Goal: Use online tool/utility: Utilize a website feature to perform a specific function

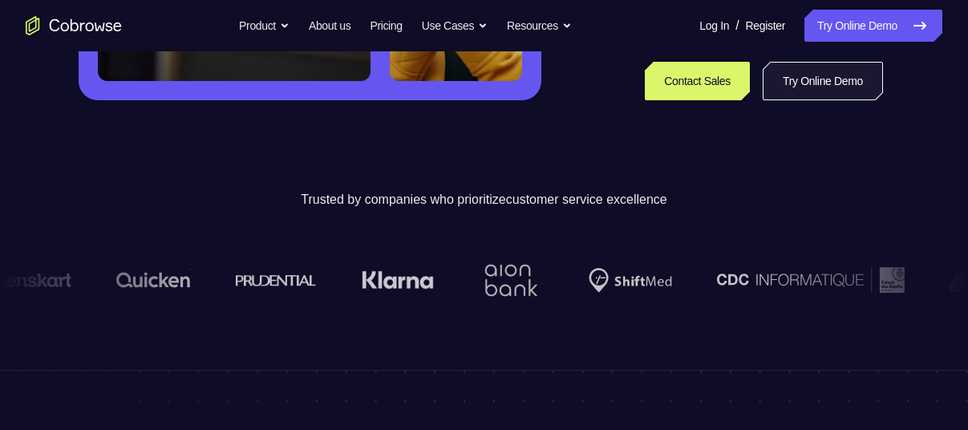
scroll to position [449, 0]
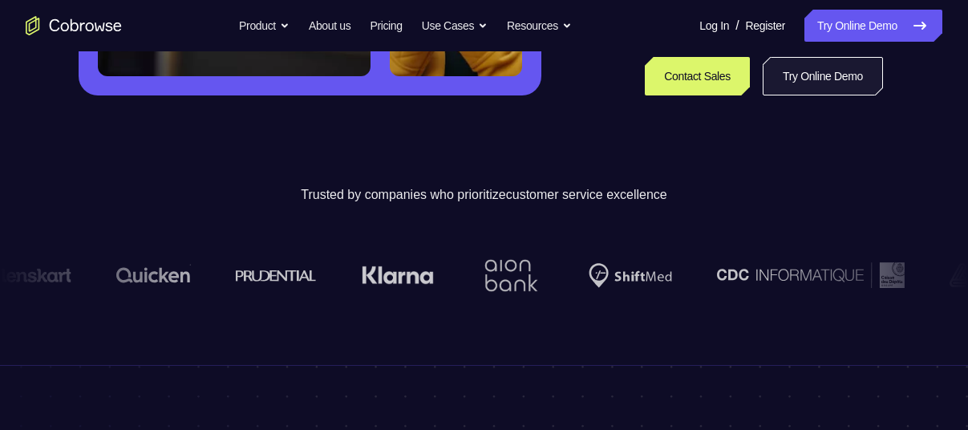
click at [806, 71] on link "Try Online Demo" at bounding box center [823, 76] width 120 height 39
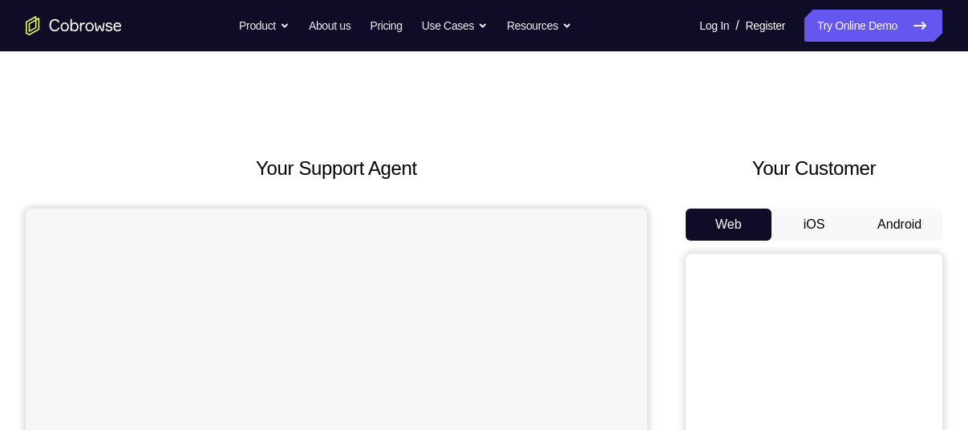
click at [911, 225] on button "Android" at bounding box center [900, 225] width 86 height 32
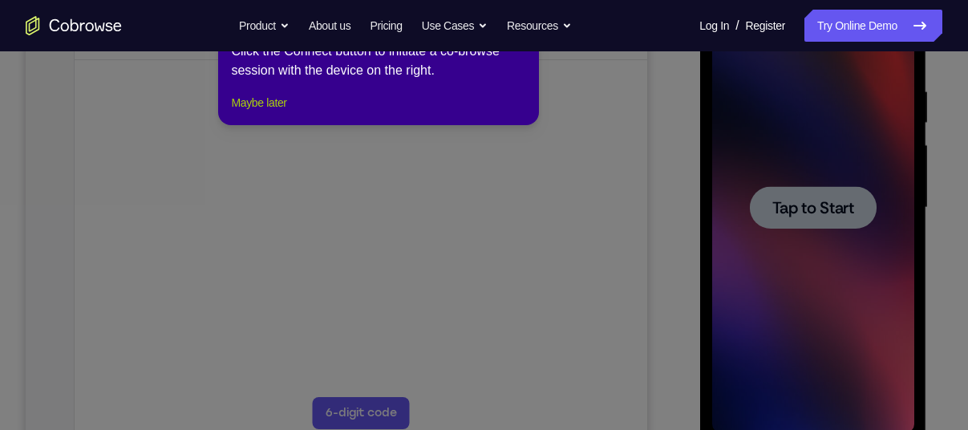
click at [274, 112] on button "Maybe later" at bounding box center [258, 102] width 55 height 19
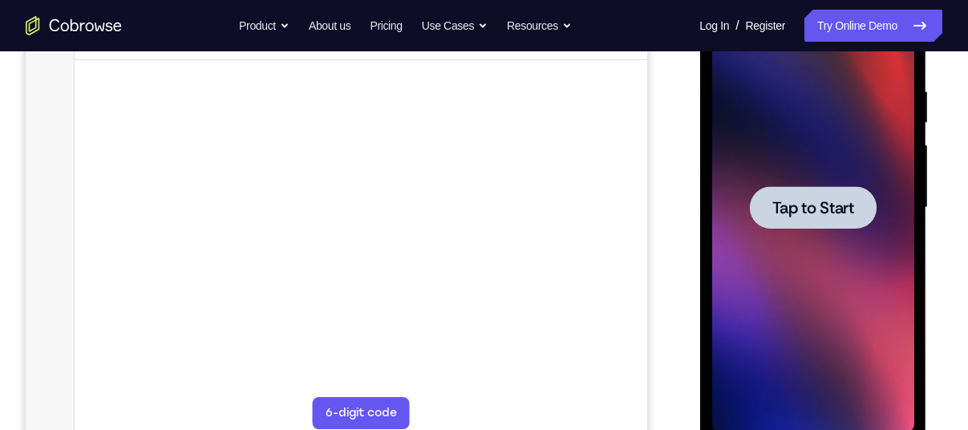
click at [797, 209] on span "Tap to Start" at bounding box center [813, 208] width 82 height 16
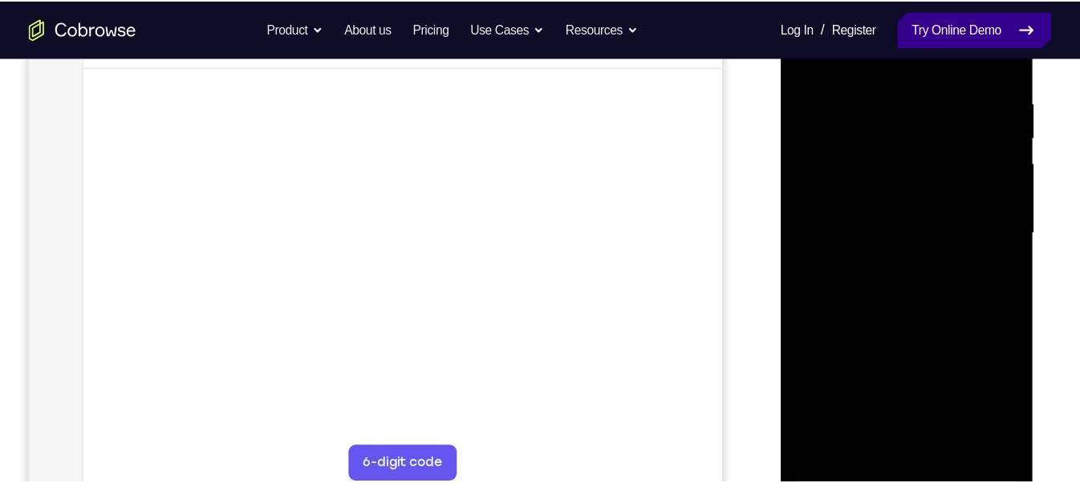
scroll to position [294, 0]
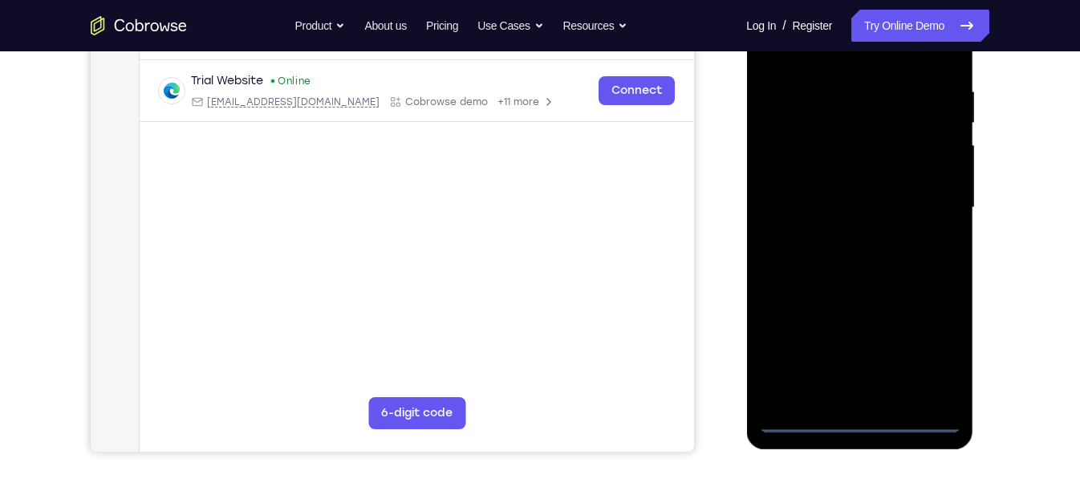
click at [861, 420] on div at bounding box center [859, 207] width 202 height 449
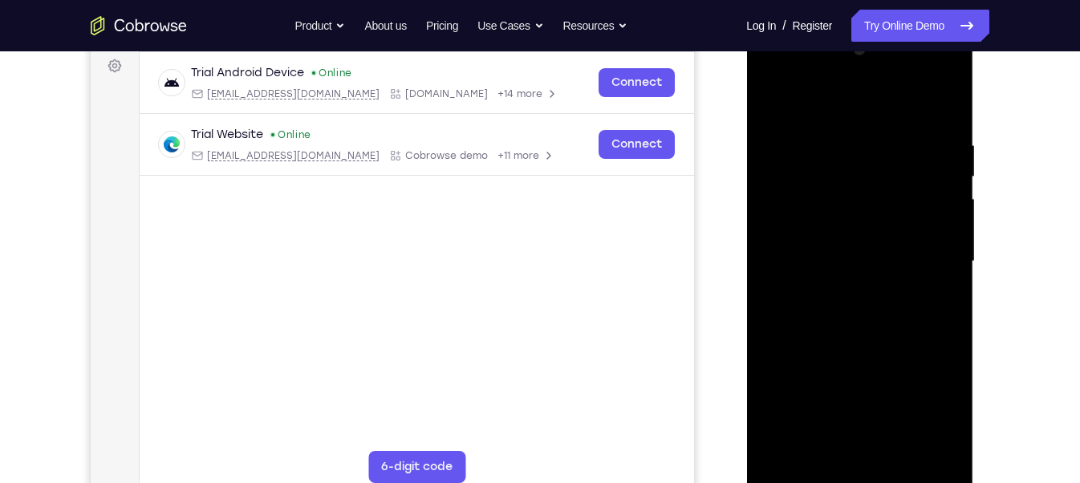
click at [943, 420] on div at bounding box center [859, 261] width 202 height 449
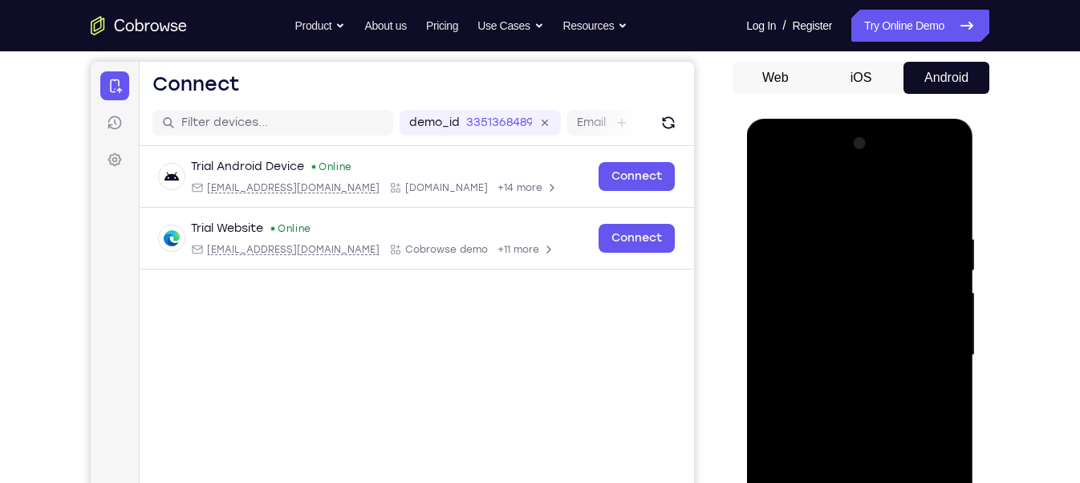
scroll to position [144, 0]
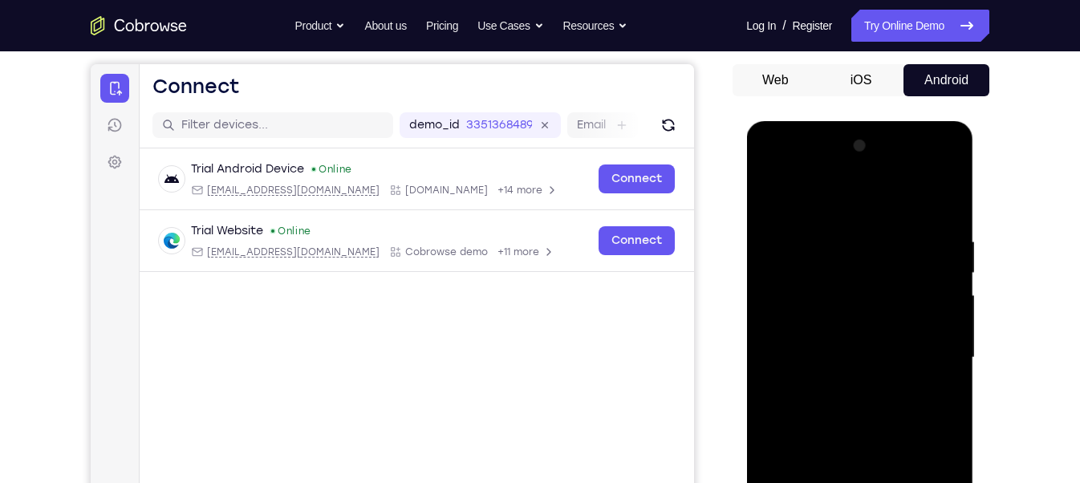
click at [770, 176] on div at bounding box center [859, 357] width 202 height 449
click at [841, 263] on div at bounding box center [859, 357] width 202 height 449
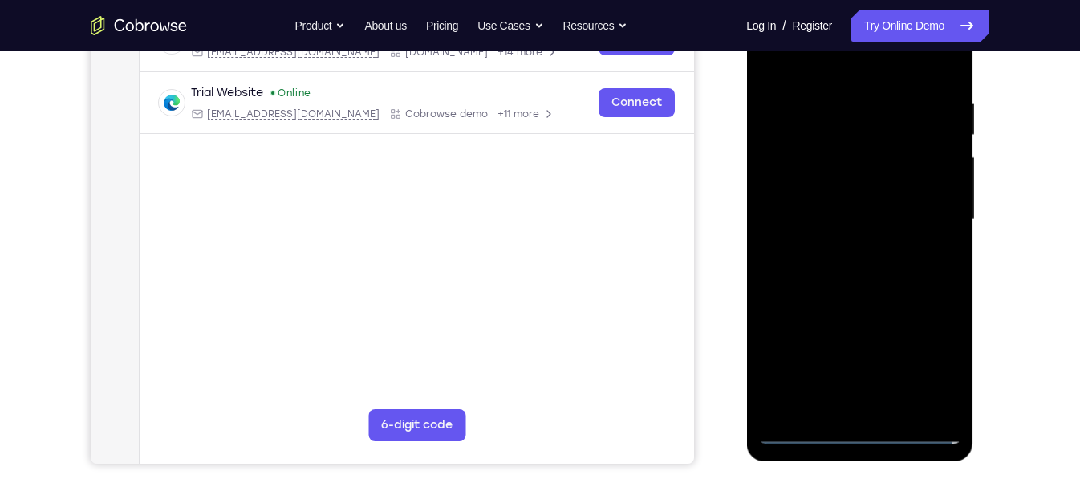
scroll to position [284, 0]
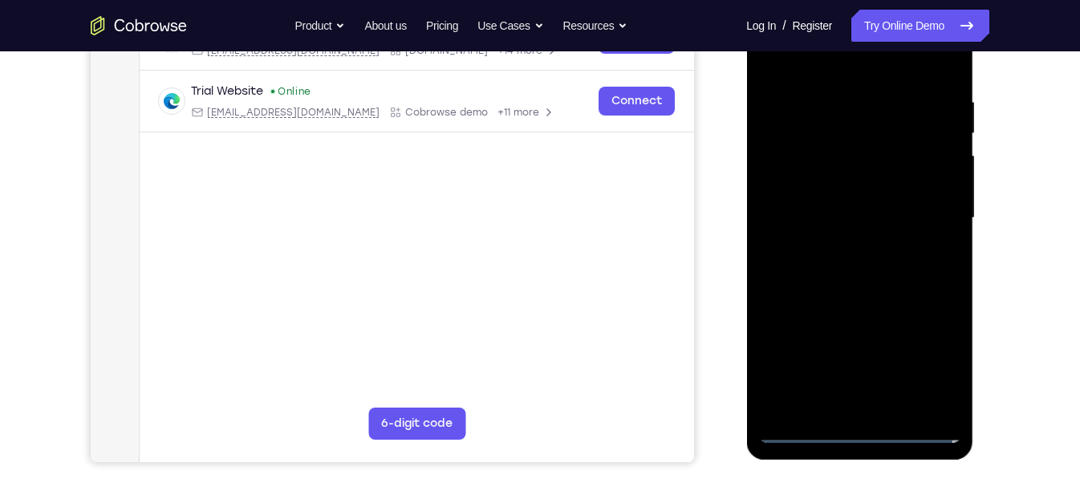
click at [821, 385] on div at bounding box center [859, 218] width 202 height 449
click at [819, 281] on div at bounding box center [859, 218] width 202 height 449
drag, startPoint x: 845, startPoint y: 176, endPoint x: 836, endPoint y: 157, distance: 21.2
click at [836, 157] on div at bounding box center [859, 218] width 202 height 449
click at [933, 70] on div at bounding box center [859, 218] width 202 height 449
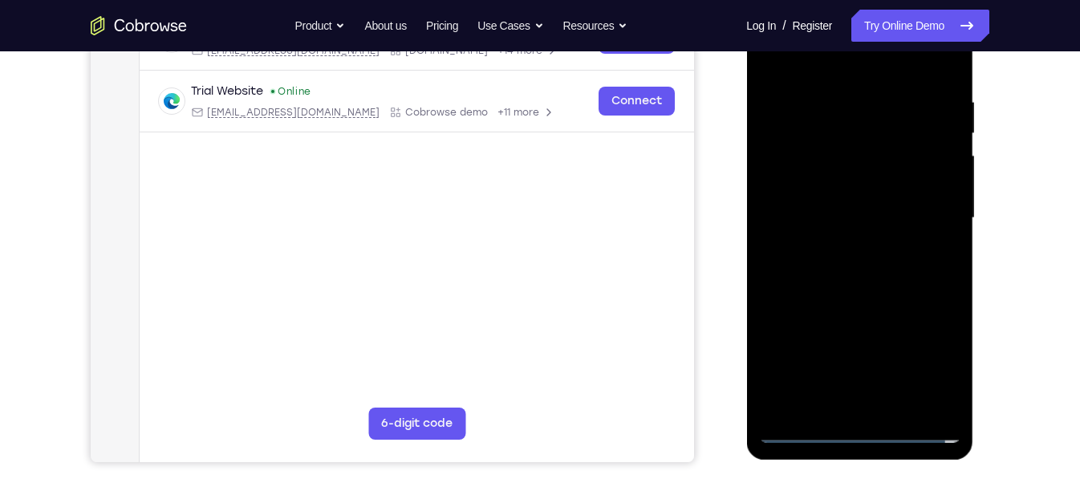
drag, startPoint x: 849, startPoint y: 176, endPoint x: 846, endPoint y: 164, distance: 12.5
click at [846, 164] on div at bounding box center [859, 218] width 202 height 449
drag, startPoint x: 845, startPoint y: 386, endPoint x: 813, endPoint y: 45, distance: 342.3
click at [813, 45] on div at bounding box center [859, 218] width 202 height 449
drag, startPoint x: 845, startPoint y: 336, endPoint x: 811, endPoint y: 48, distance: 290.0
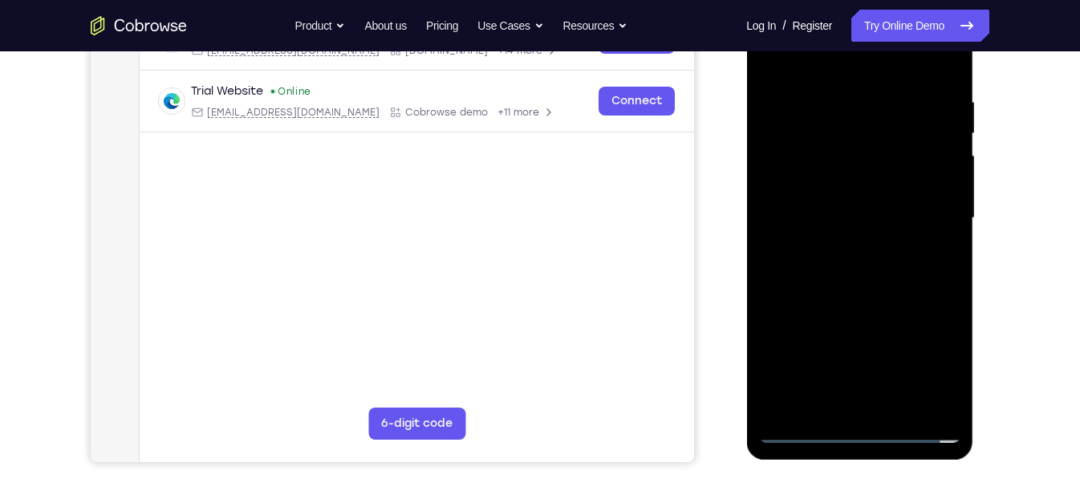
click at [811, 48] on div at bounding box center [859, 218] width 202 height 449
drag, startPoint x: 864, startPoint y: 155, endPoint x: 857, endPoint y: 129, distance: 26.5
click at [857, 129] on div at bounding box center [859, 218] width 202 height 449
drag, startPoint x: 855, startPoint y: 393, endPoint x: 830, endPoint y: 173, distance: 221.2
click at [830, 173] on div at bounding box center [859, 218] width 202 height 449
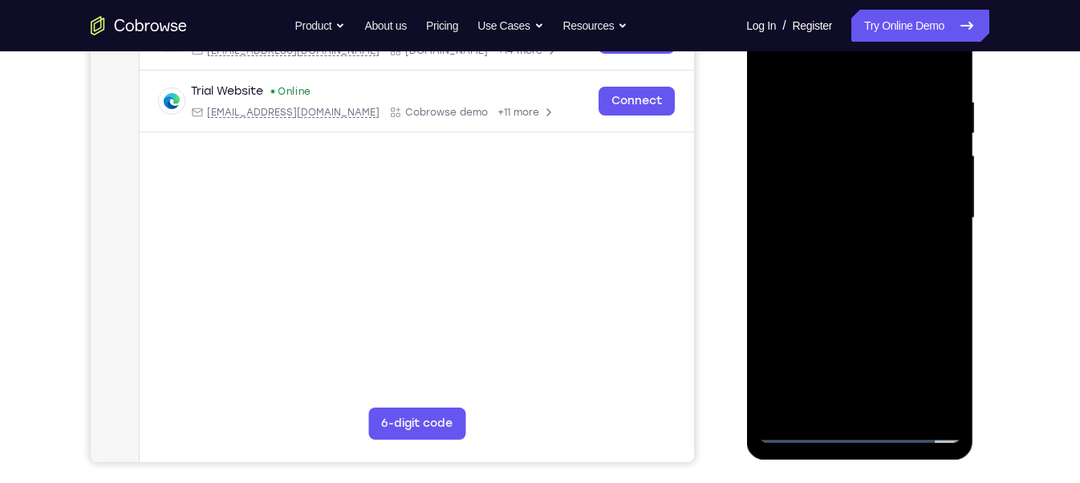
drag, startPoint x: 851, startPoint y: 333, endPoint x: 817, endPoint y: 109, distance: 226.3
click at [817, 109] on div at bounding box center [859, 218] width 202 height 449
drag, startPoint x: 872, startPoint y: 354, endPoint x: 801, endPoint y: 97, distance: 266.2
click at [801, 97] on div at bounding box center [859, 218] width 202 height 449
drag, startPoint x: 838, startPoint y: 354, endPoint x: 817, endPoint y: 123, distance: 232.0
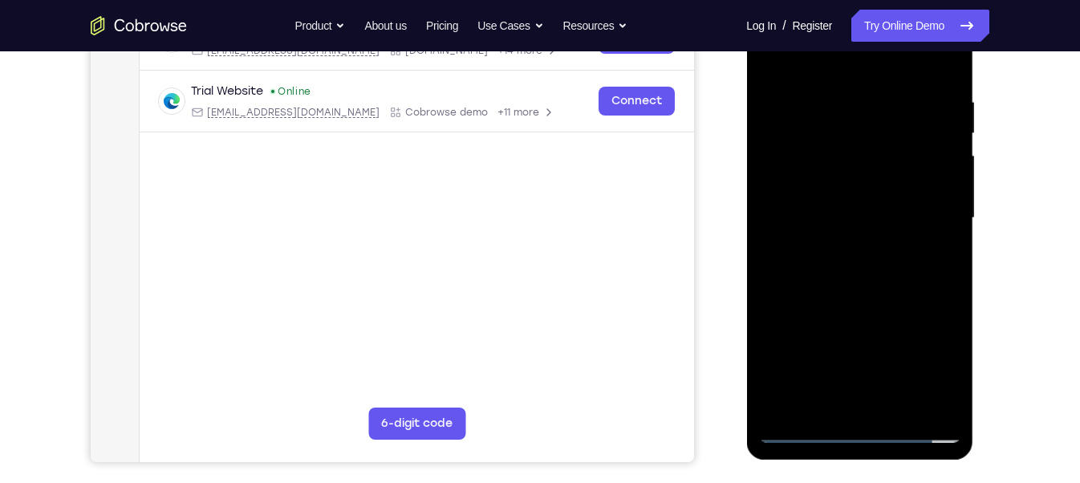
click at [817, 123] on div at bounding box center [859, 218] width 202 height 449
drag, startPoint x: 858, startPoint y: 325, endPoint x: 806, endPoint y: 75, distance: 255.6
click at [806, 75] on div at bounding box center [859, 218] width 202 height 449
drag, startPoint x: 844, startPoint y: 352, endPoint x: 780, endPoint y: 77, distance: 282.5
click at [780, 77] on div at bounding box center [859, 218] width 202 height 449
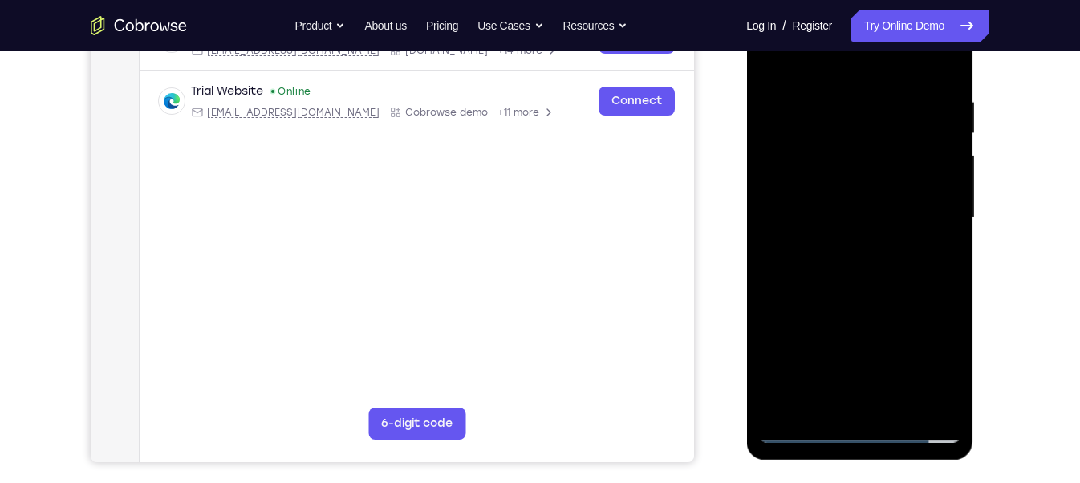
drag, startPoint x: 825, startPoint y: 377, endPoint x: 788, endPoint y: 144, distance: 236.3
click at [788, 144] on div at bounding box center [859, 218] width 202 height 449
drag, startPoint x: 827, startPoint y: 398, endPoint x: 780, endPoint y: 49, distance: 352.1
click at [780, 49] on div at bounding box center [859, 218] width 202 height 449
drag, startPoint x: 818, startPoint y: 381, endPoint x: 792, endPoint y: 184, distance: 198.2
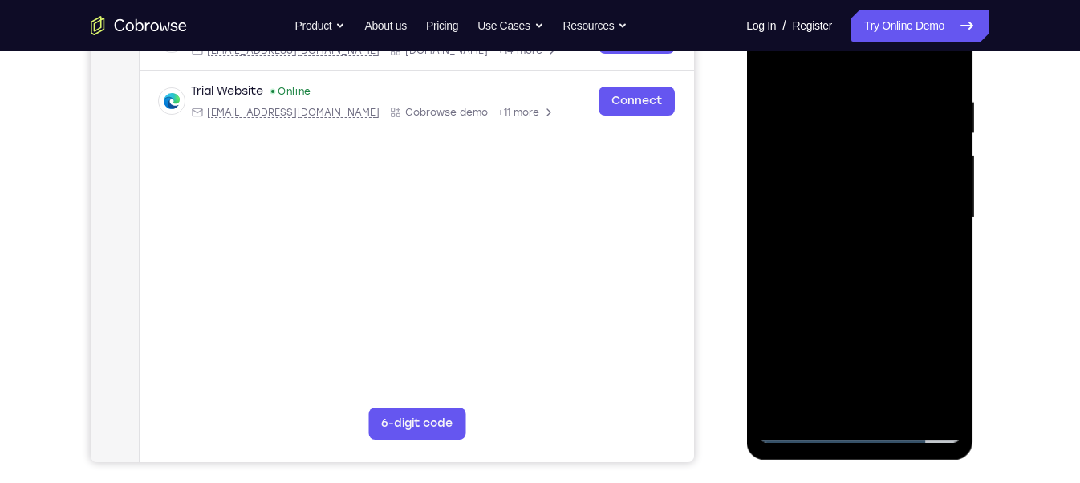
click at [792, 184] on div at bounding box center [859, 218] width 202 height 449
drag, startPoint x: 827, startPoint y: 350, endPoint x: 814, endPoint y: 246, distance: 104.3
click at [814, 246] on div at bounding box center [859, 218] width 202 height 449
drag, startPoint x: 836, startPoint y: 361, endPoint x: 813, endPoint y: 104, distance: 257.7
click at [813, 104] on div at bounding box center [859, 218] width 202 height 449
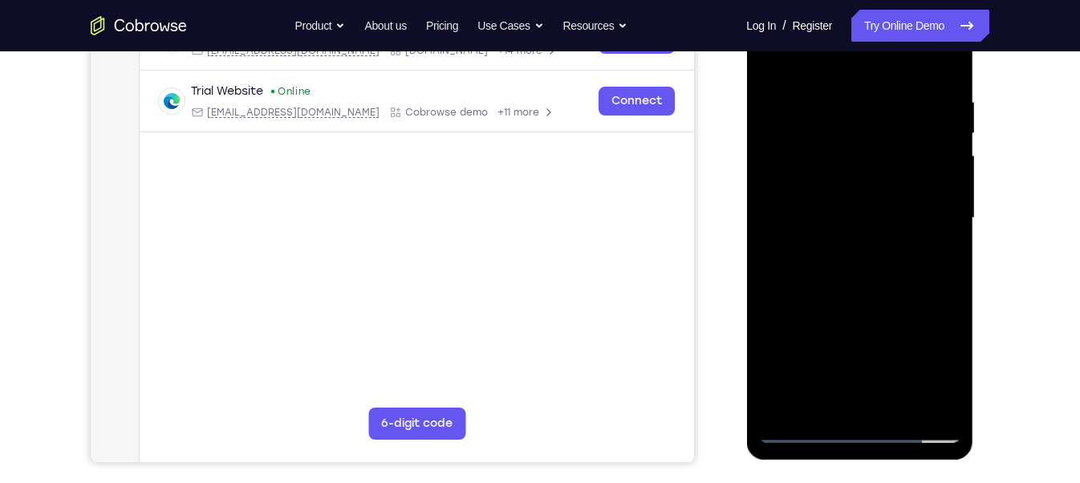
drag, startPoint x: 847, startPoint y: 400, endPoint x: 820, endPoint y: 145, distance: 256.5
click at [820, 145] on div at bounding box center [859, 218] width 202 height 449
drag, startPoint x: 842, startPoint y: 420, endPoint x: 826, endPoint y: 279, distance: 142.1
click at [826, 279] on div at bounding box center [859, 218] width 202 height 449
drag, startPoint x: 838, startPoint y: 358, endPoint x: 805, endPoint y: 208, distance: 153.7
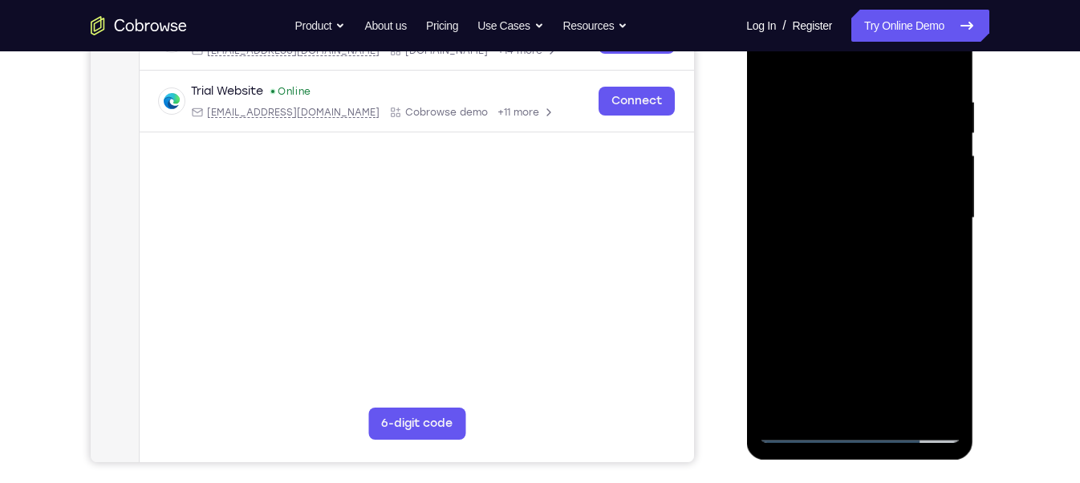
click at [805, 208] on div at bounding box center [859, 218] width 202 height 449
drag, startPoint x: 827, startPoint y: 338, endPoint x: 784, endPoint y: 56, distance: 284.7
click at [784, 56] on div at bounding box center [859, 218] width 202 height 449
drag, startPoint x: 861, startPoint y: 338, endPoint x: 802, endPoint y: 22, distance: 322.3
click at [802, 22] on div at bounding box center [859, 218] width 202 height 449
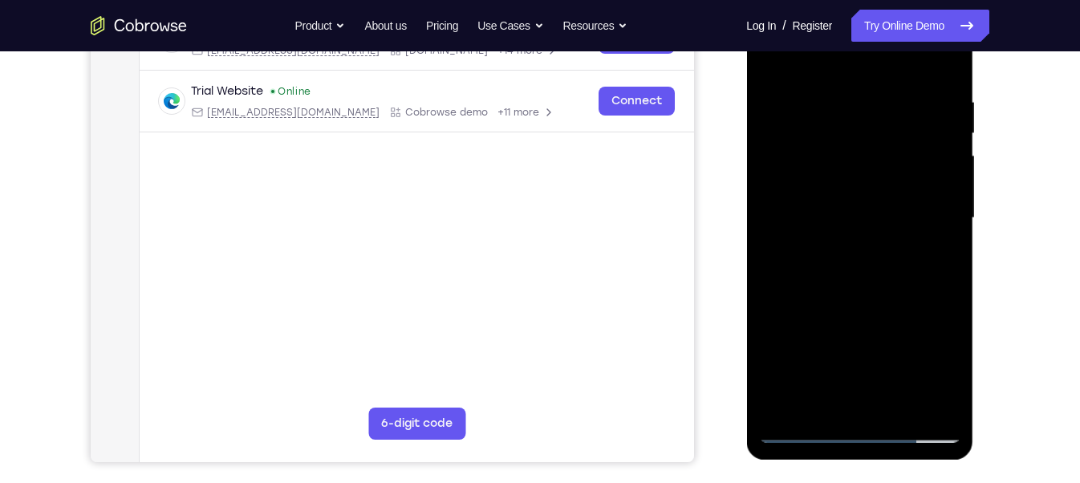
drag, startPoint x: 836, startPoint y: 232, endPoint x: 833, endPoint y: 206, distance: 25.8
click at [833, 206] on div at bounding box center [859, 218] width 202 height 449
click at [861, 172] on div at bounding box center [859, 218] width 202 height 449
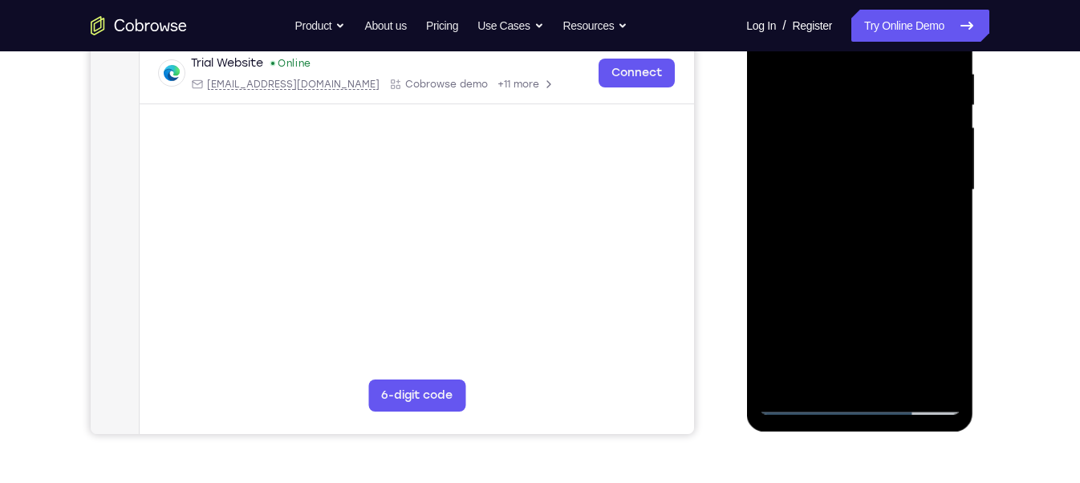
scroll to position [316, 0]
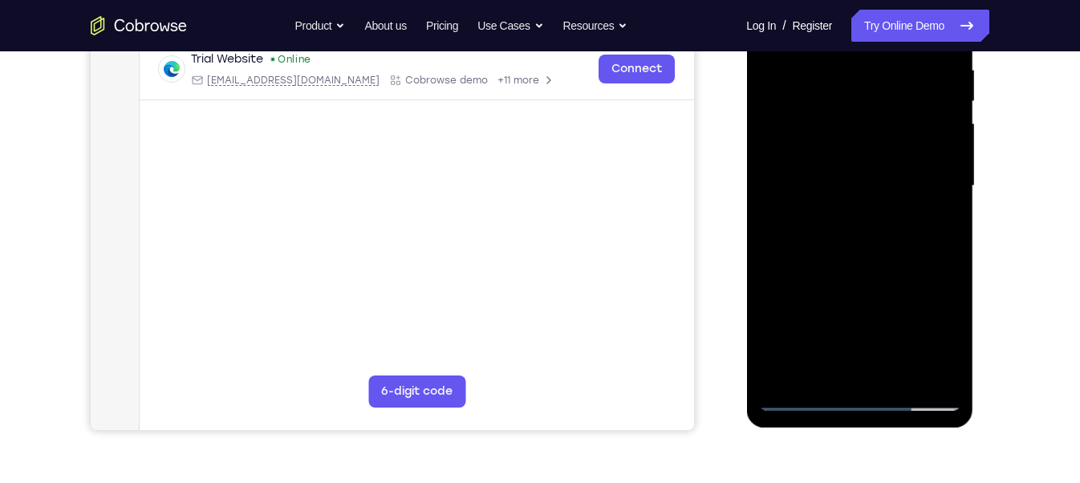
click at [860, 292] on div at bounding box center [859, 185] width 202 height 449
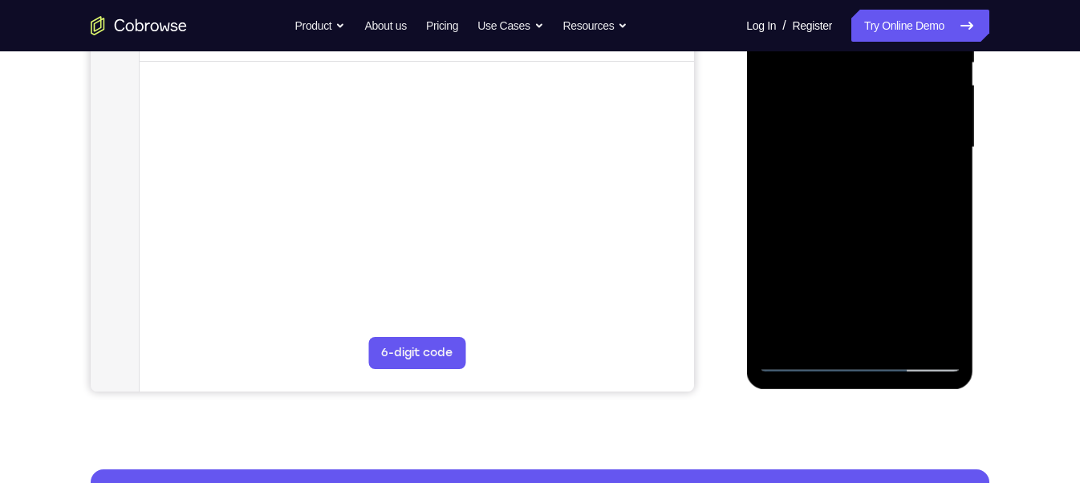
scroll to position [355, 0]
click at [935, 290] on div at bounding box center [859, 147] width 202 height 449
click at [929, 235] on div at bounding box center [859, 147] width 202 height 449
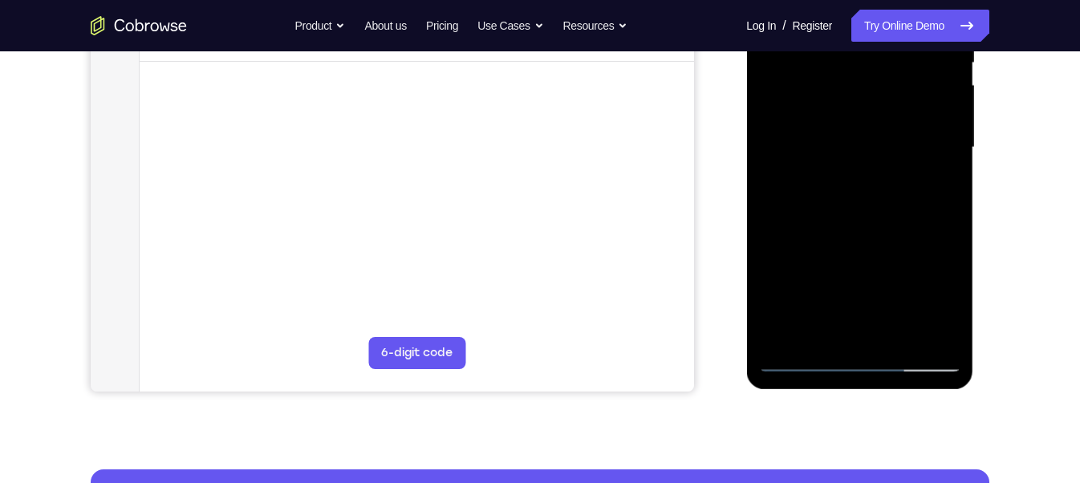
click at [929, 235] on div at bounding box center [859, 147] width 202 height 449
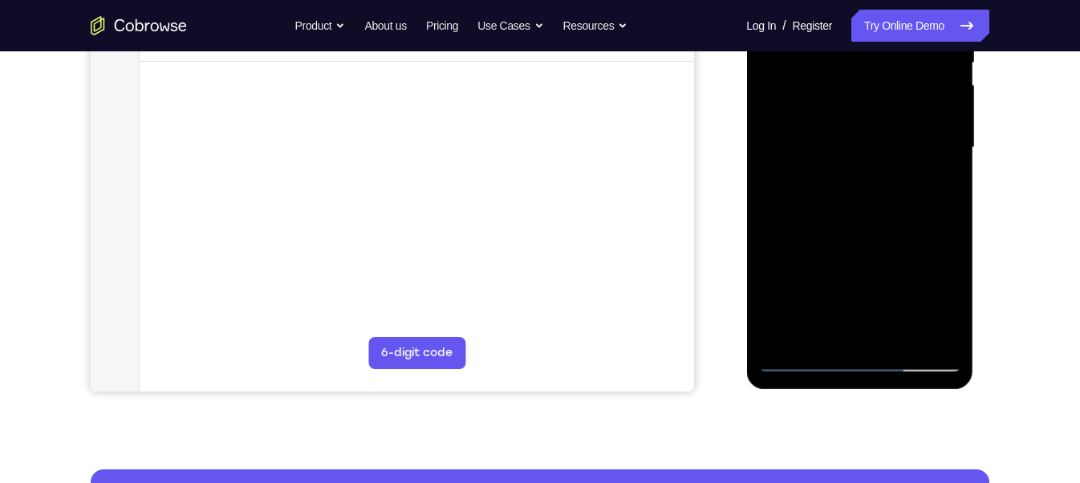
click at [929, 235] on div at bounding box center [859, 147] width 202 height 449
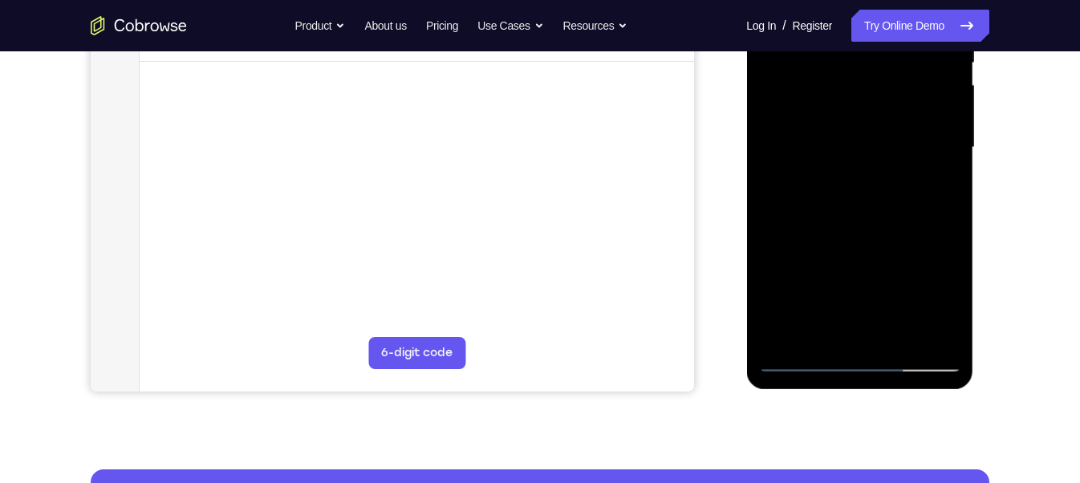
click at [929, 235] on div at bounding box center [859, 147] width 202 height 449
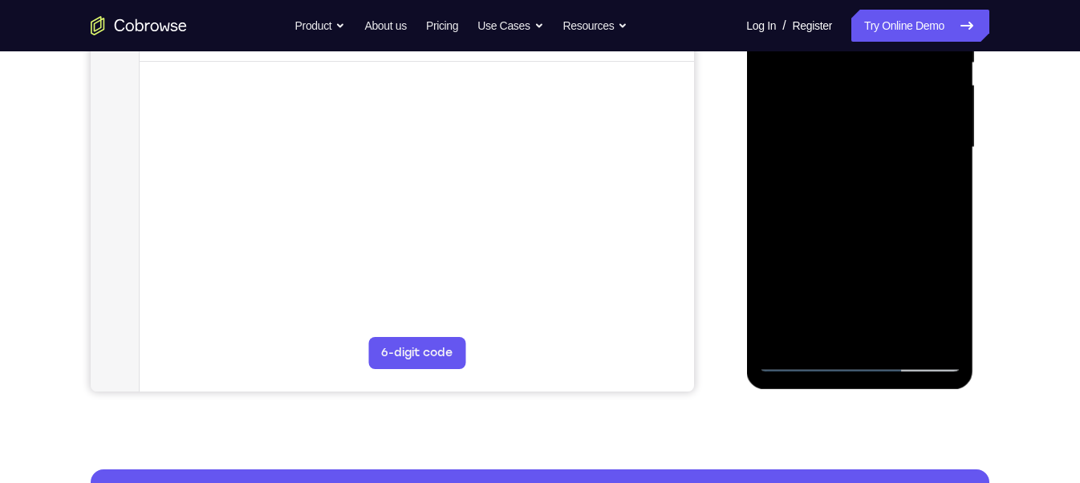
click at [929, 235] on div at bounding box center [859, 147] width 202 height 449
click at [783, 225] on div at bounding box center [859, 147] width 202 height 449
click at [930, 238] on div at bounding box center [859, 147] width 202 height 449
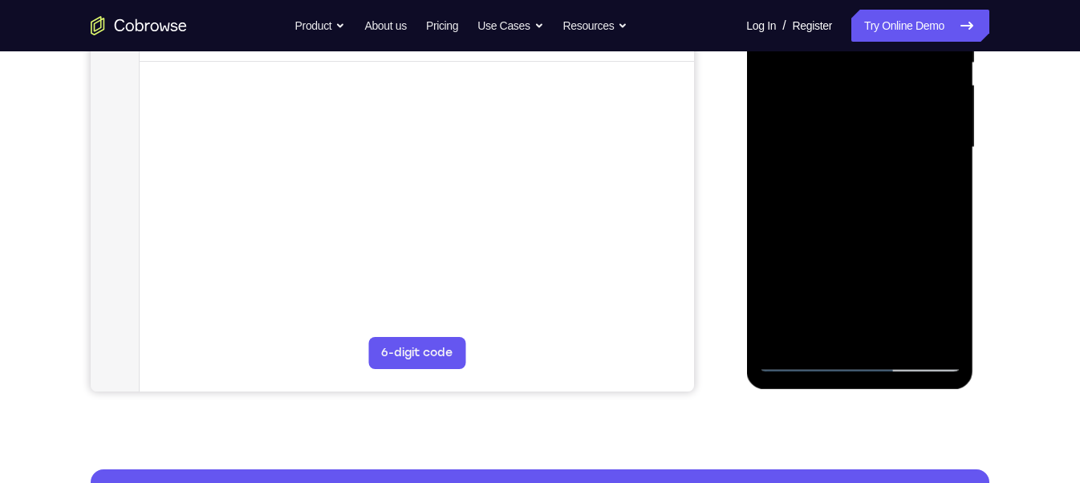
click at [930, 238] on div at bounding box center [859, 147] width 202 height 449
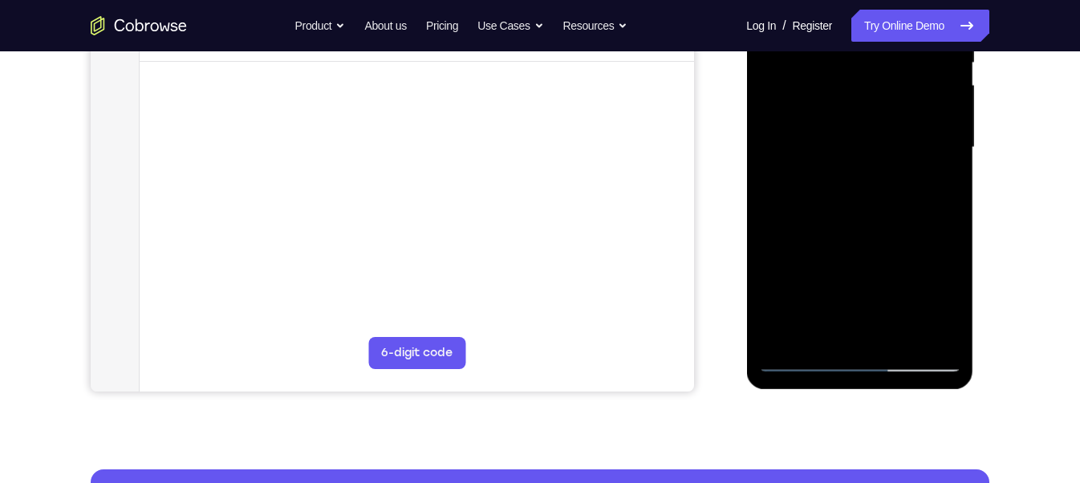
click at [930, 238] on div at bounding box center [859, 147] width 202 height 449
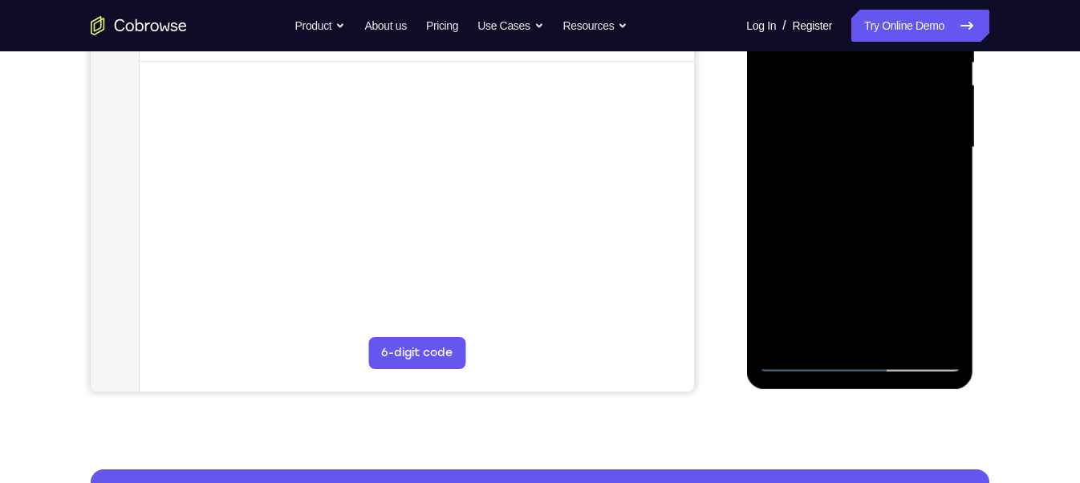
click at [930, 238] on div at bounding box center [859, 147] width 202 height 449
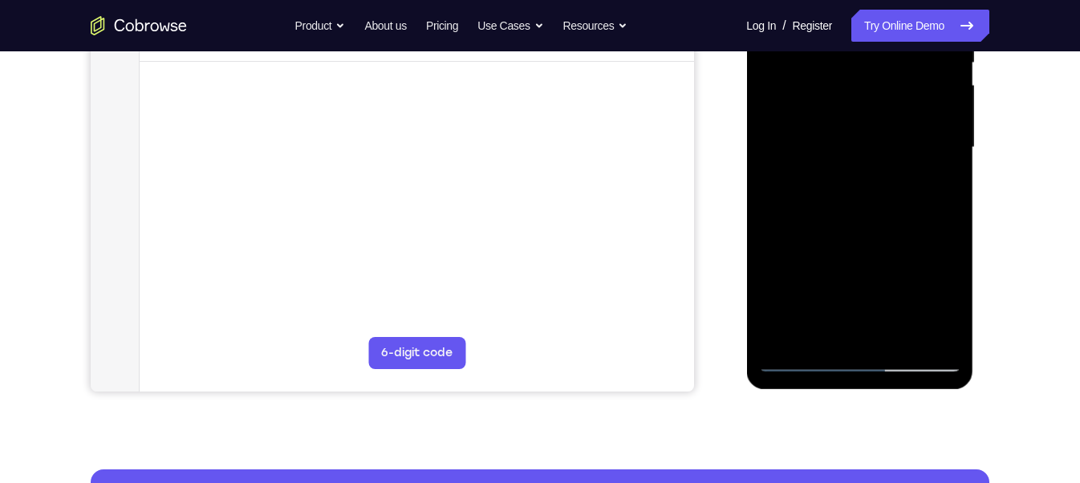
click at [930, 238] on div at bounding box center [859, 147] width 202 height 449
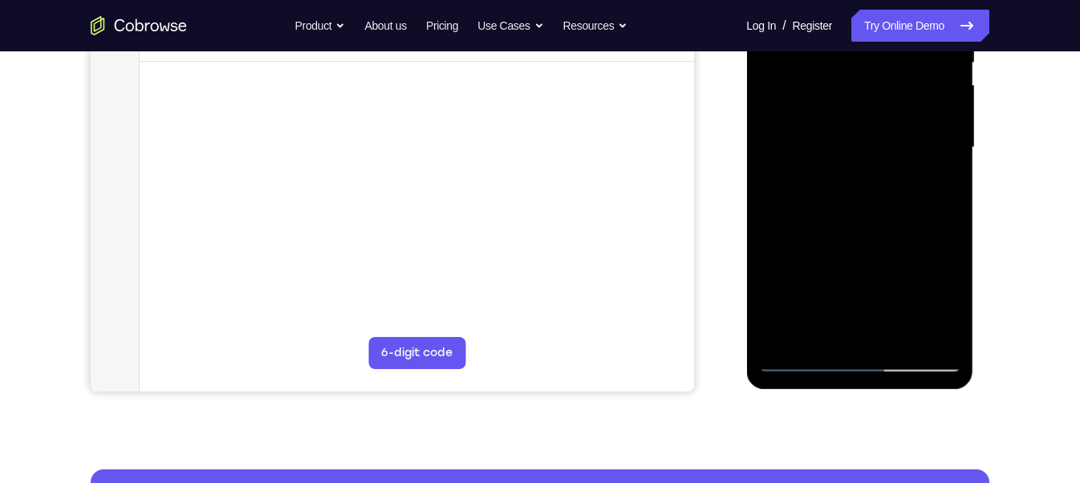
click at [930, 238] on div at bounding box center [859, 147] width 202 height 449
click at [924, 241] on div at bounding box center [859, 147] width 202 height 449
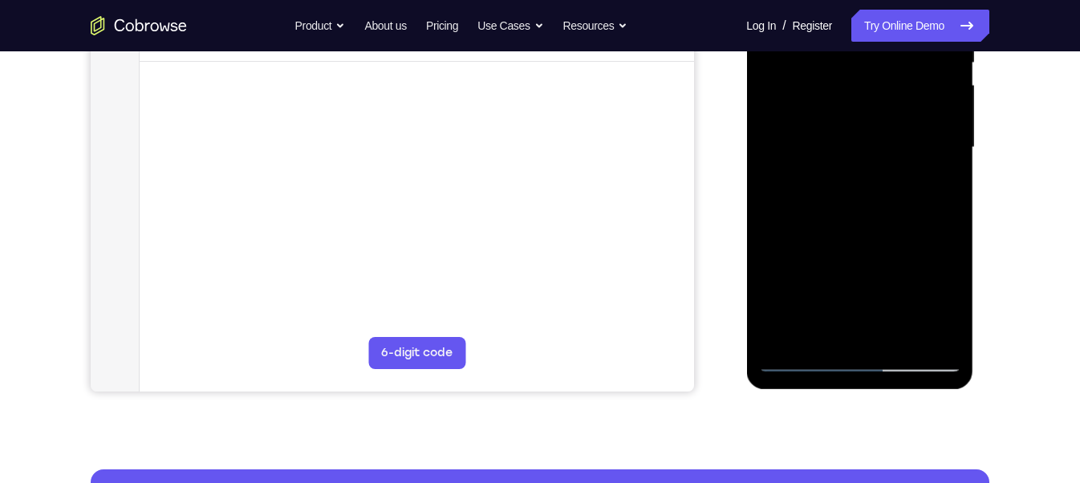
click at [924, 241] on div at bounding box center [859, 147] width 202 height 449
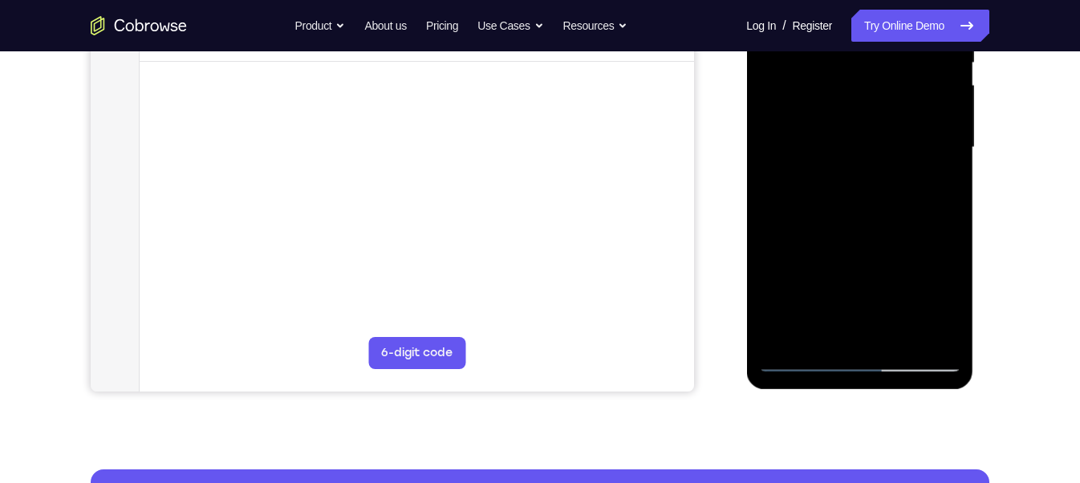
click at [924, 241] on div at bounding box center [859, 147] width 202 height 449
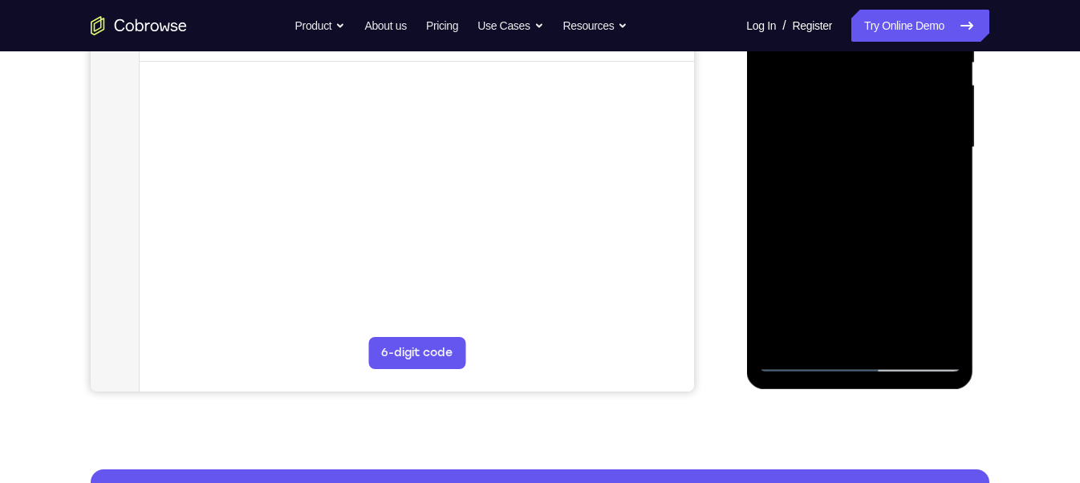
click at [925, 235] on div at bounding box center [859, 147] width 202 height 449
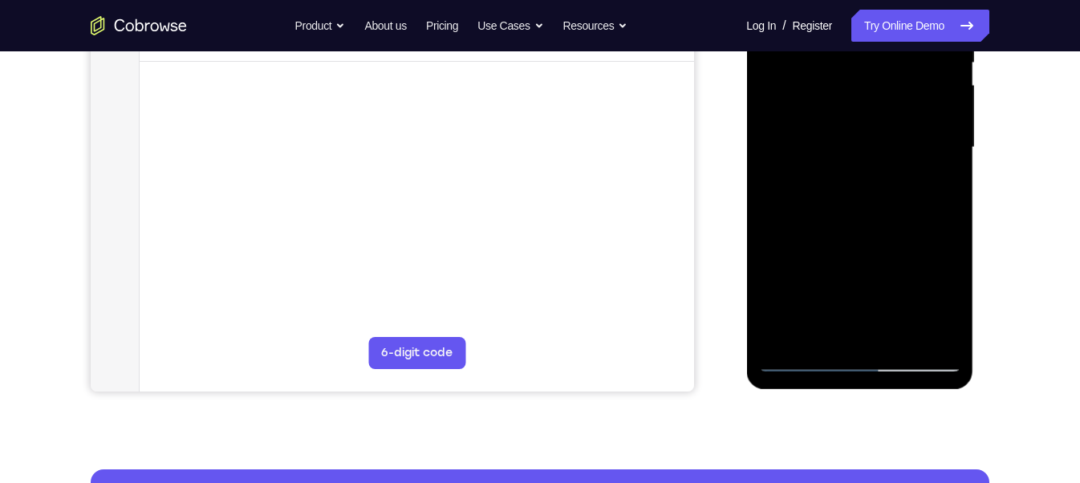
click at [925, 235] on div at bounding box center [859, 147] width 202 height 449
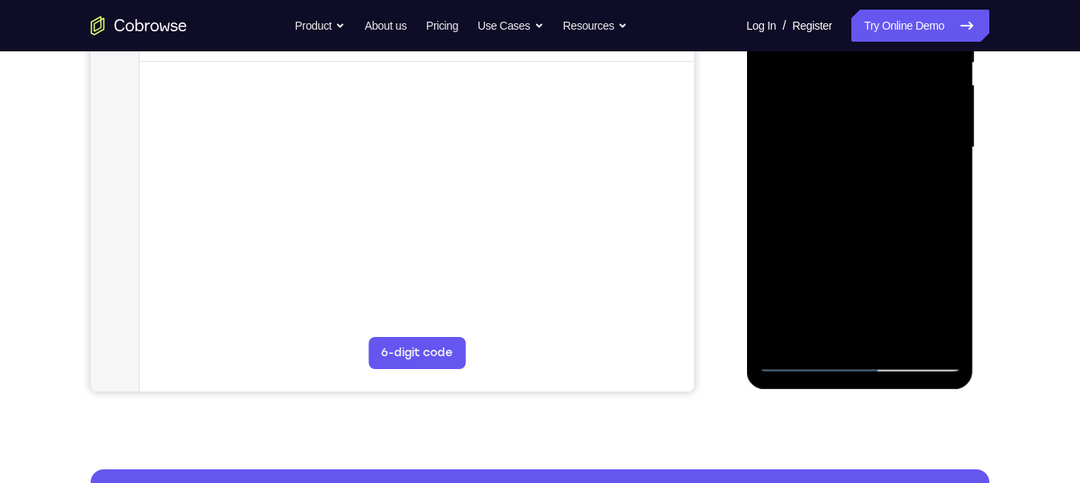
click at [925, 235] on div at bounding box center [859, 147] width 202 height 449
click at [783, 241] on div at bounding box center [859, 147] width 202 height 449
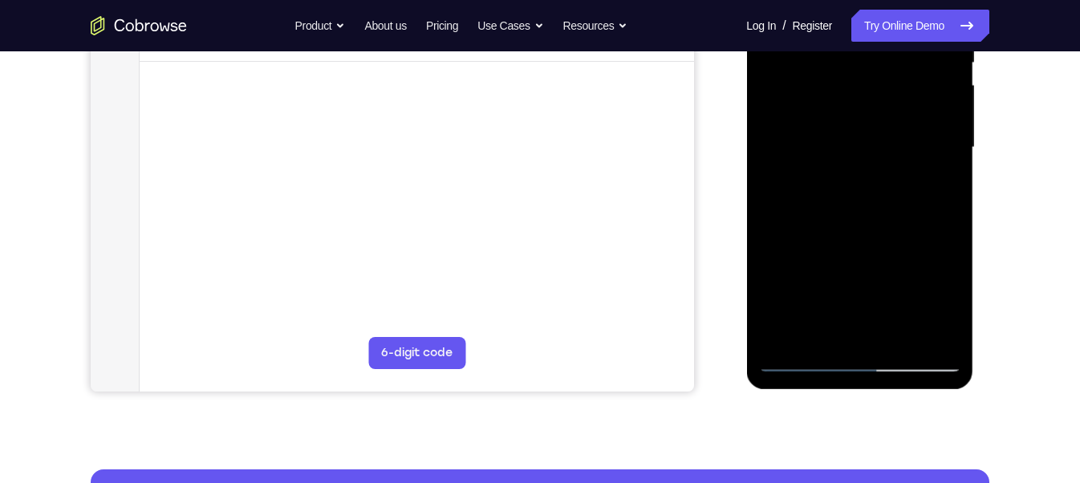
click at [783, 241] on div at bounding box center [859, 147] width 202 height 449
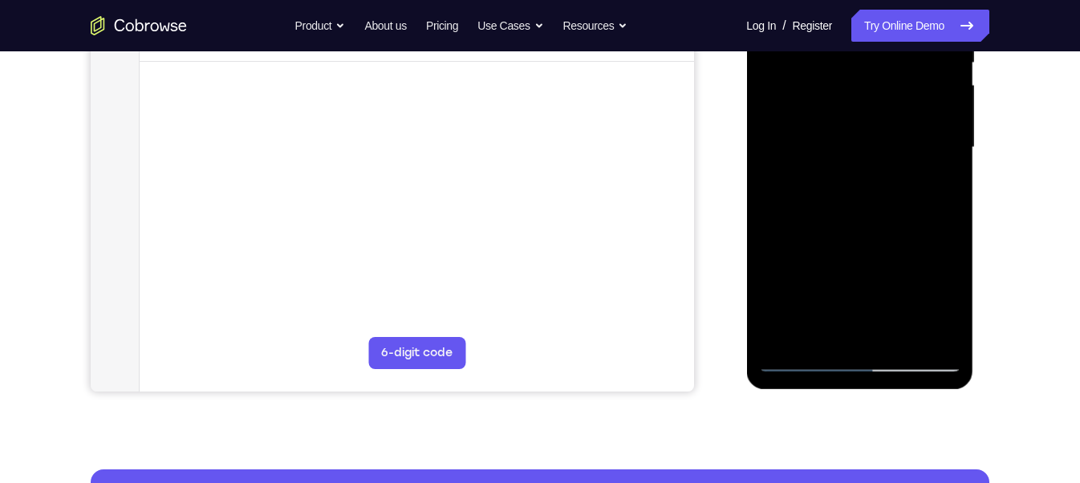
click at [783, 241] on div at bounding box center [859, 147] width 202 height 449
click at [922, 260] on div at bounding box center [859, 147] width 202 height 449
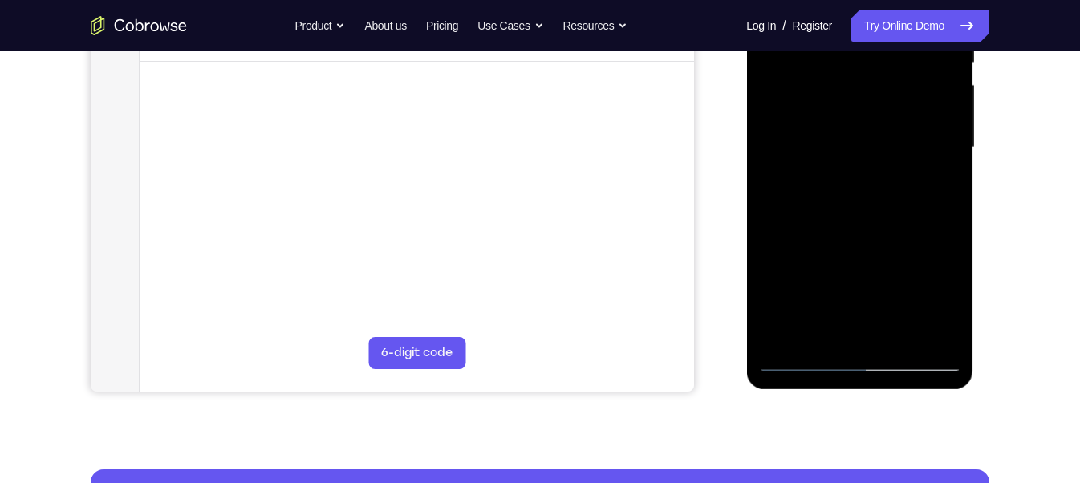
click at [922, 260] on div at bounding box center [859, 147] width 202 height 449
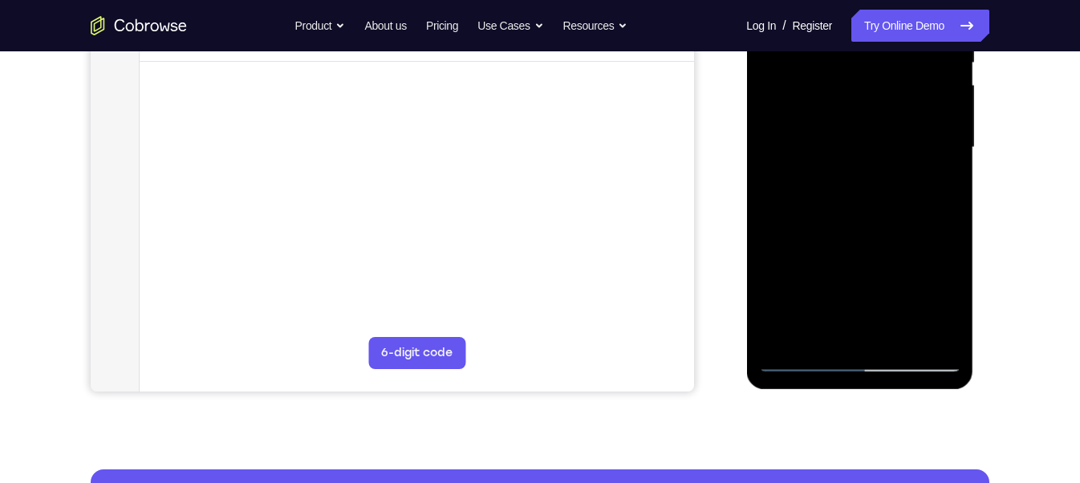
click at [922, 260] on div at bounding box center [859, 147] width 202 height 449
drag, startPoint x: 922, startPoint y: 260, endPoint x: 947, endPoint y: 228, distance: 41.1
click at [947, 228] on div at bounding box center [859, 147] width 202 height 449
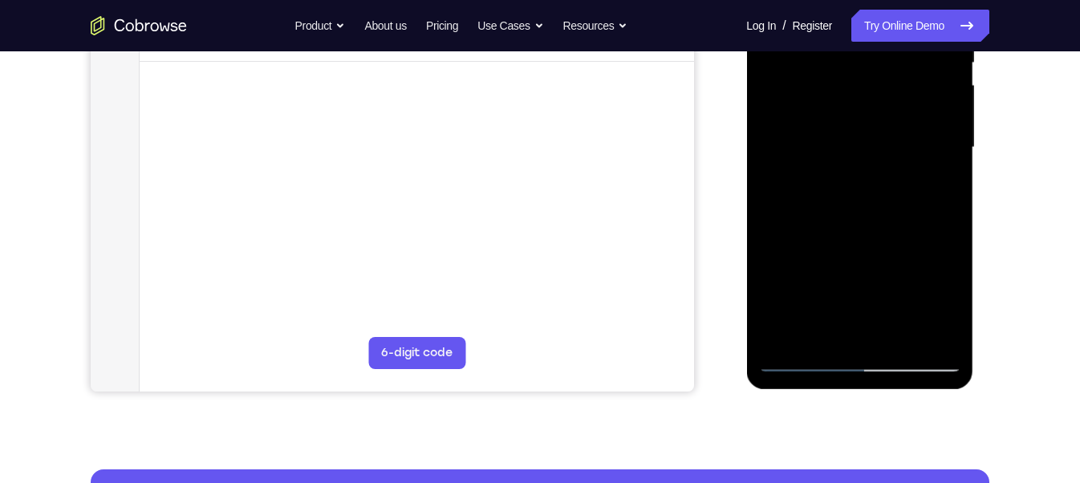
click at [947, 228] on div at bounding box center [859, 147] width 202 height 449
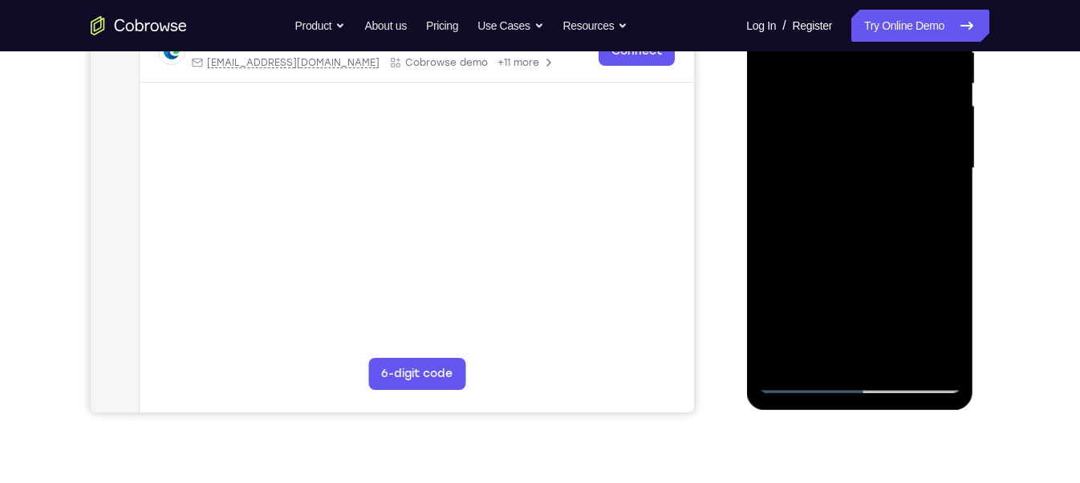
scroll to position [333, 0]
click at [942, 240] on div at bounding box center [859, 169] width 202 height 449
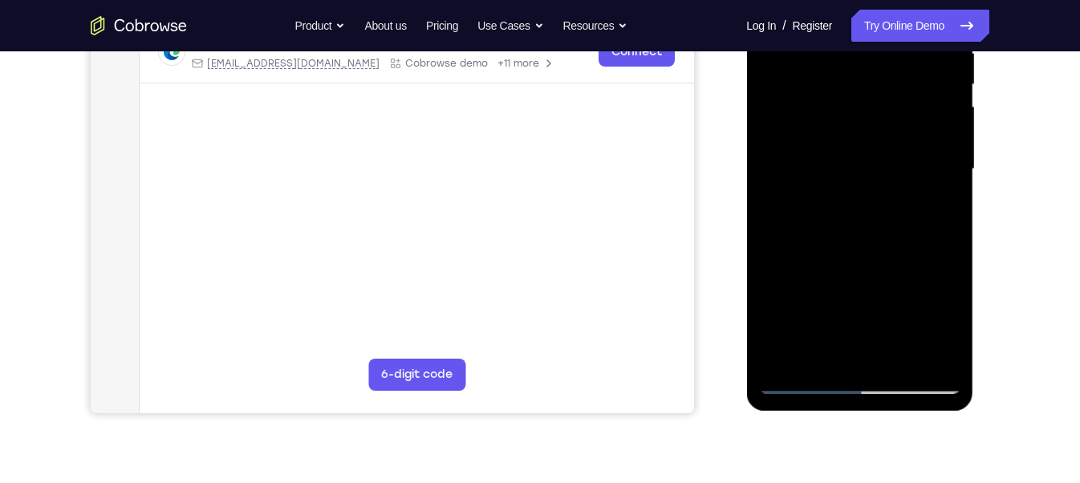
click at [942, 240] on div at bounding box center [859, 169] width 202 height 449
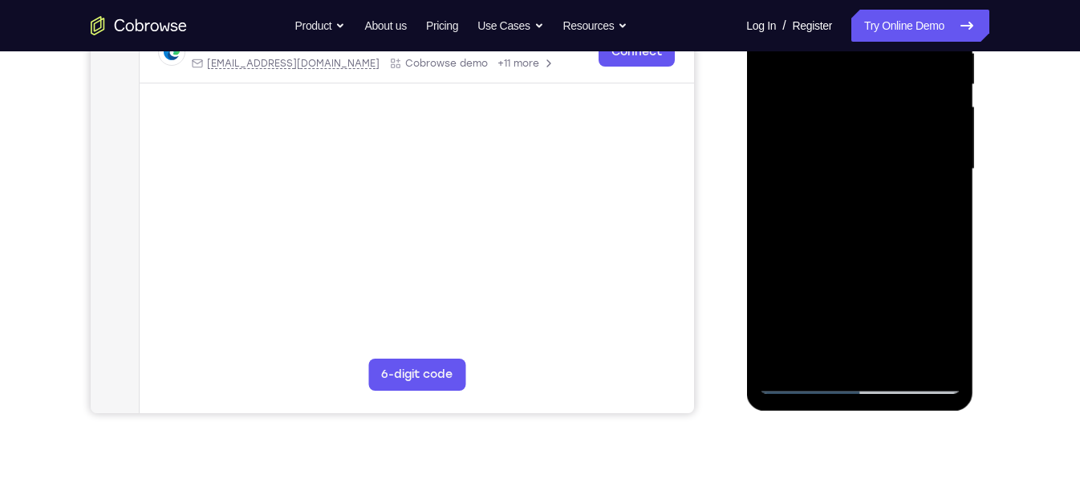
click at [788, 244] on div at bounding box center [859, 169] width 202 height 449
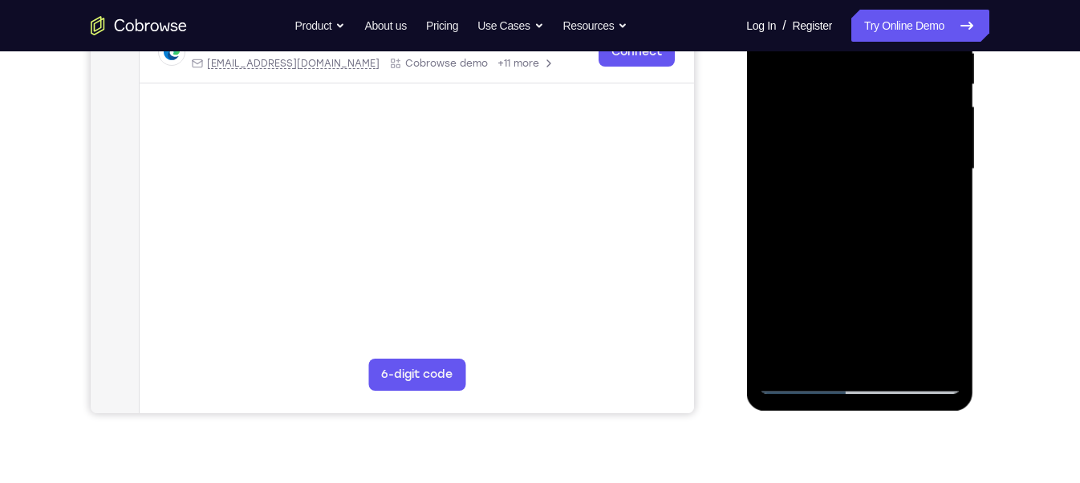
click at [915, 236] on div at bounding box center [859, 169] width 202 height 449
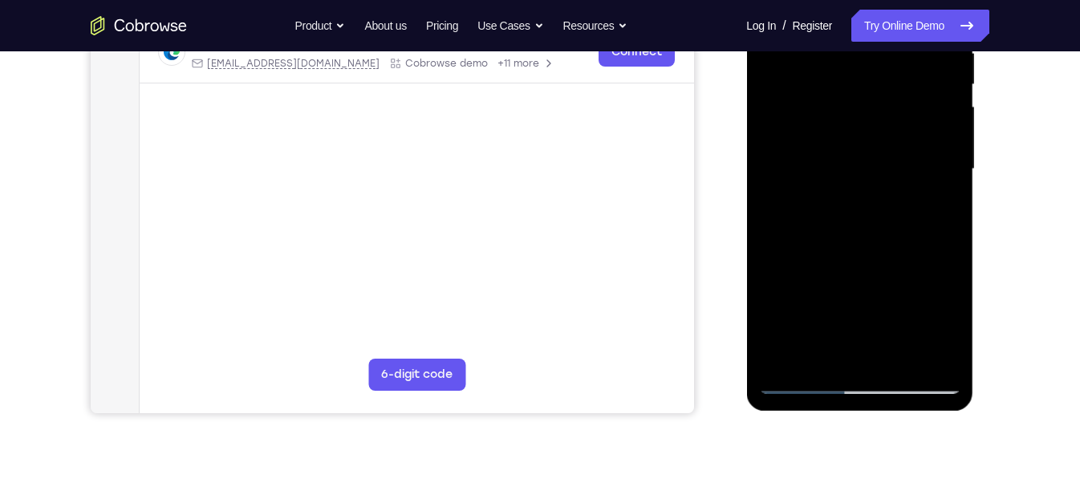
click at [915, 236] on div at bounding box center [859, 169] width 202 height 449
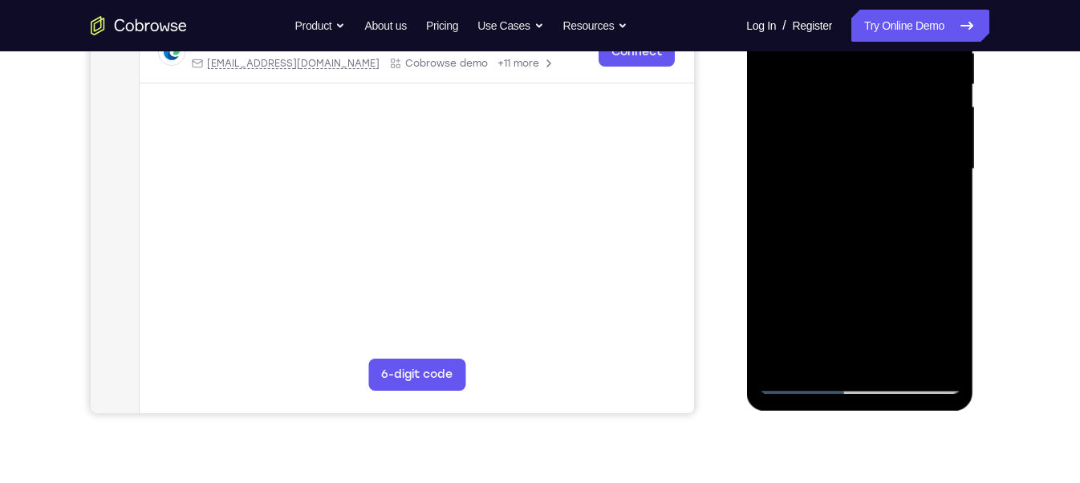
click at [915, 236] on div at bounding box center [859, 169] width 202 height 449
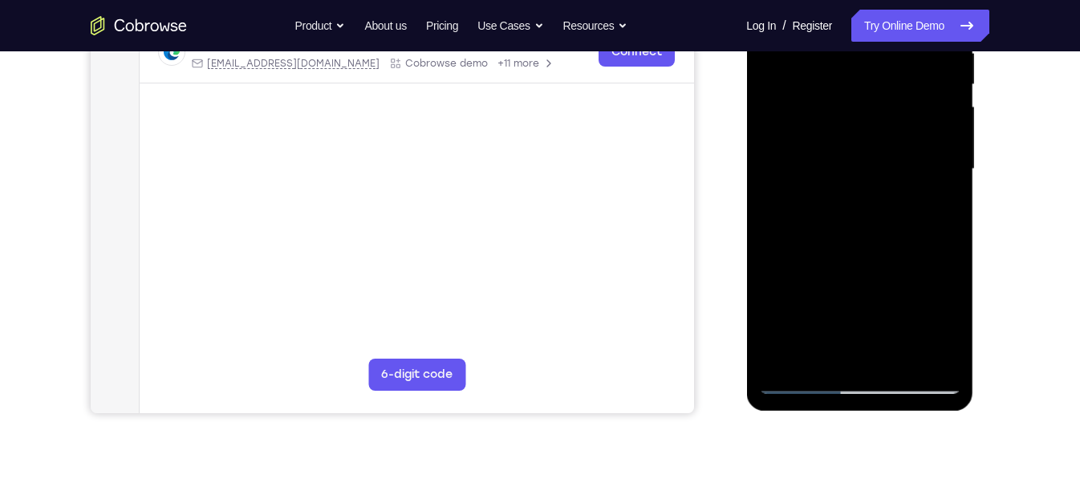
click at [915, 236] on div at bounding box center [859, 169] width 202 height 449
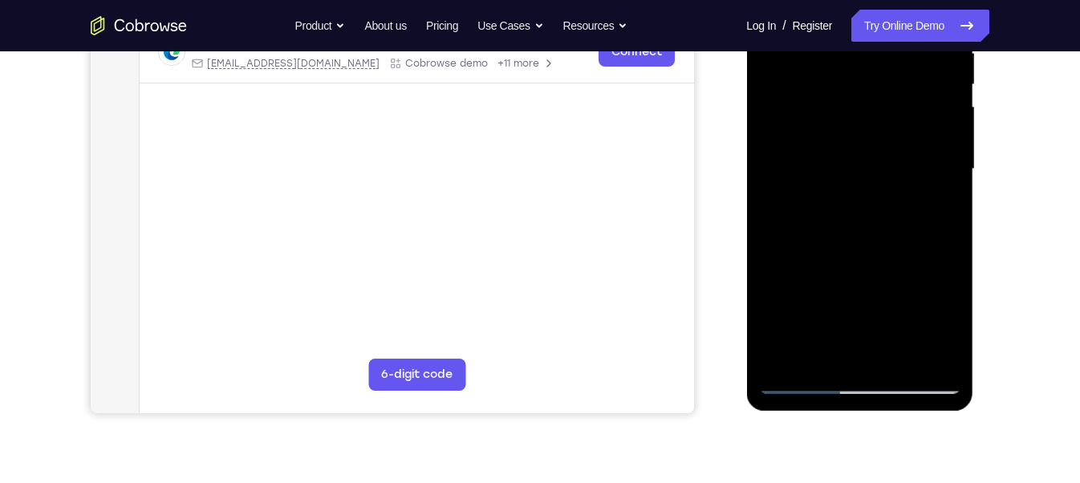
click at [915, 236] on div at bounding box center [859, 169] width 202 height 449
click at [789, 230] on div at bounding box center [859, 169] width 202 height 449
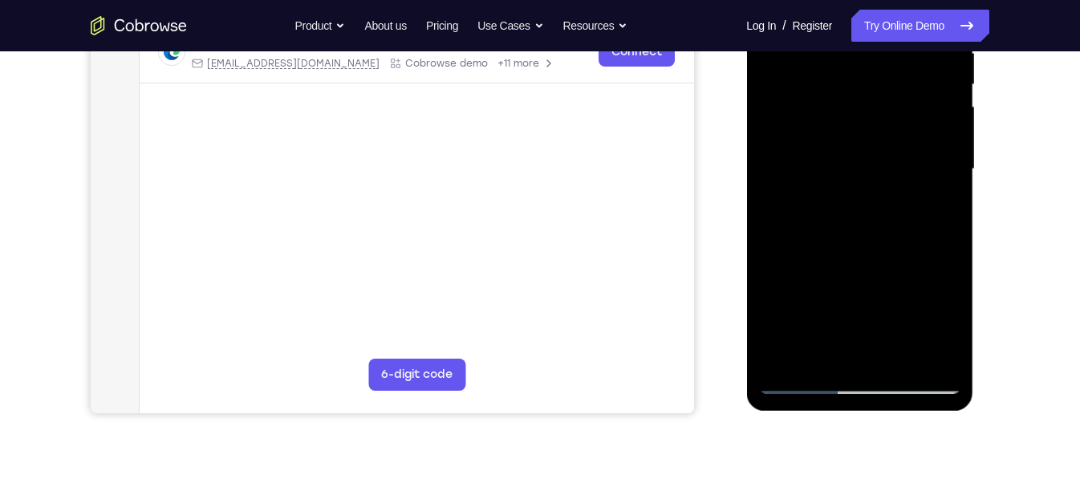
click at [789, 230] on div at bounding box center [859, 169] width 202 height 449
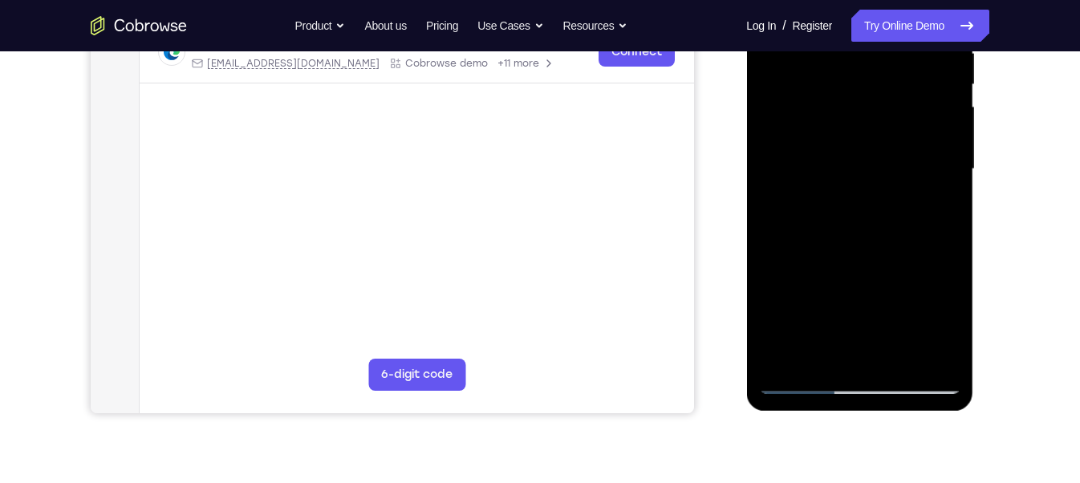
click at [908, 236] on div at bounding box center [859, 169] width 202 height 449
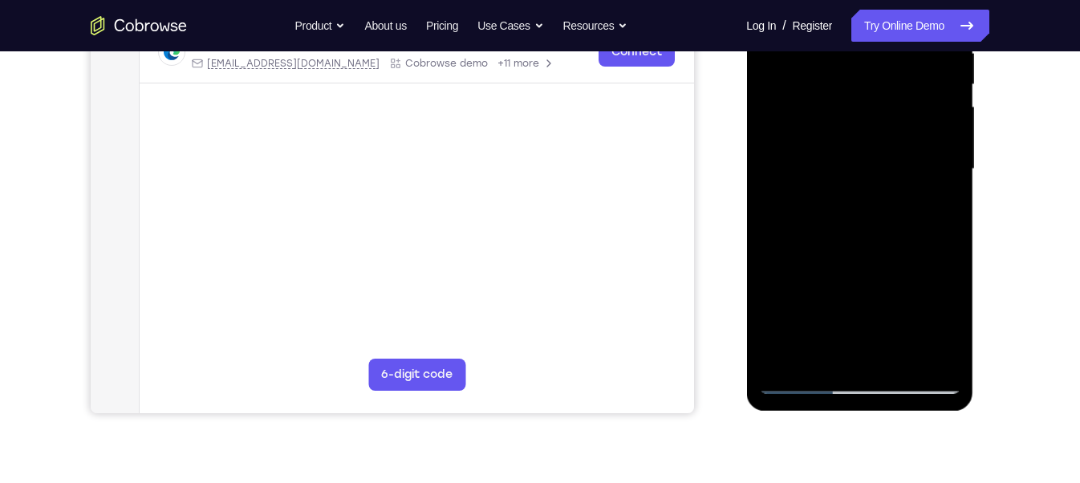
click at [908, 236] on div at bounding box center [859, 169] width 202 height 449
click at [795, 238] on div at bounding box center [859, 169] width 202 height 449
click at [927, 237] on div at bounding box center [859, 169] width 202 height 449
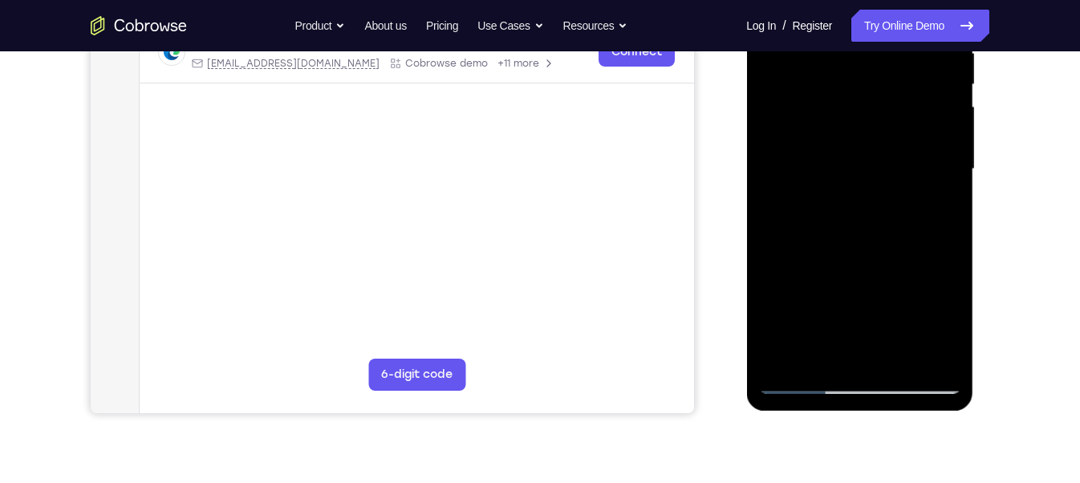
click at [927, 237] on div at bounding box center [859, 169] width 202 height 449
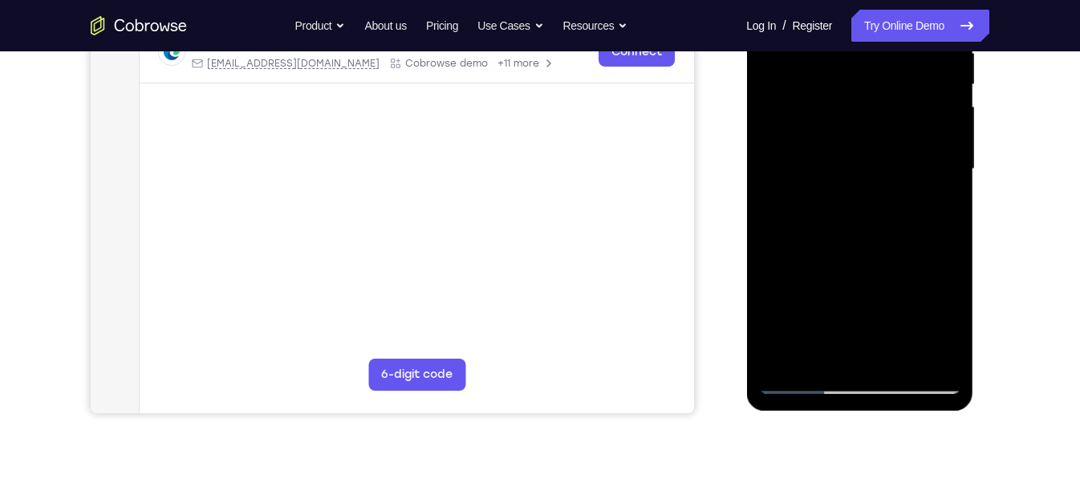
click at [927, 237] on div at bounding box center [859, 169] width 202 height 449
click at [926, 234] on div at bounding box center [859, 169] width 202 height 449
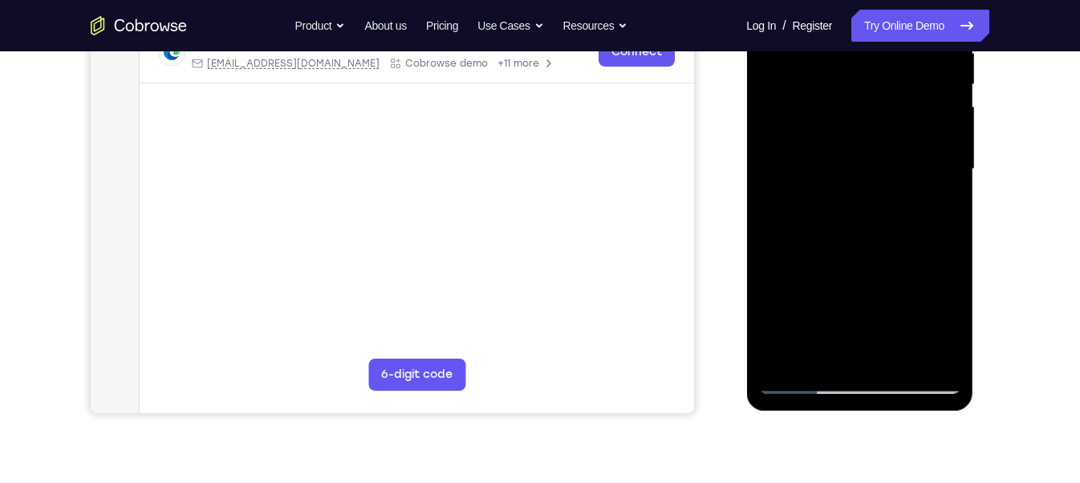
click at [926, 234] on div at bounding box center [859, 169] width 202 height 449
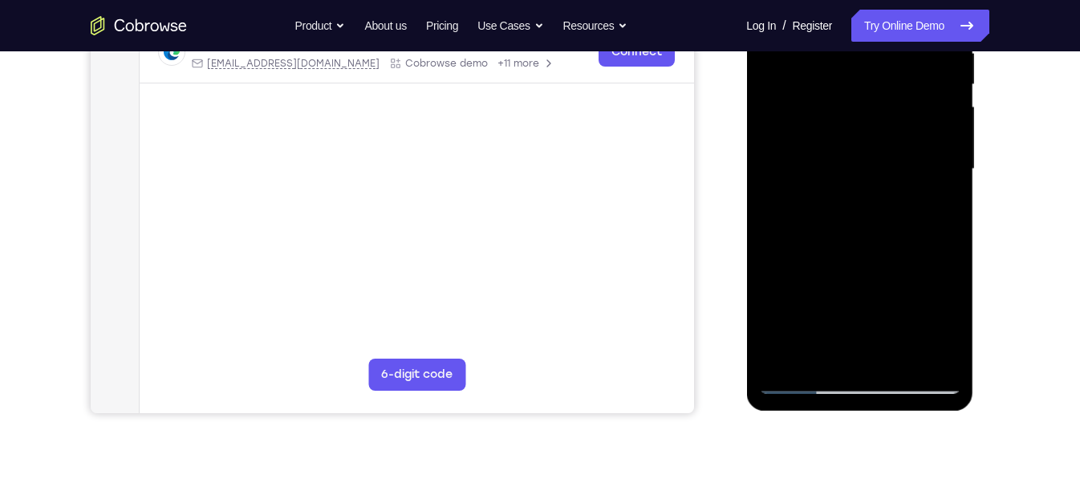
click at [926, 234] on div at bounding box center [859, 169] width 202 height 449
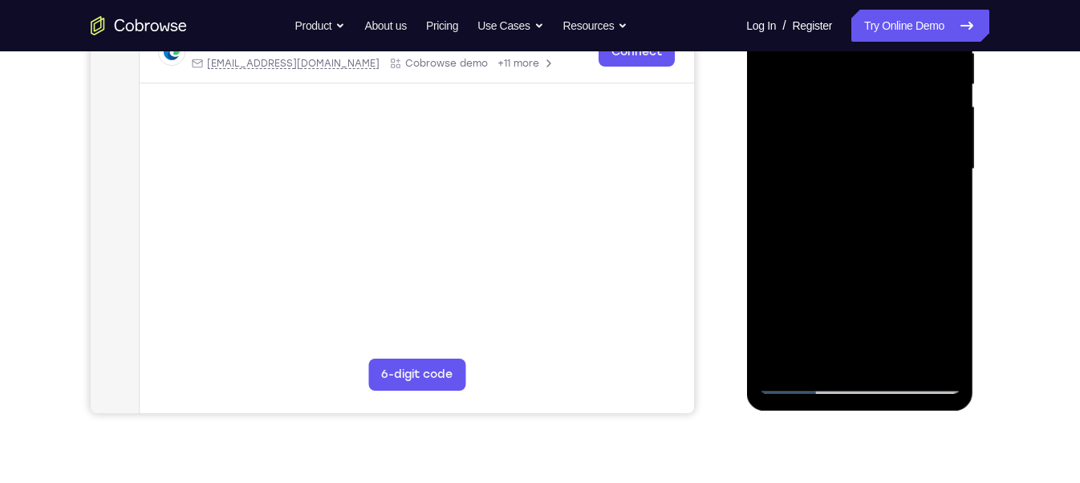
click at [926, 234] on div at bounding box center [859, 169] width 202 height 449
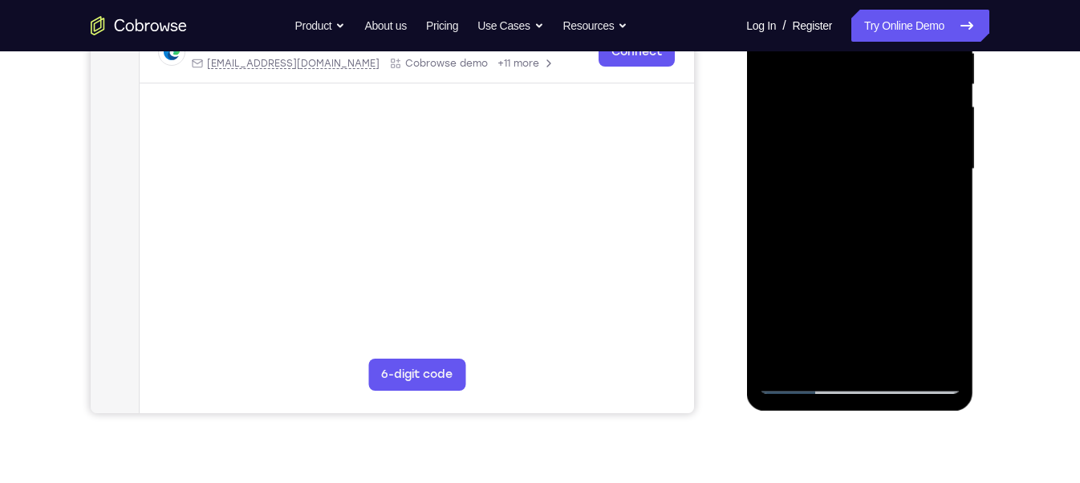
click at [926, 234] on div at bounding box center [859, 169] width 202 height 449
click at [781, 227] on div at bounding box center [859, 169] width 202 height 449
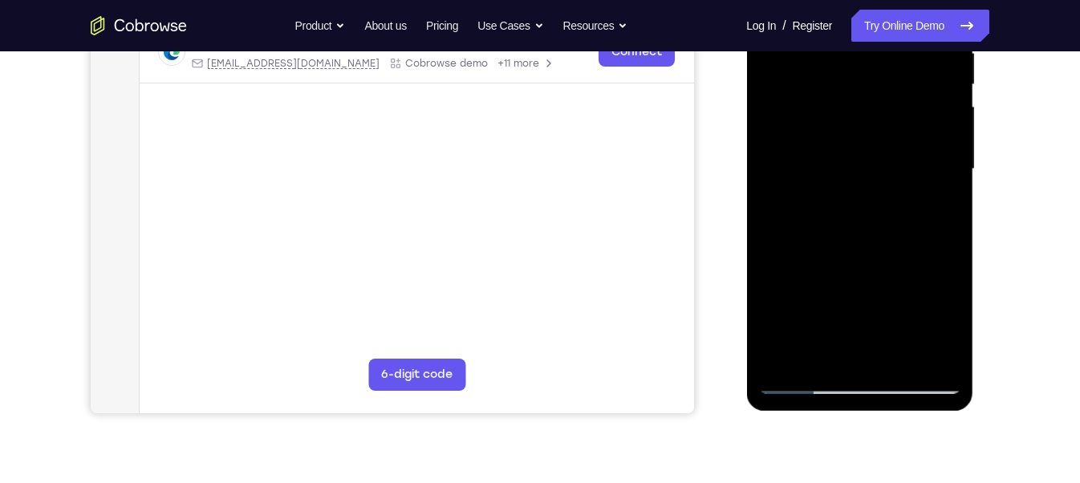
click at [781, 227] on div at bounding box center [859, 169] width 202 height 449
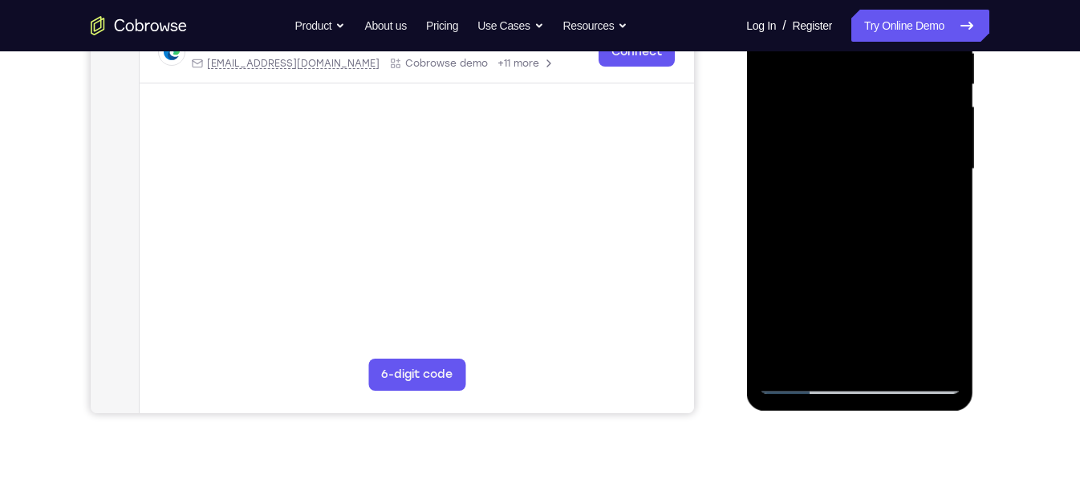
click at [781, 227] on div at bounding box center [859, 169] width 202 height 449
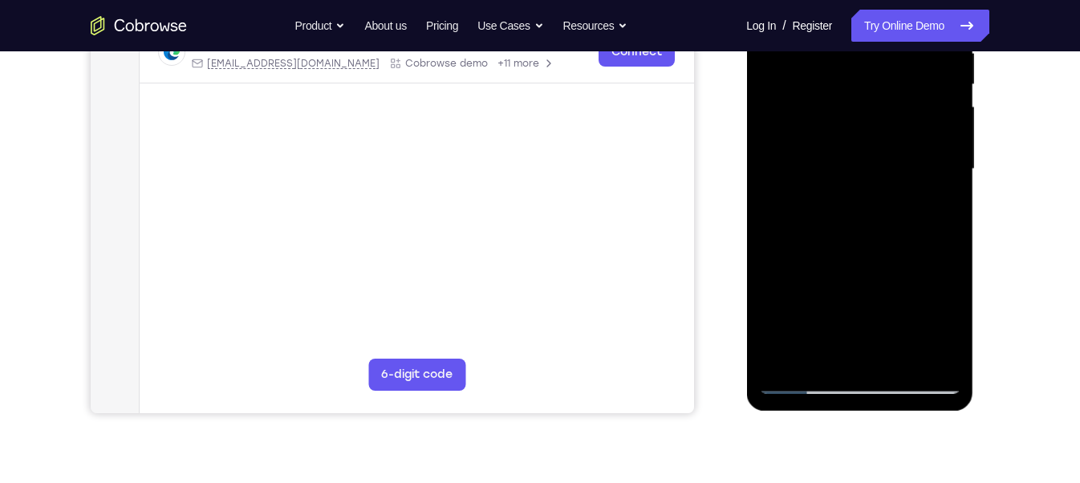
click at [781, 227] on div at bounding box center [859, 169] width 202 height 449
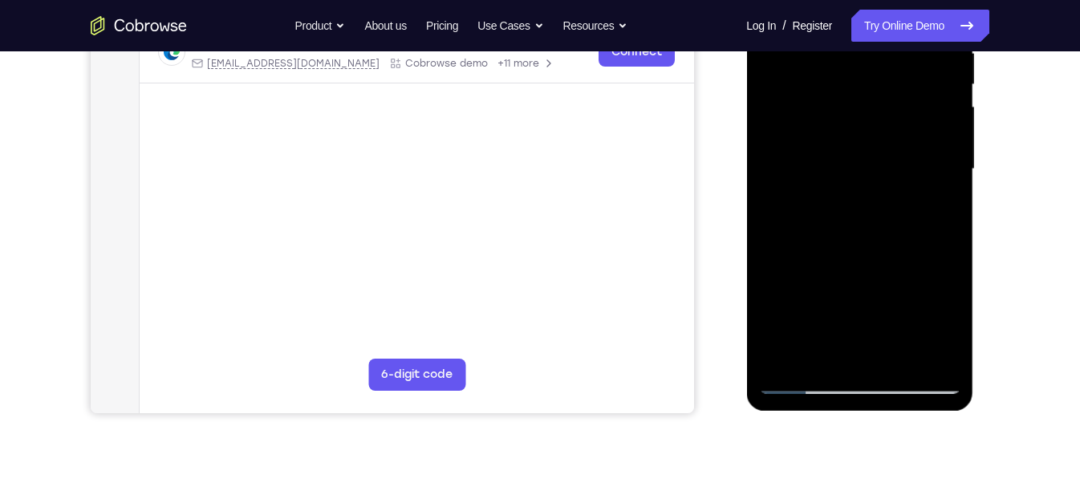
click at [781, 227] on div at bounding box center [859, 169] width 202 height 449
click at [887, 225] on div at bounding box center [859, 169] width 202 height 449
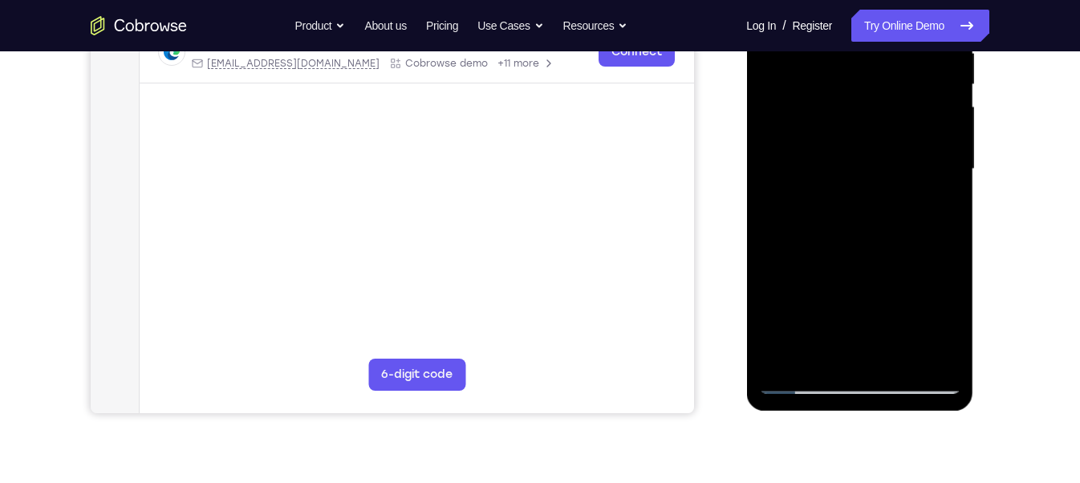
click at [887, 225] on div at bounding box center [859, 169] width 202 height 449
drag, startPoint x: 806, startPoint y: 353, endPoint x: 799, endPoint y: 244, distance: 109.3
click at [799, 244] on div at bounding box center [859, 169] width 202 height 449
drag, startPoint x: 888, startPoint y: 347, endPoint x: 865, endPoint y: 178, distance: 170.0
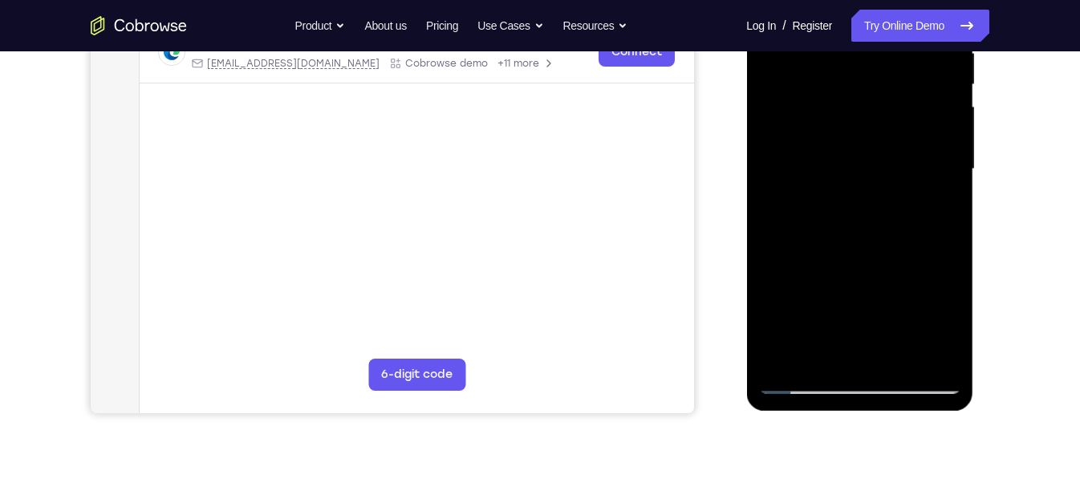
click at [865, 178] on div at bounding box center [859, 169] width 202 height 449
click at [798, 180] on div at bounding box center [859, 169] width 202 height 449
click at [765, 153] on div at bounding box center [859, 169] width 202 height 449
drag, startPoint x: 833, startPoint y: 296, endPoint x: 810, endPoint y: 163, distance: 135.0
click at [810, 163] on div at bounding box center [859, 169] width 202 height 449
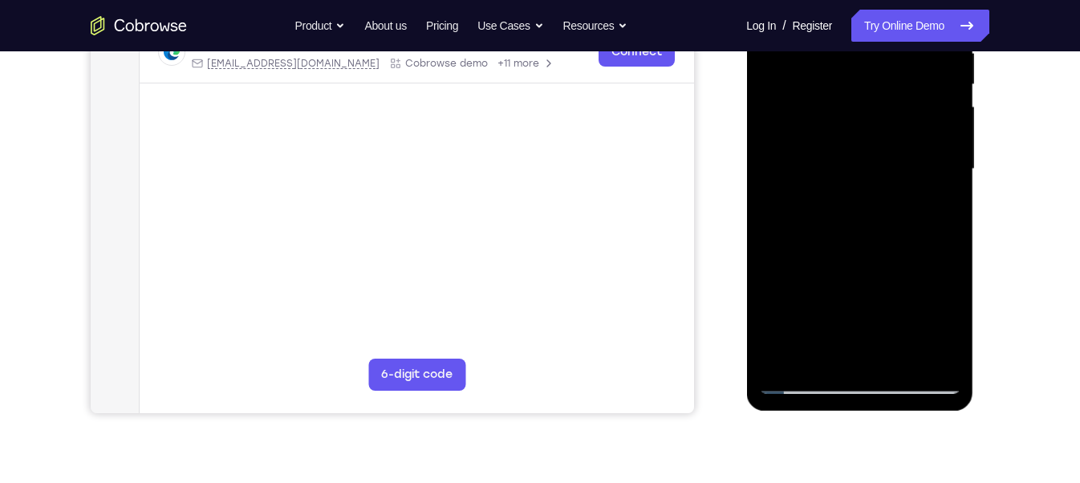
drag, startPoint x: 805, startPoint y: 251, endPoint x: 798, endPoint y: 226, distance: 25.7
click at [798, 226] on div at bounding box center [859, 169] width 202 height 449
drag, startPoint x: 805, startPoint y: 304, endPoint x: 788, endPoint y: 259, distance: 48.0
click at [788, 259] on div at bounding box center [859, 169] width 202 height 449
drag, startPoint x: 891, startPoint y: 343, endPoint x: 865, endPoint y: 180, distance: 164.2
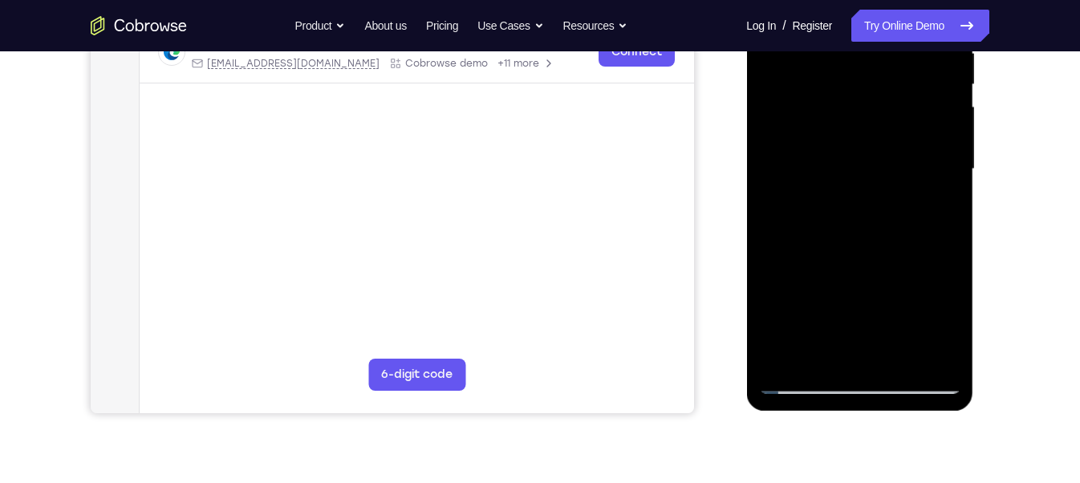
click at [865, 180] on div at bounding box center [859, 169] width 202 height 449
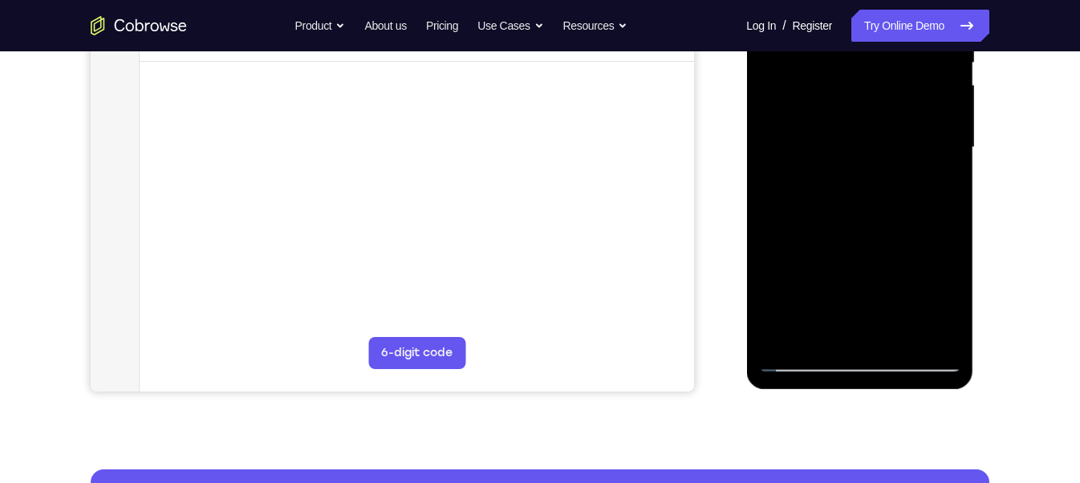
drag, startPoint x: 799, startPoint y: 318, endPoint x: 796, endPoint y: 207, distance: 111.5
click at [796, 207] on div at bounding box center [859, 147] width 202 height 449
click at [837, 227] on div at bounding box center [859, 147] width 202 height 449
drag, startPoint x: 886, startPoint y: 322, endPoint x: 853, endPoint y: 138, distance: 187.4
click at [853, 138] on div at bounding box center [859, 147] width 202 height 449
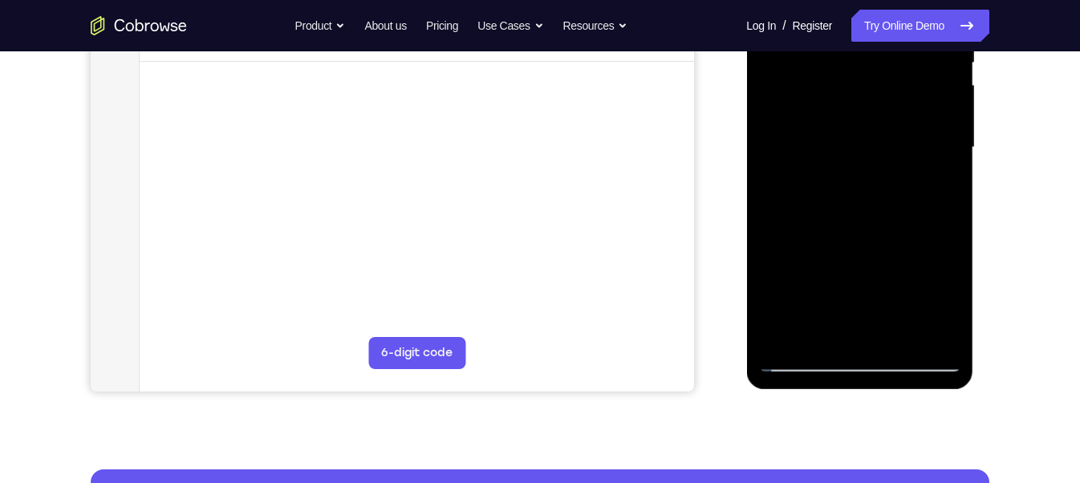
drag, startPoint x: 895, startPoint y: 310, endPoint x: 855, endPoint y: 133, distance: 181.7
click at [855, 133] on div at bounding box center [859, 147] width 202 height 449
drag, startPoint x: 890, startPoint y: 267, endPoint x: 886, endPoint y: 188, distance: 78.7
click at [886, 188] on div at bounding box center [859, 147] width 202 height 449
drag, startPoint x: 886, startPoint y: 276, endPoint x: 836, endPoint y: 160, distance: 126.8
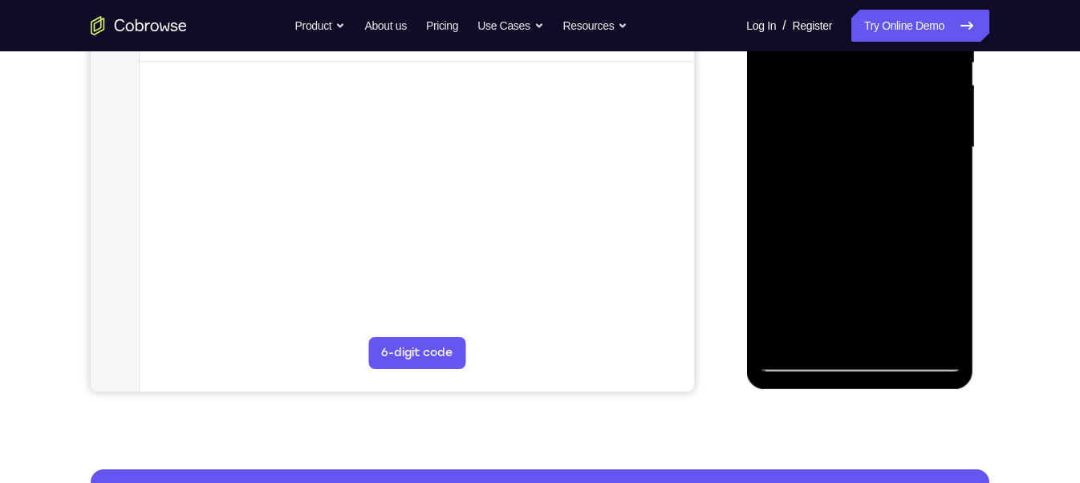
click at [836, 160] on div at bounding box center [859, 147] width 202 height 449
drag, startPoint x: 869, startPoint y: 310, endPoint x: 830, endPoint y: 172, distance: 143.2
click at [830, 172] on div at bounding box center [859, 147] width 202 height 449
drag, startPoint x: 894, startPoint y: 331, endPoint x: 865, endPoint y: 176, distance: 157.5
click at [865, 176] on div at bounding box center [859, 147] width 202 height 449
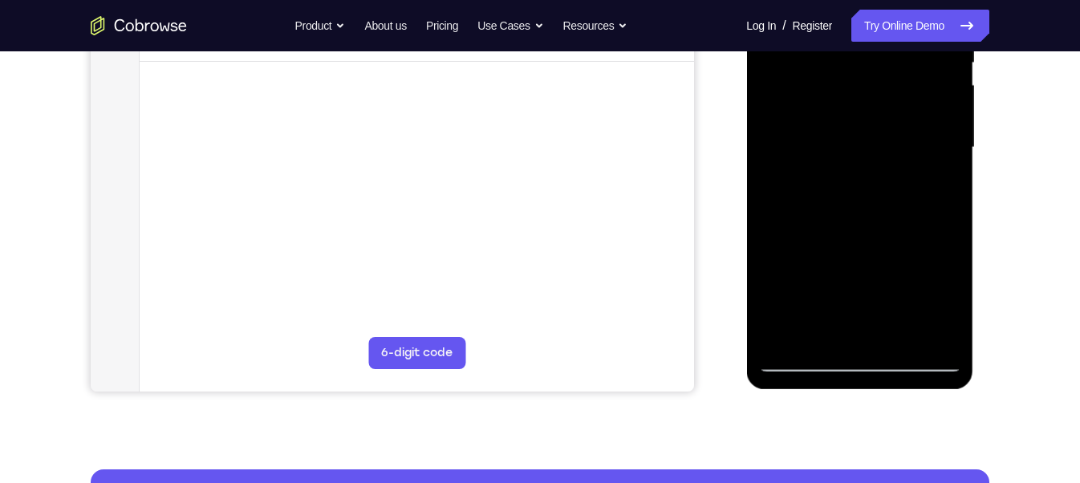
drag, startPoint x: 801, startPoint y: 306, endPoint x: 798, endPoint y: 144, distance: 162.0
click at [798, 144] on div at bounding box center [859, 147] width 202 height 449
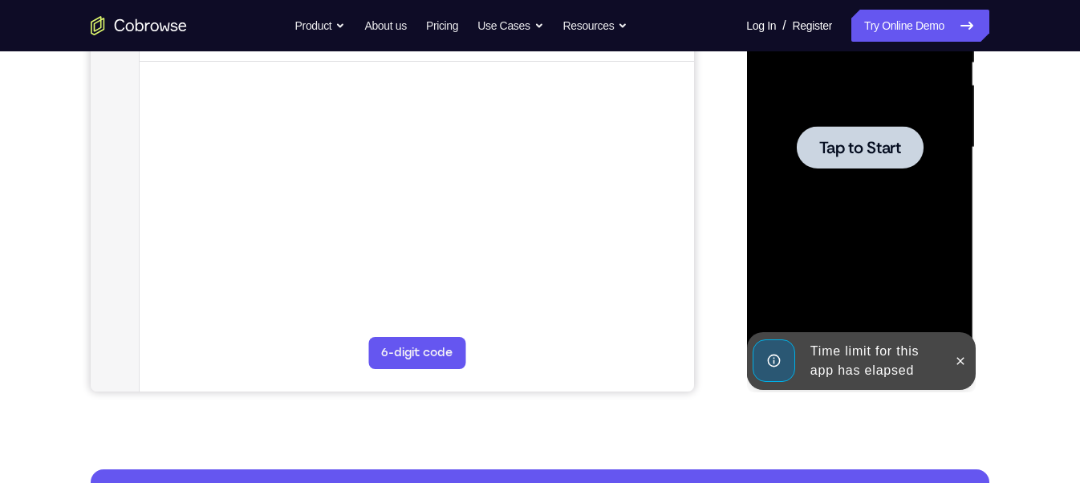
click at [845, 142] on span "Tap to Start" at bounding box center [859, 148] width 82 height 16
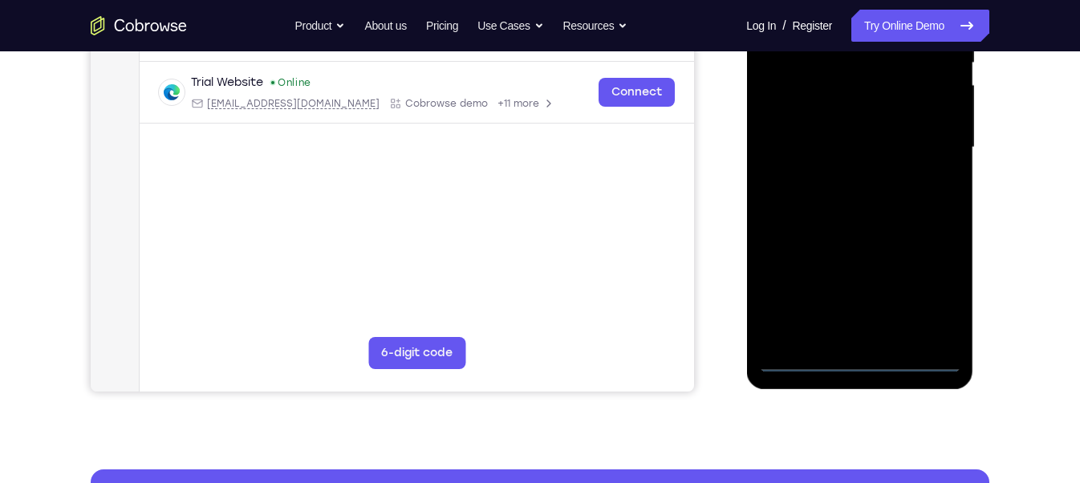
click at [858, 360] on div at bounding box center [859, 147] width 202 height 449
click at [942, 299] on div at bounding box center [859, 147] width 202 height 449
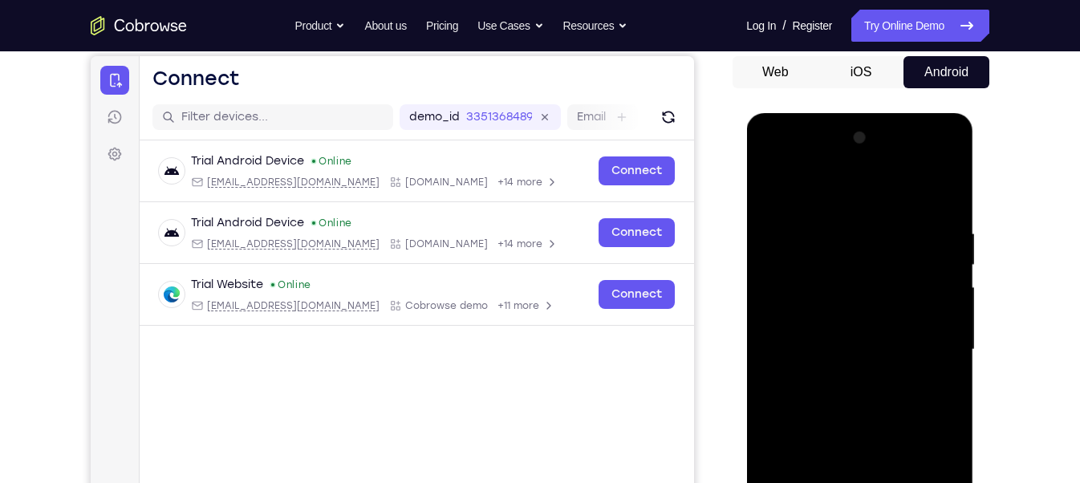
scroll to position [150, 0]
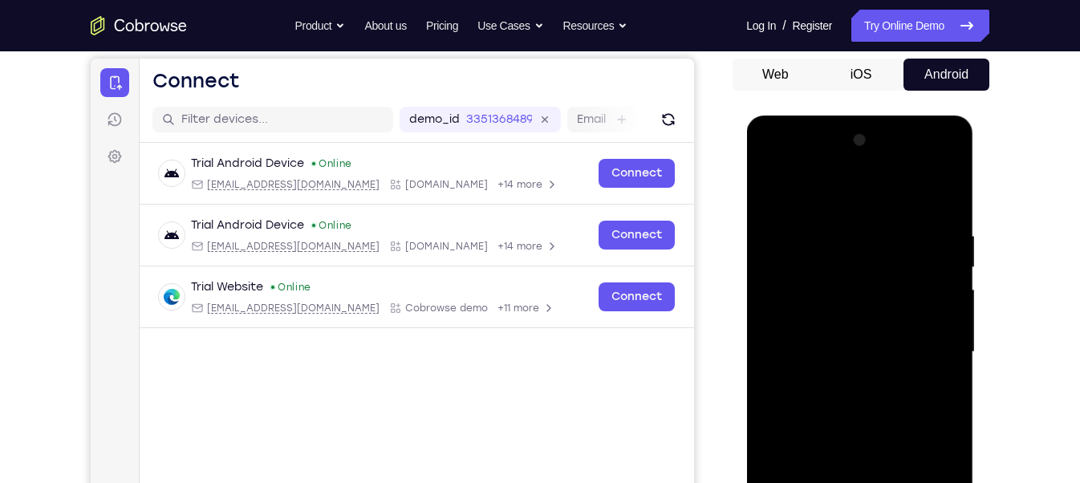
click at [772, 163] on div at bounding box center [859, 352] width 202 height 449
click at [855, 262] on div at bounding box center [859, 352] width 202 height 449
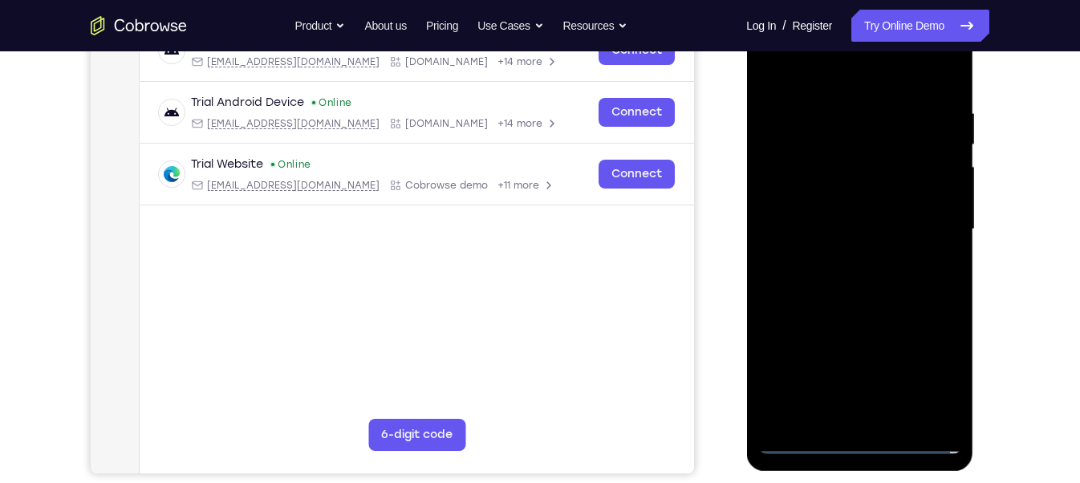
scroll to position [392, 0]
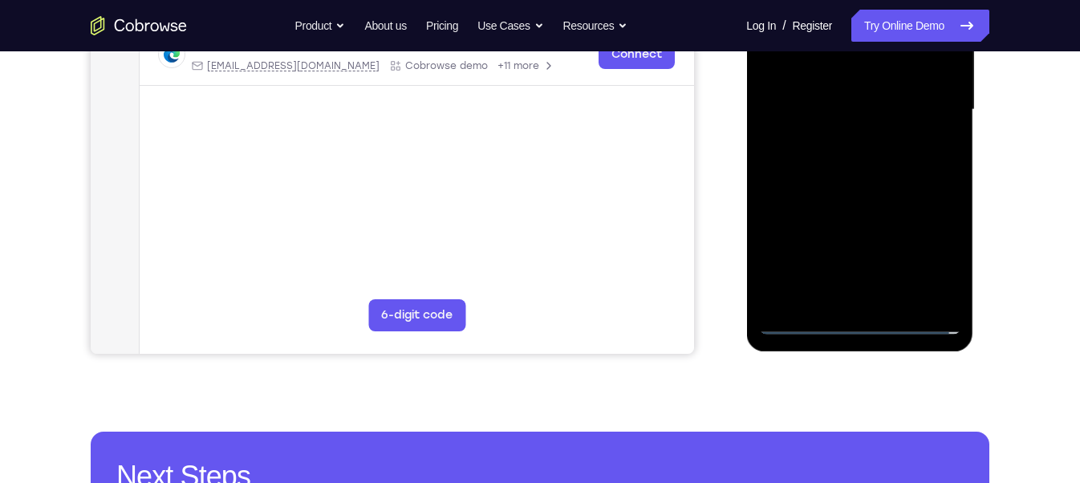
click at [821, 301] on div at bounding box center [859, 109] width 202 height 449
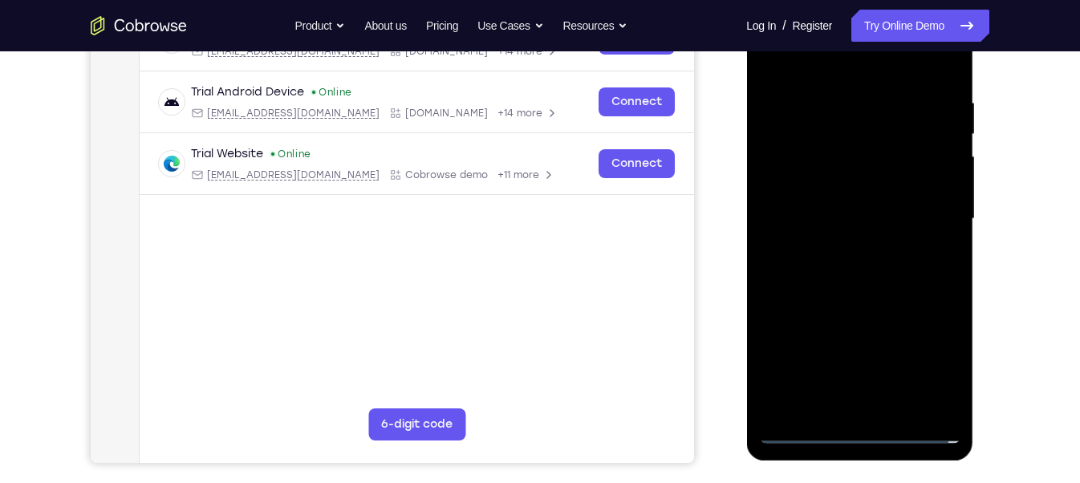
scroll to position [282, 0]
click at [817, 281] on div at bounding box center [859, 219] width 202 height 449
click at [845, 199] on div at bounding box center [859, 219] width 202 height 449
drag, startPoint x: 839, startPoint y: 286, endPoint x: 824, endPoint y: 137, distance: 150.0
click at [824, 137] on div at bounding box center [859, 219] width 202 height 449
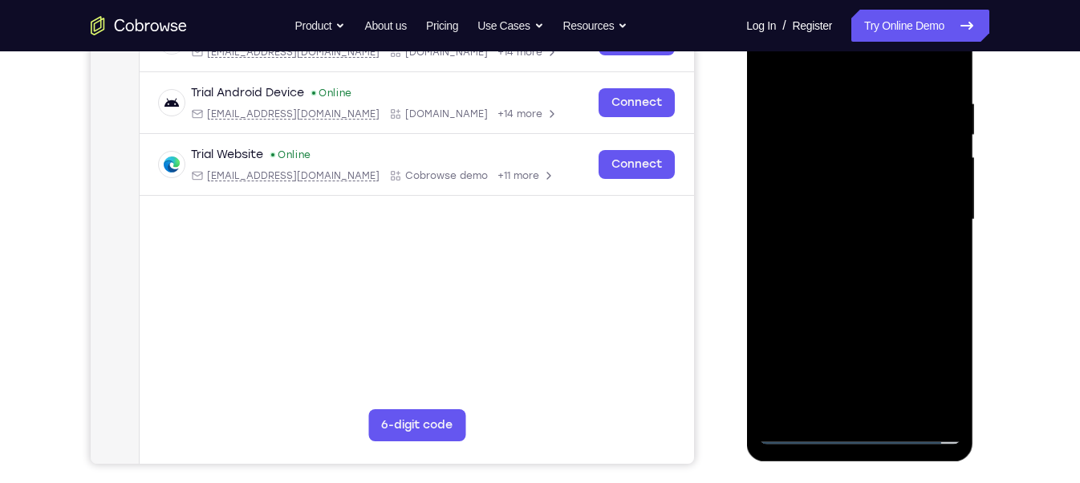
drag, startPoint x: 810, startPoint y: 356, endPoint x: 790, endPoint y: 148, distance: 209.5
click at [790, 148] on div at bounding box center [859, 219] width 202 height 449
drag, startPoint x: 810, startPoint y: 334, endPoint x: 796, endPoint y: 244, distance: 91.7
click at [796, 244] on div at bounding box center [859, 219] width 202 height 449
drag, startPoint x: 891, startPoint y: 365, endPoint x: 878, endPoint y: 268, distance: 97.9
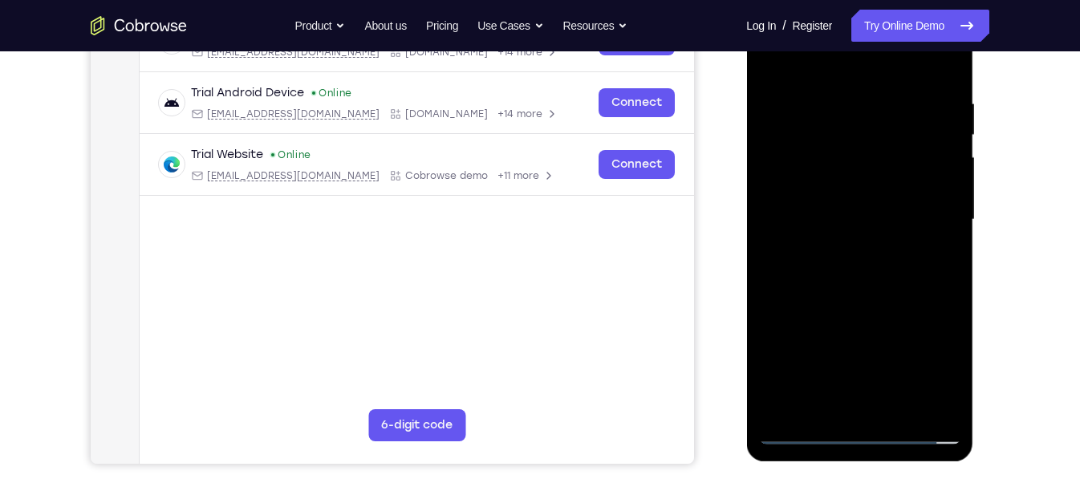
click at [878, 268] on div at bounding box center [859, 219] width 202 height 449
drag, startPoint x: 906, startPoint y: 362, endPoint x: 891, endPoint y: 237, distance: 125.2
click at [891, 237] on div at bounding box center [859, 219] width 202 height 449
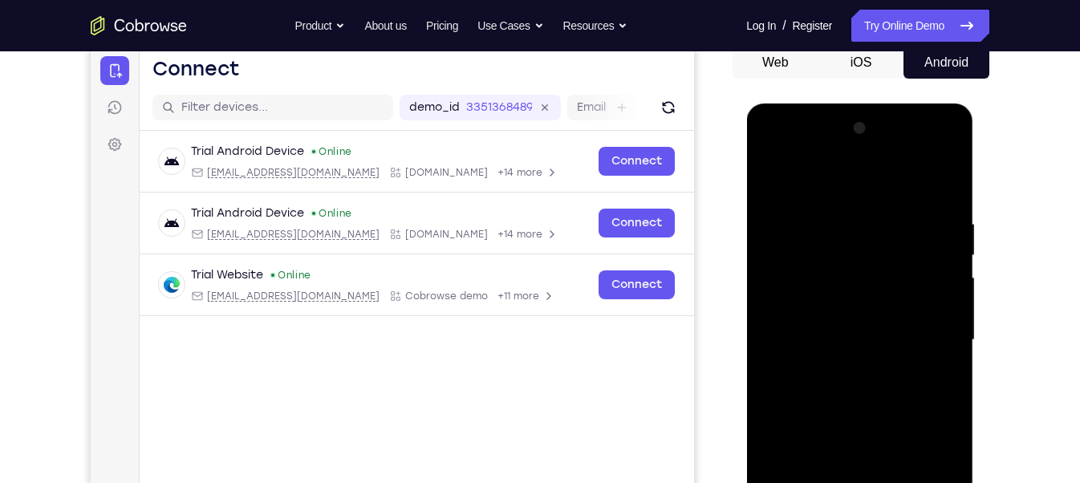
scroll to position [162, 0]
click at [924, 173] on div at bounding box center [859, 340] width 202 height 449
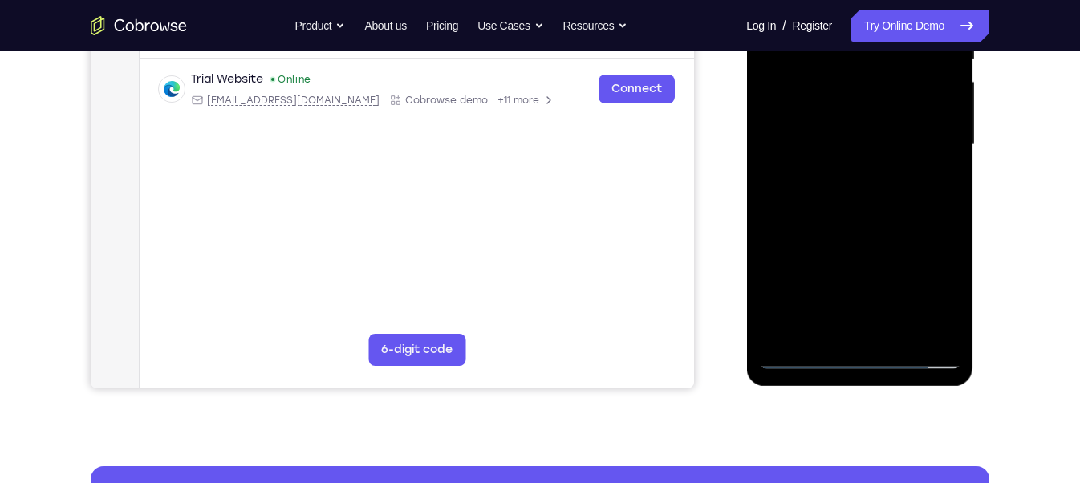
scroll to position [359, 0]
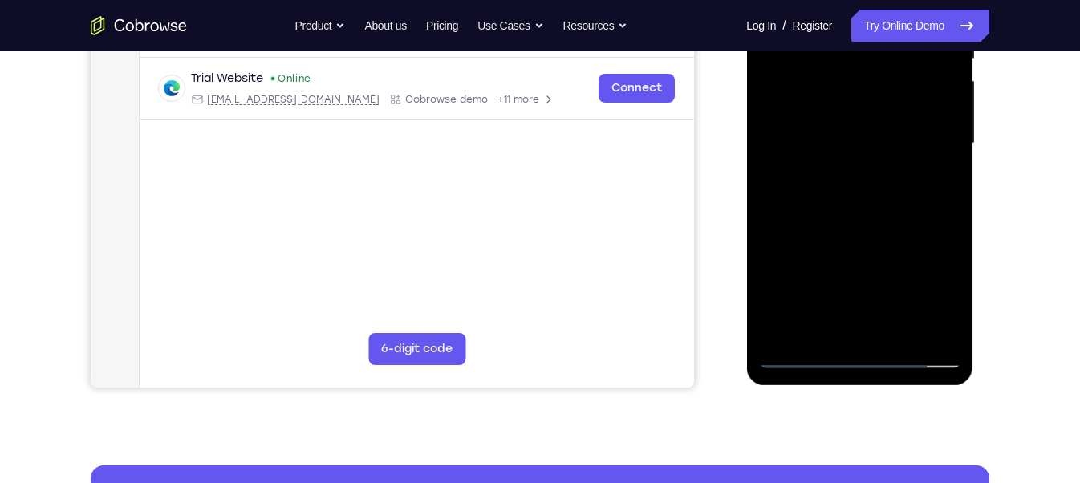
drag, startPoint x: 813, startPoint y: 261, endPoint x: 788, endPoint y: 130, distance: 133.1
click at [788, 130] on div at bounding box center [859, 143] width 202 height 449
drag, startPoint x: 801, startPoint y: 321, endPoint x: 792, endPoint y: 171, distance: 150.3
click at [792, 171] on div at bounding box center [859, 143] width 202 height 449
drag, startPoint x: 895, startPoint y: 197, endPoint x: 894, endPoint y: 176, distance: 20.1
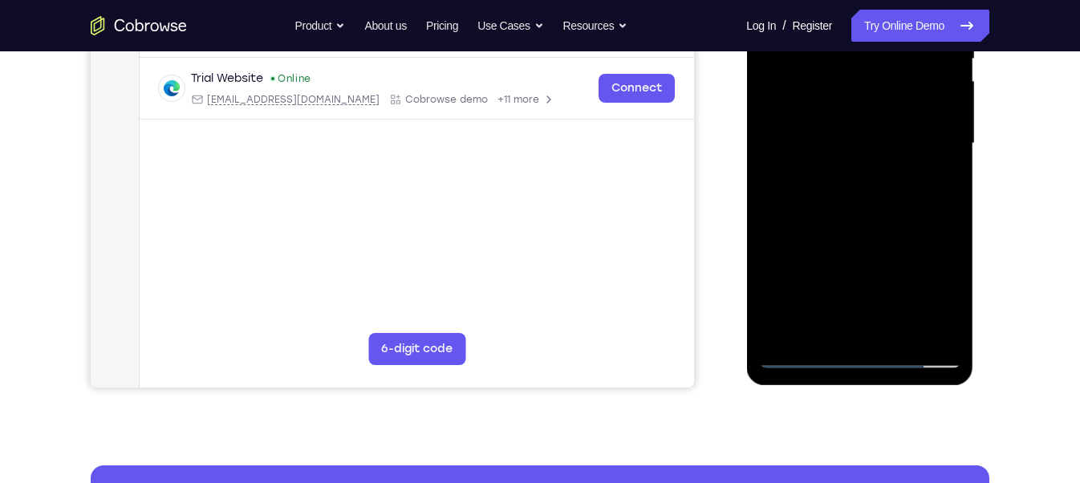
click at [894, 176] on div at bounding box center [859, 143] width 202 height 449
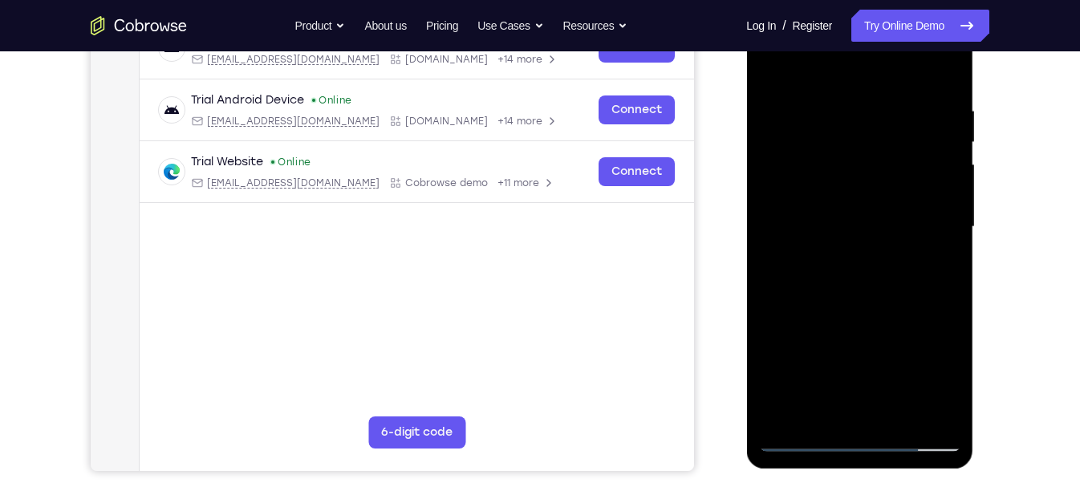
scroll to position [274, 0]
drag, startPoint x: 889, startPoint y: 369, endPoint x: 868, endPoint y: 205, distance: 165.8
click at [868, 205] on div at bounding box center [859, 227] width 202 height 449
drag, startPoint x: 928, startPoint y: 271, endPoint x: 908, endPoint y: 203, distance: 71.1
click at [908, 203] on div at bounding box center [859, 227] width 202 height 449
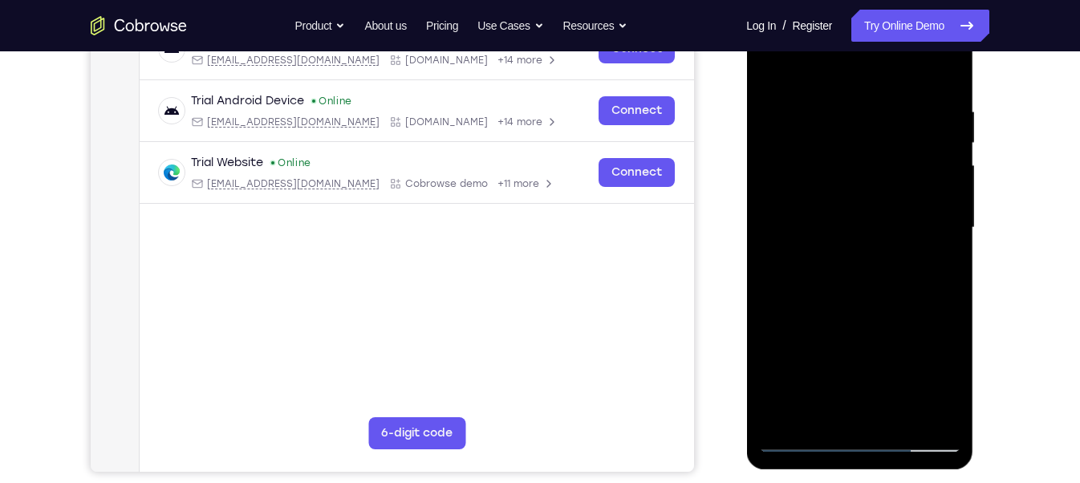
drag, startPoint x: 811, startPoint y: 309, endPoint x: 803, endPoint y: 265, distance: 44.1
click at [803, 265] on div at bounding box center [859, 227] width 202 height 449
drag, startPoint x: 807, startPoint y: 351, endPoint x: 792, endPoint y: 215, distance: 137.1
click at [792, 215] on div at bounding box center [859, 227] width 202 height 449
click at [837, 308] on div at bounding box center [859, 227] width 202 height 449
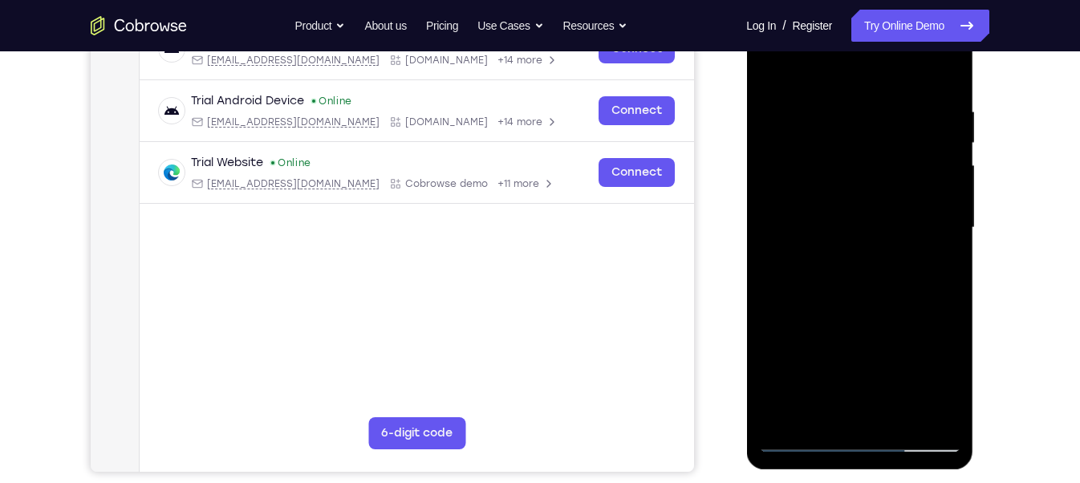
drag, startPoint x: 821, startPoint y: 337, endPoint x: 810, endPoint y: 240, distance: 97.7
click at [810, 240] on div at bounding box center [859, 227] width 202 height 449
drag, startPoint x: 809, startPoint y: 318, endPoint x: 798, endPoint y: 223, distance: 95.3
click at [798, 223] on div at bounding box center [859, 227] width 202 height 449
drag, startPoint x: 817, startPoint y: 331, endPoint x: 802, endPoint y: 199, distance: 133.2
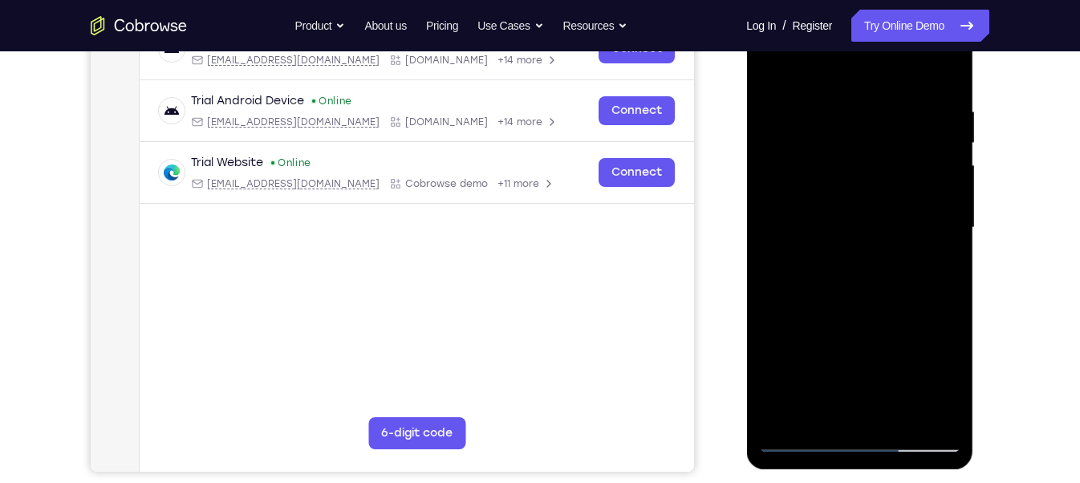
click at [802, 199] on div at bounding box center [859, 227] width 202 height 449
drag, startPoint x: 807, startPoint y: 368, endPoint x: 798, endPoint y: 206, distance: 162.3
click at [798, 206] on div at bounding box center [859, 227] width 202 height 449
drag, startPoint x: 806, startPoint y: 309, endPoint x: 801, endPoint y: 246, distance: 62.8
click at [801, 246] on div at bounding box center [859, 227] width 202 height 449
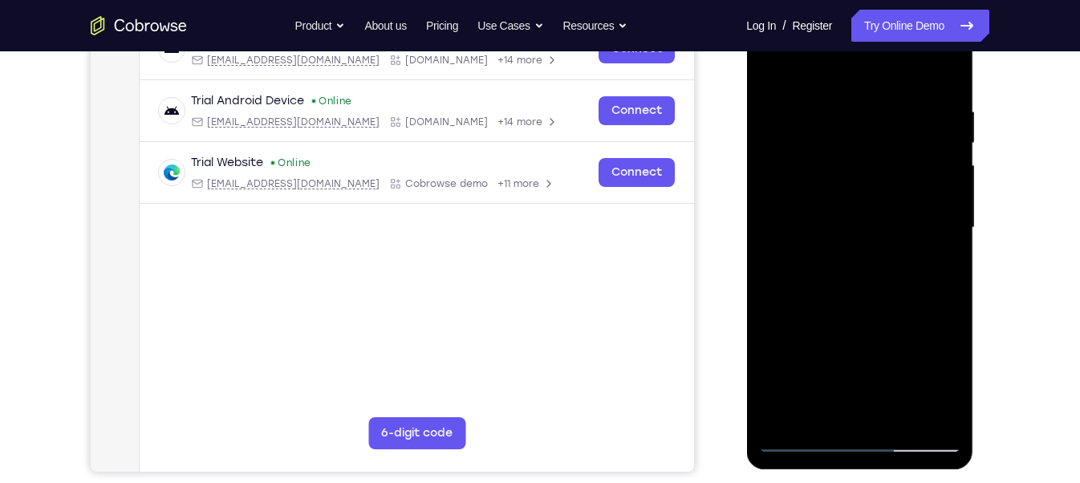
drag, startPoint x: 813, startPoint y: 360, endPoint x: 788, endPoint y: 204, distance: 158.3
click at [788, 204] on div at bounding box center [859, 227] width 202 height 449
drag, startPoint x: 813, startPoint y: 378, endPoint x: 786, endPoint y: 205, distance: 174.6
click at [786, 205] on div at bounding box center [859, 227] width 202 height 449
drag, startPoint x: 807, startPoint y: 373, endPoint x: 795, endPoint y: 255, distance: 118.5
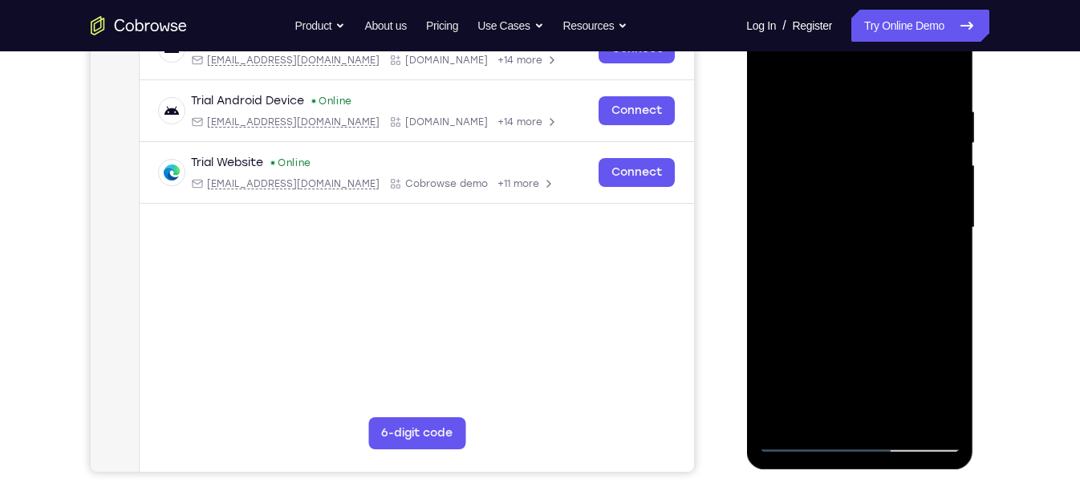
click at [795, 255] on div at bounding box center [859, 227] width 202 height 449
drag, startPoint x: 806, startPoint y: 363, endPoint x: 801, endPoint y: 264, distance: 98.8
click at [801, 264] on div at bounding box center [859, 227] width 202 height 449
drag, startPoint x: 828, startPoint y: 374, endPoint x: 809, endPoint y: 238, distance: 136.8
click at [809, 238] on div at bounding box center [859, 227] width 202 height 449
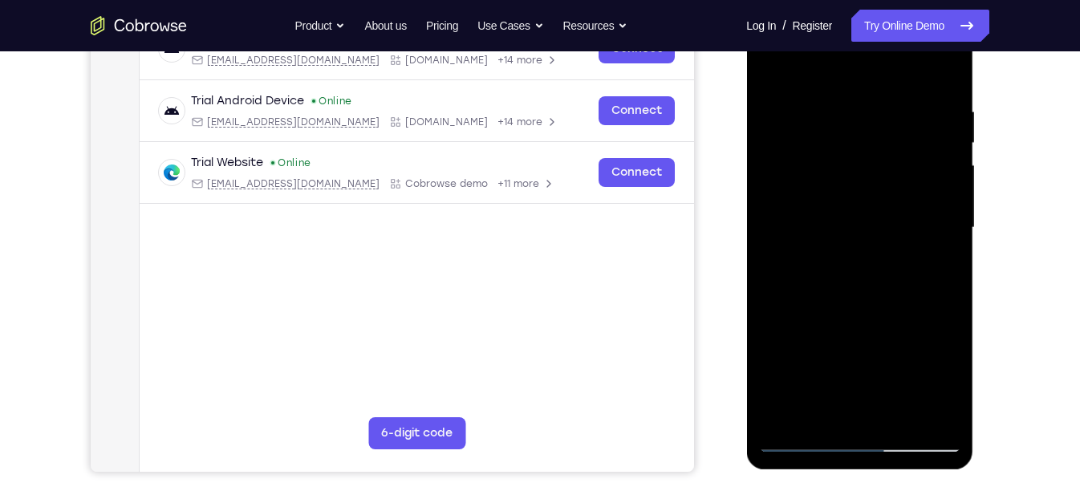
drag, startPoint x: 813, startPoint y: 338, endPoint x: 798, endPoint y: 257, distance: 82.4
click at [798, 257] on div at bounding box center [859, 227] width 202 height 449
drag, startPoint x: 809, startPoint y: 245, endPoint x: 816, endPoint y: 415, distance: 170.2
click at [816, 415] on div at bounding box center [859, 227] width 202 height 449
drag, startPoint x: 808, startPoint y: 162, endPoint x: 839, endPoint y: 391, distance: 231.5
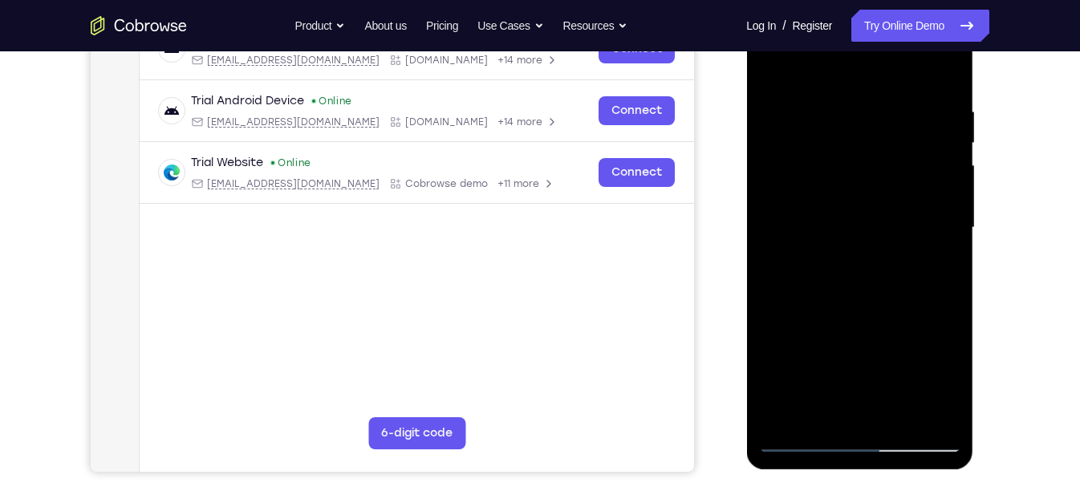
click at [839, 391] on div at bounding box center [859, 227] width 202 height 449
drag, startPoint x: 814, startPoint y: 209, endPoint x: 857, endPoint y: 392, distance: 188.7
click at [857, 392] on div at bounding box center [859, 227] width 202 height 449
drag, startPoint x: 801, startPoint y: 174, endPoint x: 865, endPoint y: 382, distance: 217.2
click at [865, 382] on div at bounding box center [859, 227] width 202 height 449
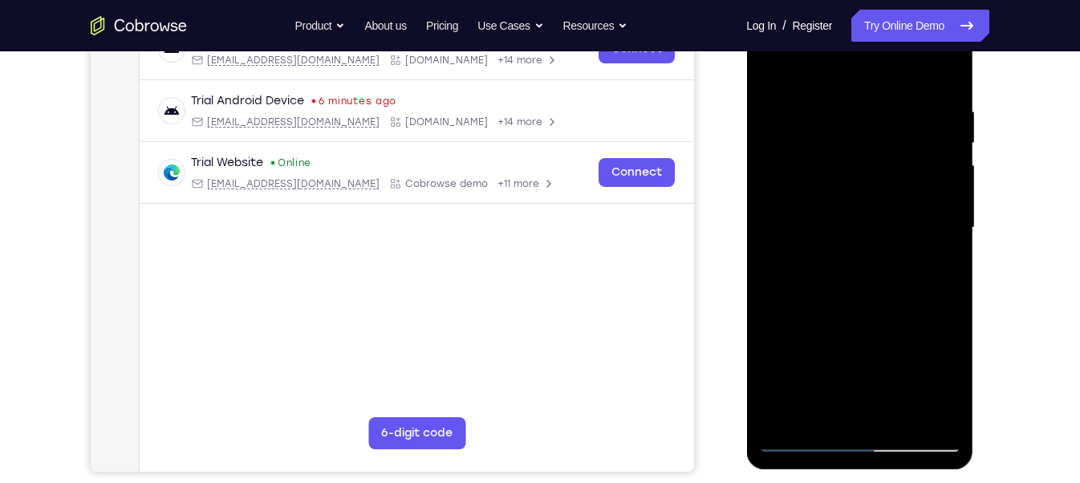
drag, startPoint x: 804, startPoint y: 209, endPoint x: 804, endPoint y: 198, distance: 11.2
click at [804, 198] on div at bounding box center [859, 227] width 202 height 449
drag, startPoint x: 806, startPoint y: 206, endPoint x: 843, endPoint y: 346, distance: 144.4
click at [843, 346] on div at bounding box center [859, 227] width 202 height 449
drag, startPoint x: 803, startPoint y: 150, endPoint x: 845, endPoint y: 308, distance: 163.6
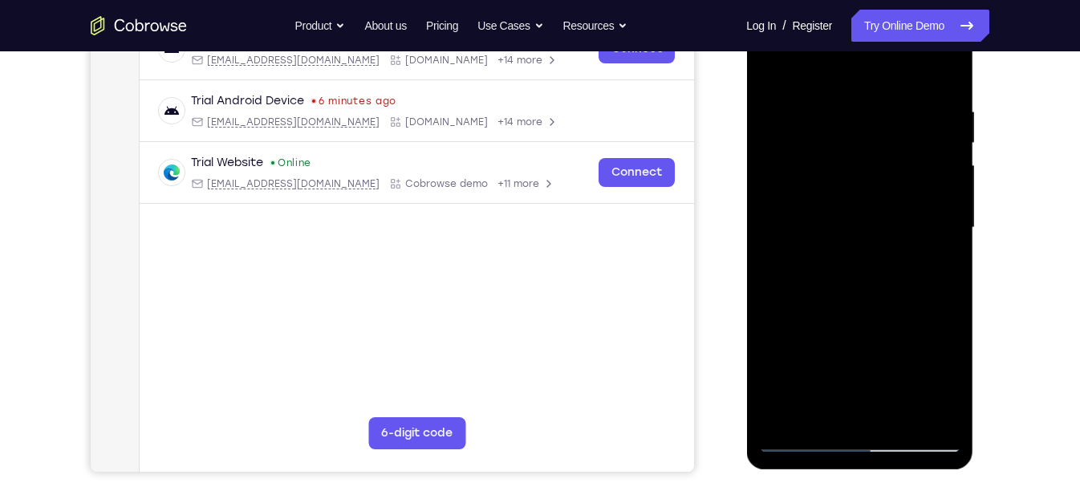
click at [845, 308] on div at bounding box center [859, 227] width 202 height 449
click at [808, 141] on div at bounding box center [859, 227] width 202 height 449
drag, startPoint x: 850, startPoint y: 299, endPoint x: 825, endPoint y: 164, distance: 137.2
click at [825, 164] on div at bounding box center [859, 227] width 202 height 449
drag, startPoint x: 810, startPoint y: 330, endPoint x: 797, endPoint y: 221, distance: 110.6
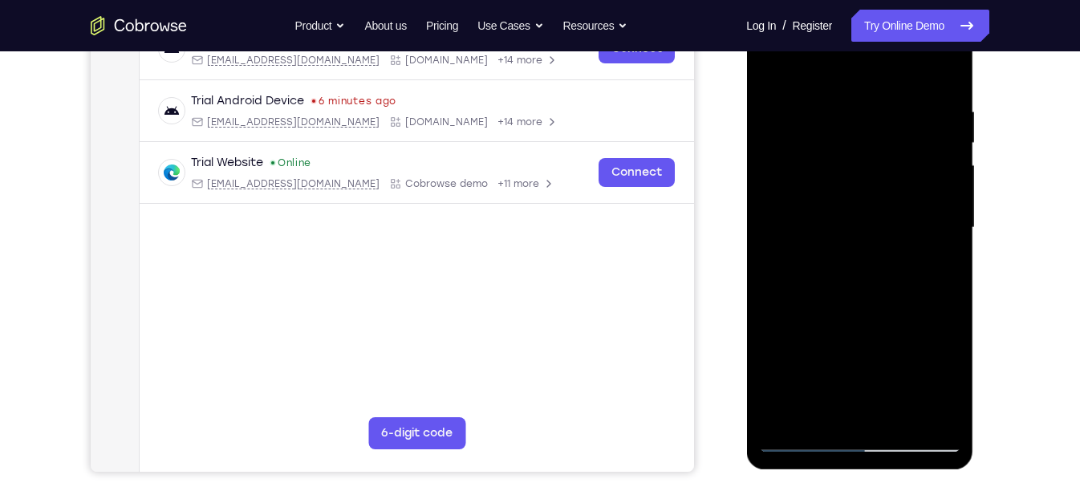
click at [797, 221] on div at bounding box center [859, 227] width 202 height 449
drag, startPoint x: 817, startPoint y: 338, endPoint x: 807, endPoint y: 228, distance: 111.2
click at [807, 228] on div at bounding box center [859, 227] width 202 height 449
drag, startPoint x: 897, startPoint y: 218, endPoint x: 891, endPoint y: 199, distance: 20.1
click at [891, 199] on div at bounding box center [859, 227] width 202 height 449
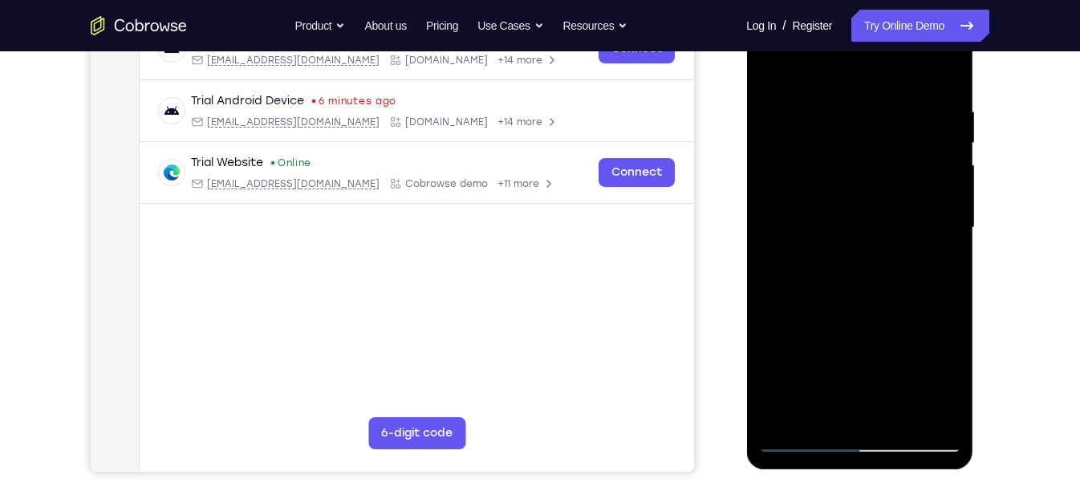
drag, startPoint x: 886, startPoint y: 365, endPoint x: 874, endPoint y: 262, distance: 103.5
click at [874, 262] on div at bounding box center [859, 227] width 202 height 449
drag, startPoint x: 806, startPoint y: 366, endPoint x: 801, endPoint y: 283, distance: 82.8
click at [801, 283] on div at bounding box center [859, 227] width 202 height 449
drag, startPoint x: 897, startPoint y: 294, endPoint x: 893, endPoint y: 252, distance: 42.7
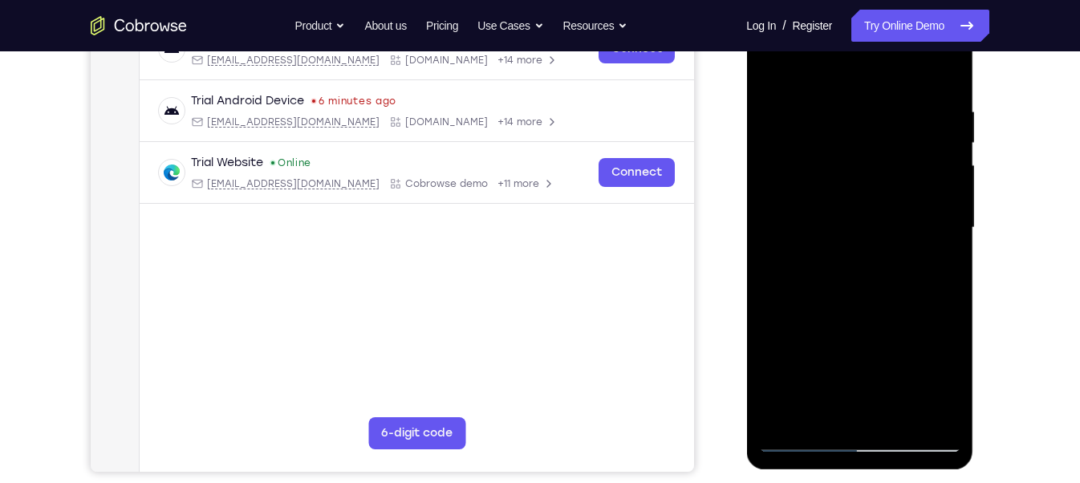
click at [893, 252] on div at bounding box center [859, 227] width 202 height 449
drag, startPoint x: 829, startPoint y: 343, endPoint x: 805, endPoint y: 168, distance: 175.8
click at [805, 168] on div at bounding box center [859, 227] width 202 height 449
drag, startPoint x: 805, startPoint y: 244, endPoint x: 831, endPoint y: 373, distance: 131.8
click at [831, 373] on div at bounding box center [859, 227] width 202 height 449
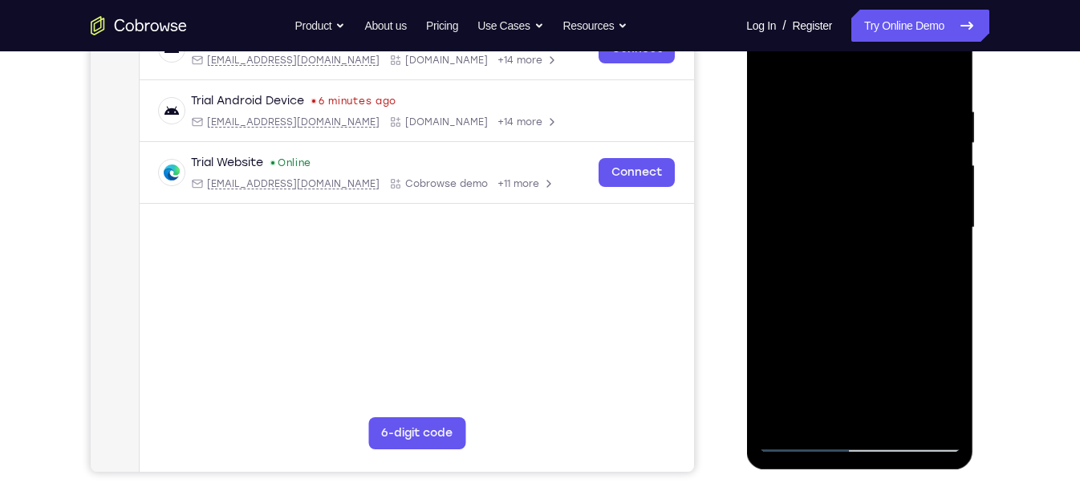
drag, startPoint x: 807, startPoint y: 217, endPoint x: 806, endPoint y: 204, distance: 13.7
click at [806, 204] on div at bounding box center [859, 227] width 202 height 449
drag, startPoint x: 807, startPoint y: 182, endPoint x: 825, endPoint y: 231, distance: 52.3
click at [825, 231] on div at bounding box center [859, 227] width 202 height 449
drag, startPoint x: 810, startPoint y: 225, endPoint x: 847, endPoint y: 383, distance: 163.0
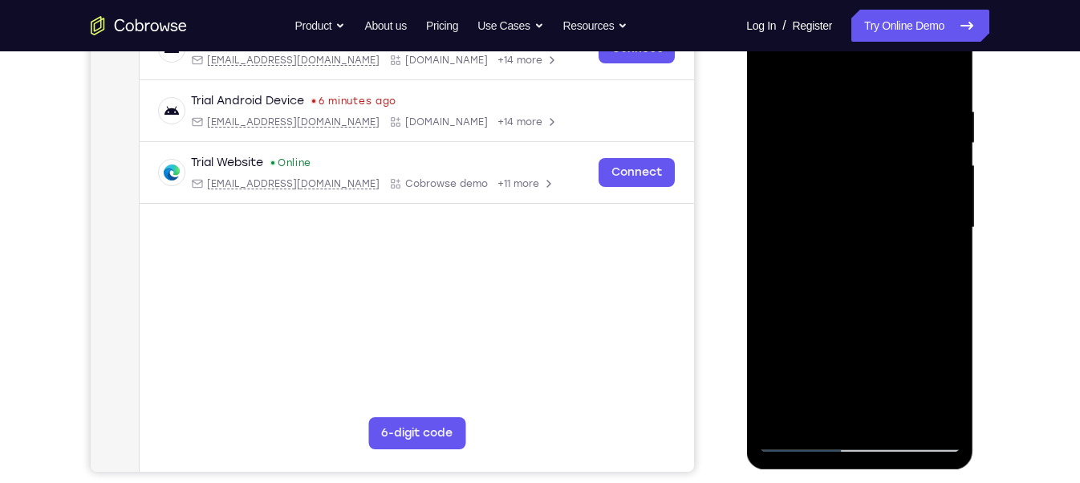
click at [847, 383] on div at bounding box center [859, 227] width 202 height 449
drag, startPoint x: 807, startPoint y: 305, endPoint x: 799, endPoint y: 277, distance: 29.2
click at [799, 277] on div at bounding box center [859, 227] width 202 height 449
drag, startPoint x: 813, startPoint y: 363, endPoint x: 801, endPoint y: 287, distance: 77.3
click at [801, 287] on div at bounding box center [859, 227] width 202 height 449
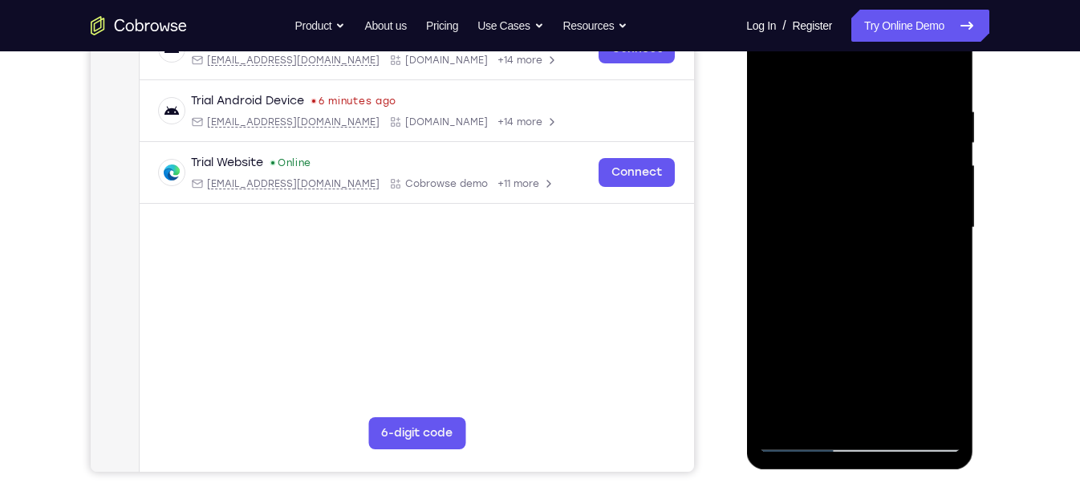
drag, startPoint x: 909, startPoint y: 298, endPoint x: 917, endPoint y: 415, distance: 117.4
click at [917, 415] on div at bounding box center [859, 227] width 202 height 449
click at [860, 170] on div at bounding box center [859, 227] width 202 height 449
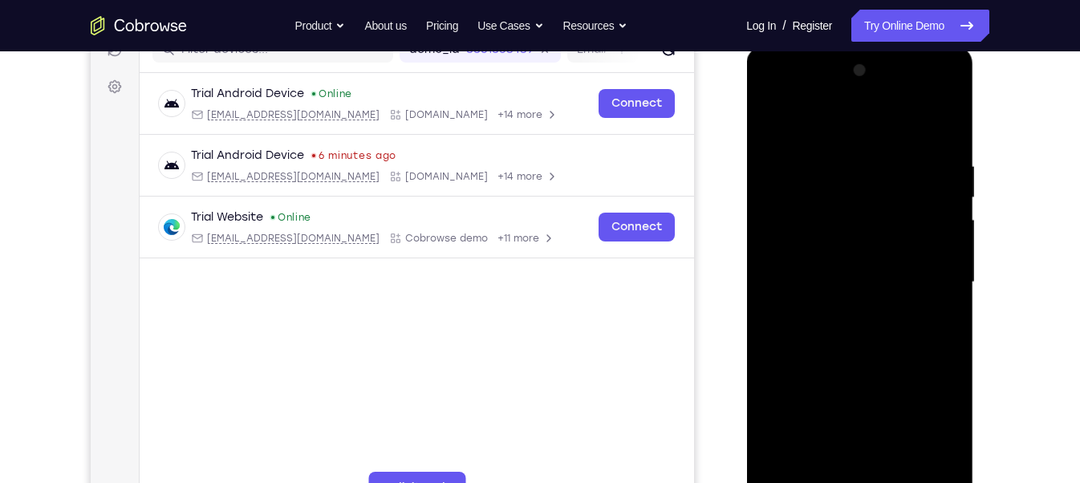
scroll to position [192, 0]
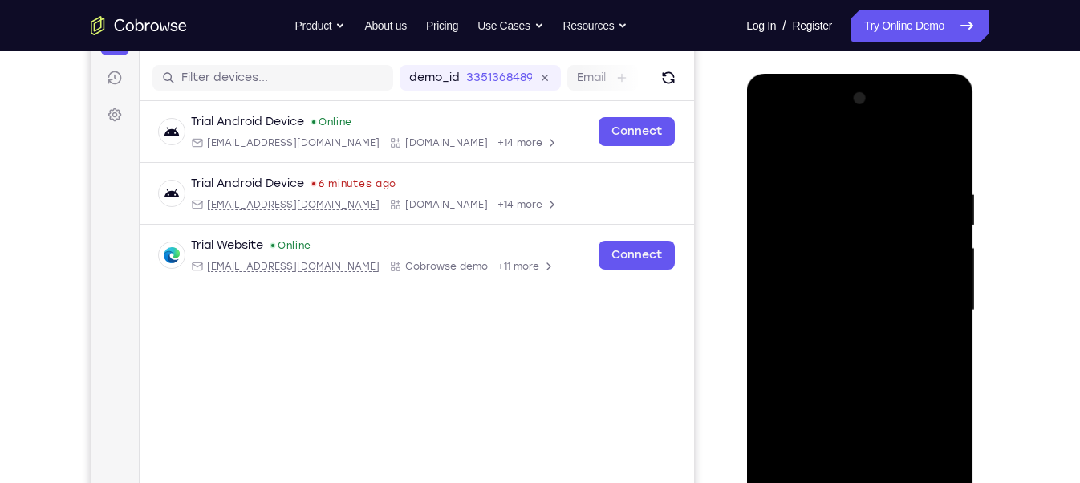
click at [938, 300] on div at bounding box center [859, 310] width 202 height 449
click at [939, 246] on div at bounding box center [859, 310] width 202 height 449
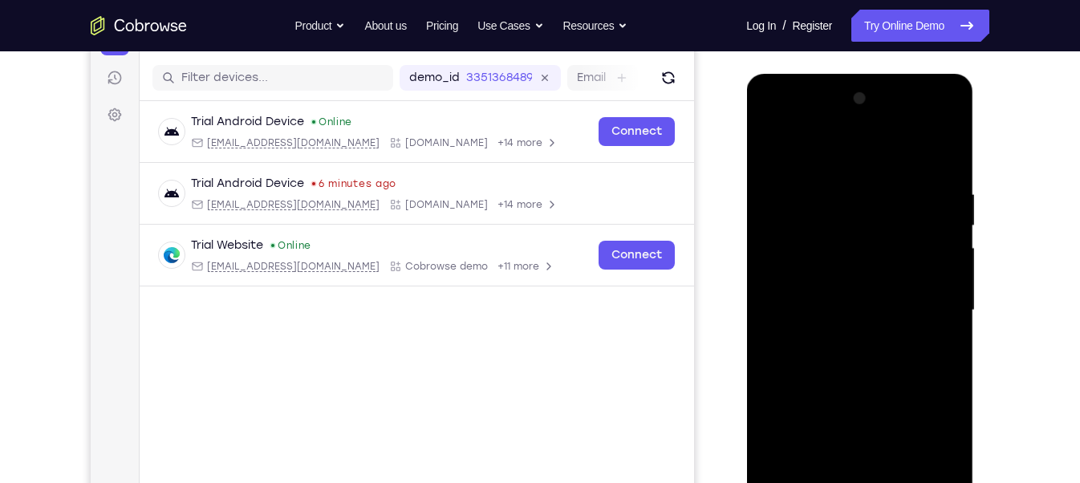
click at [939, 246] on div at bounding box center [859, 310] width 202 height 449
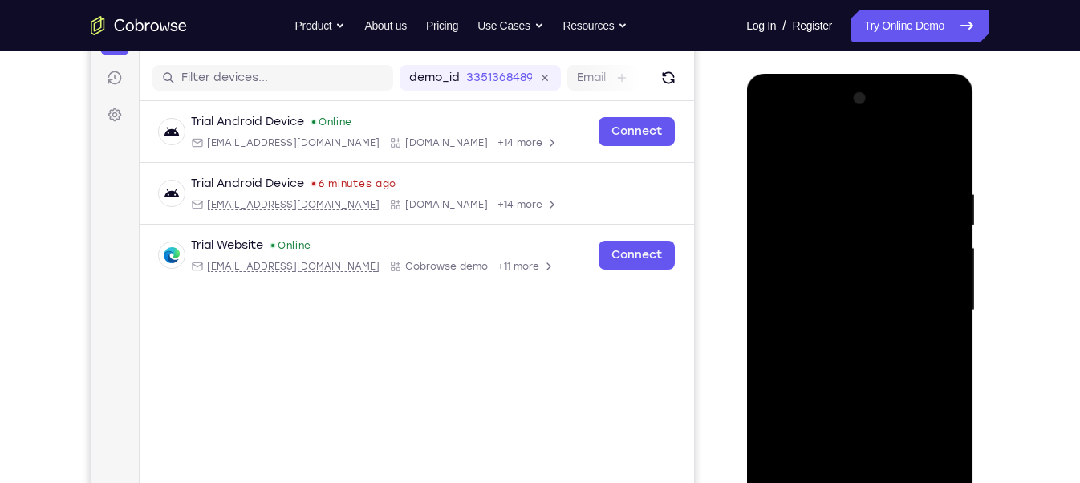
click at [939, 246] on div at bounding box center [859, 310] width 202 height 449
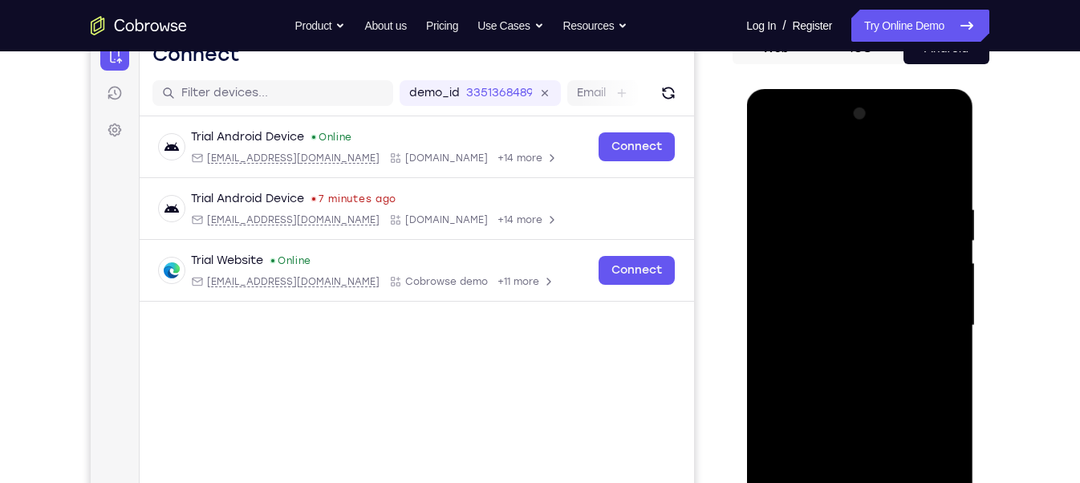
scroll to position [188, 0]
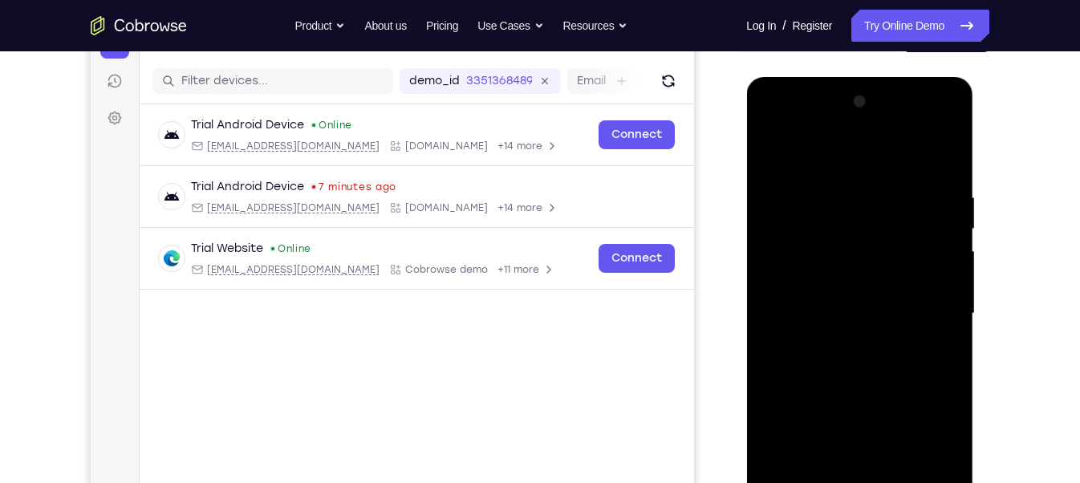
click at [934, 255] on div at bounding box center [859, 313] width 202 height 449
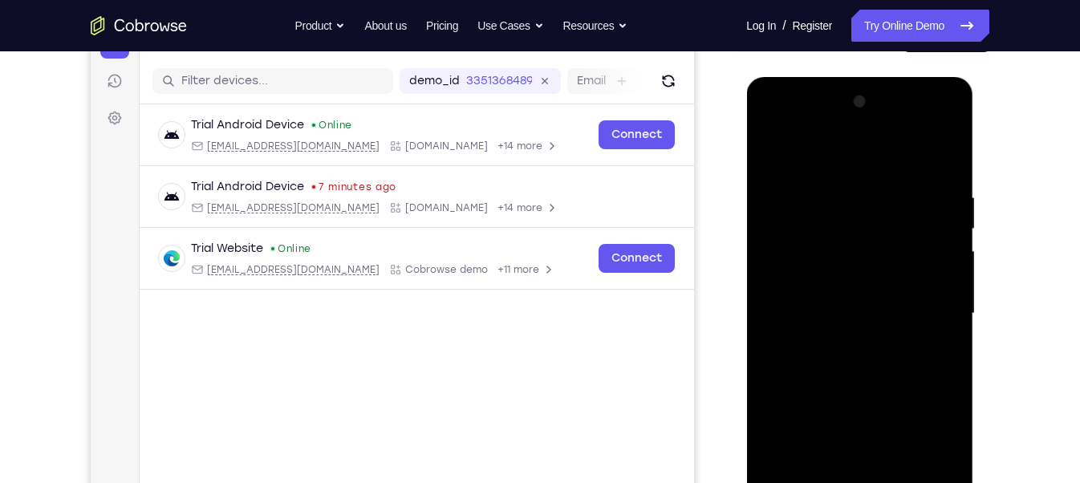
click at [934, 255] on div at bounding box center [859, 313] width 202 height 449
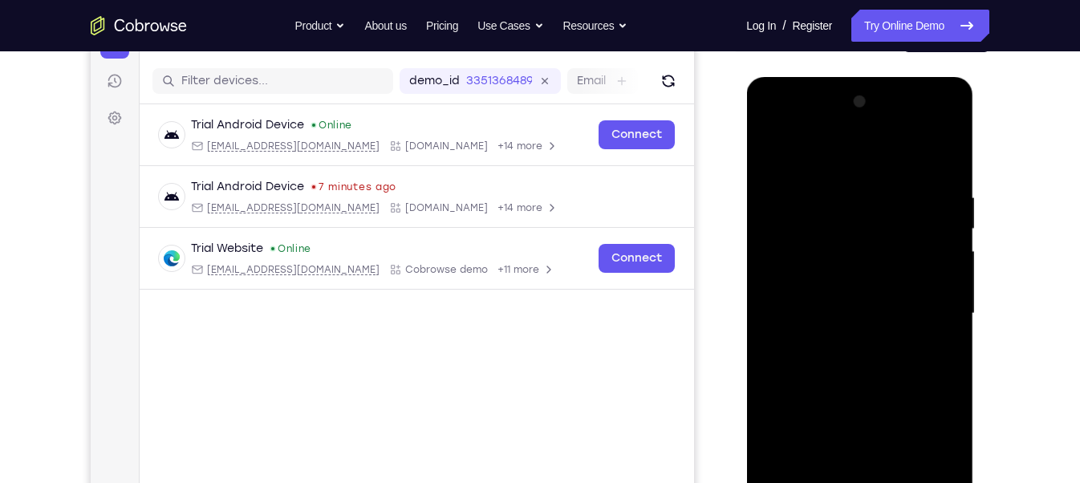
click at [934, 255] on div at bounding box center [859, 313] width 202 height 449
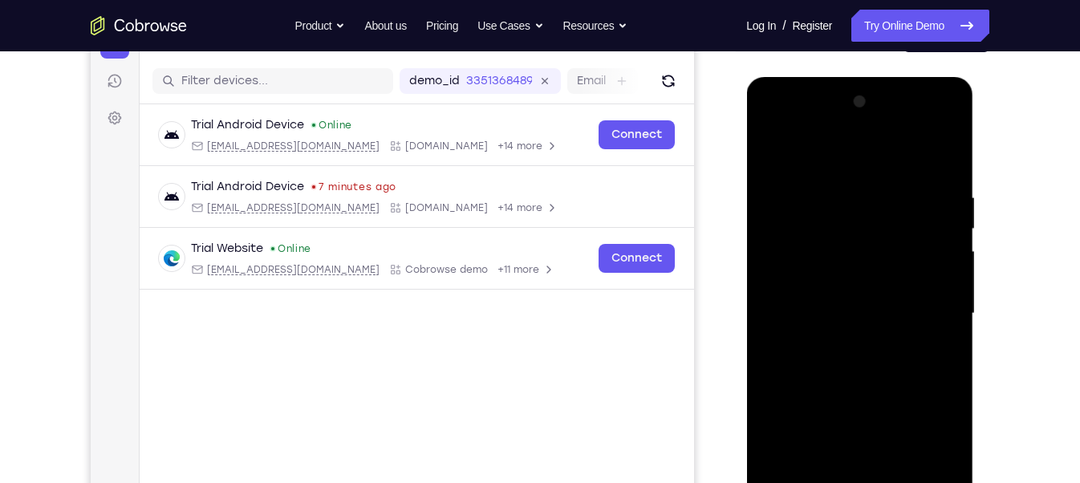
click at [934, 255] on div at bounding box center [859, 313] width 202 height 449
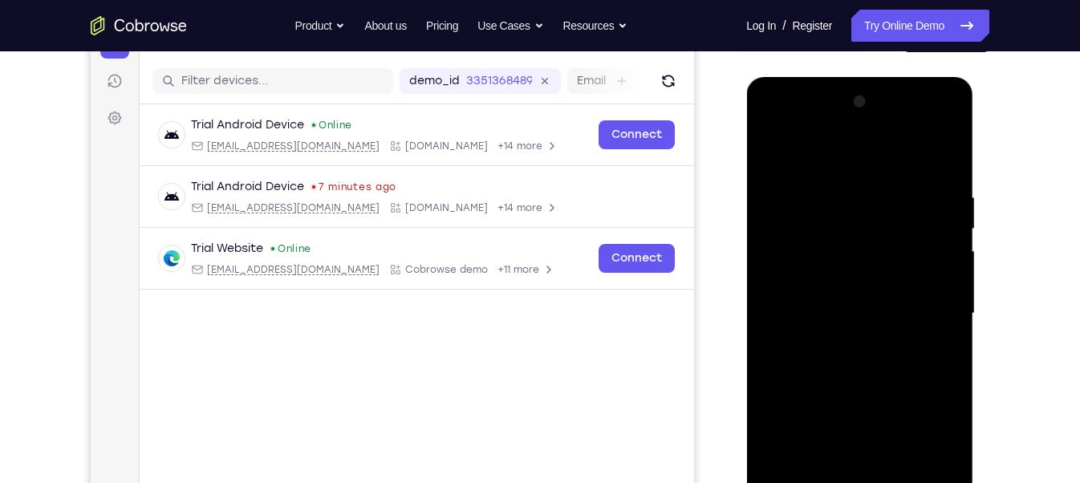
click at [934, 255] on div at bounding box center [859, 313] width 202 height 449
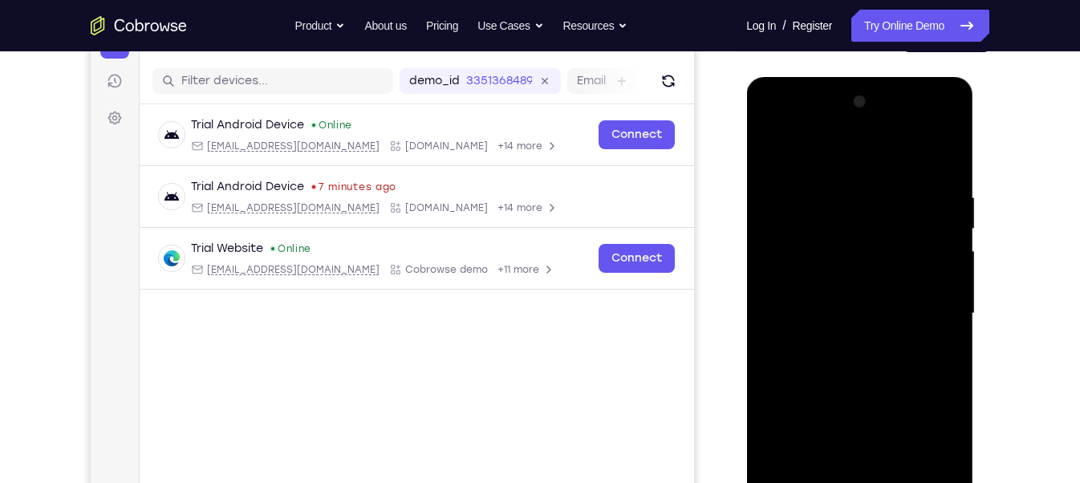
click at [934, 255] on div at bounding box center [859, 313] width 202 height 449
click at [800, 238] on div at bounding box center [859, 313] width 202 height 449
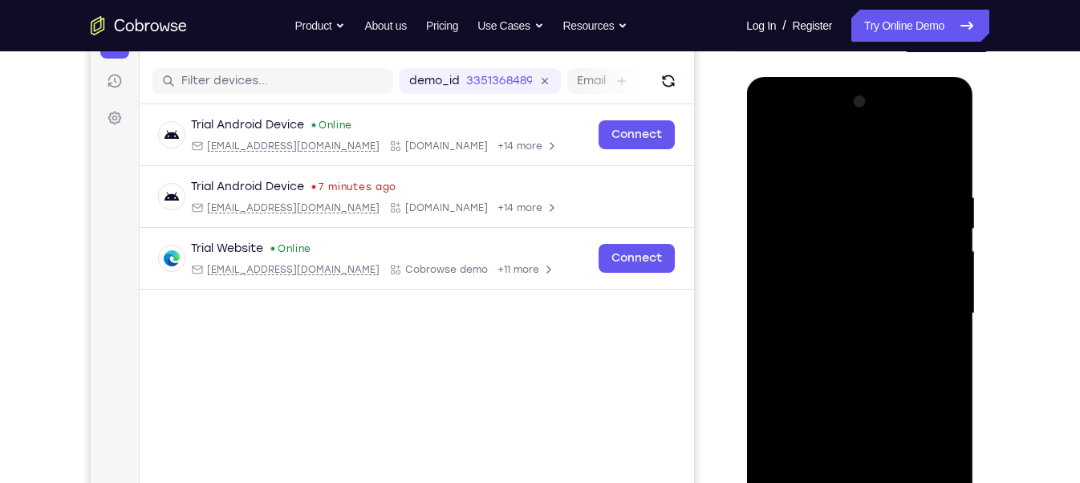
click at [800, 238] on div at bounding box center [859, 313] width 202 height 449
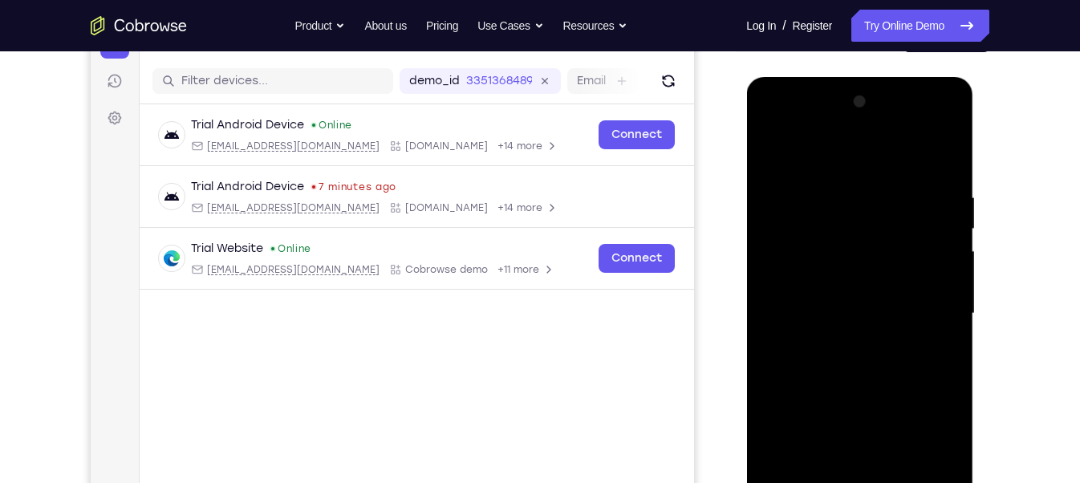
click at [791, 229] on div at bounding box center [859, 313] width 202 height 449
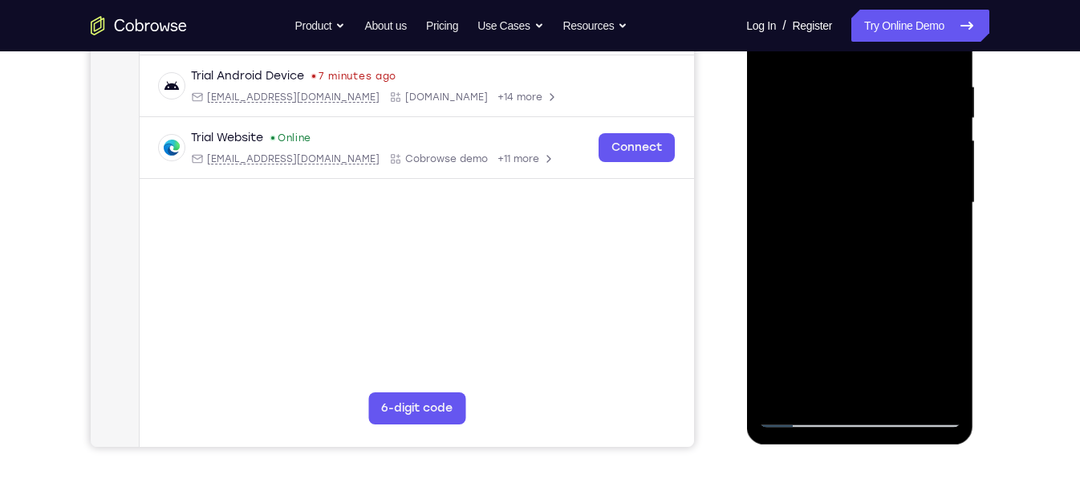
scroll to position [373, 0]
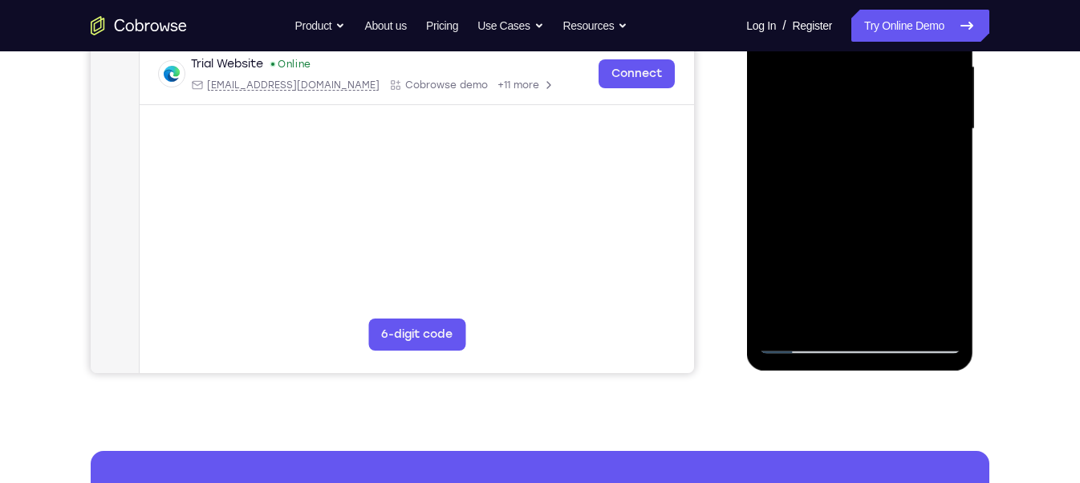
drag, startPoint x: 826, startPoint y: 212, endPoint x: 819, endPoint y: 199, distance: 14.7
click at [819, 199] on div at bounding box center [859, 129] width 202 height 449
click at [859, 233] on div at bounding box center [859, 129] width 202 height 449
click at [934, 248] on div at bounding box center [859, 129] width 202 height 449
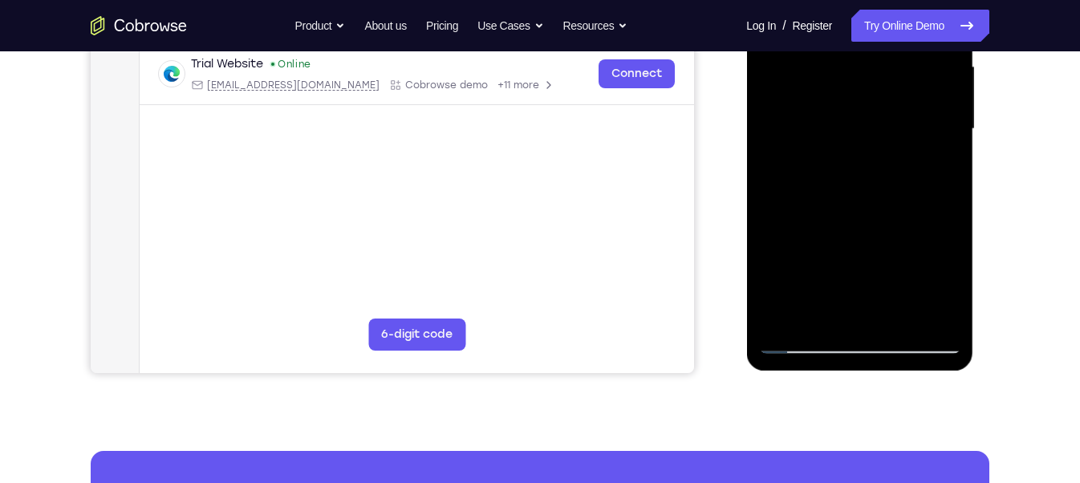
click at [934, 248] on div at bounding box center [859, 129] width 202 height 449
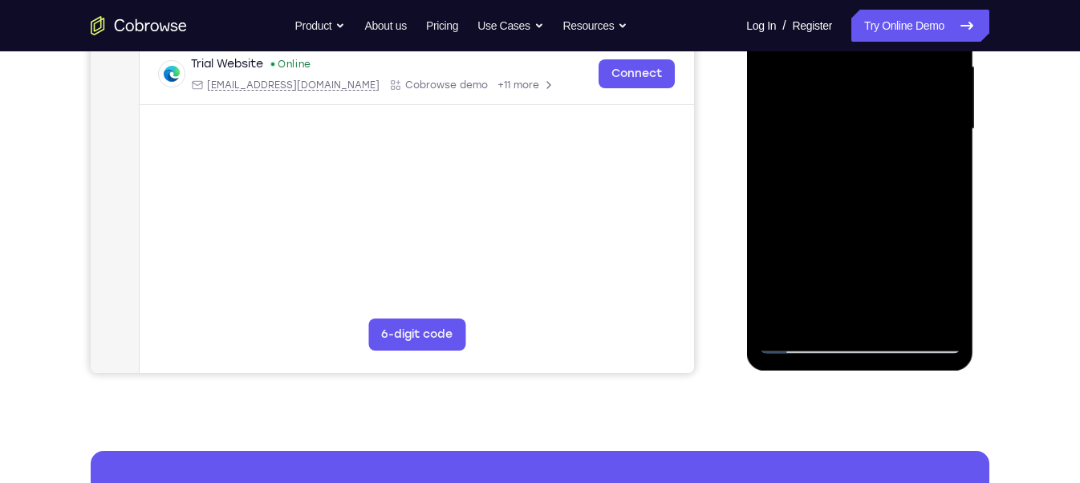
click at [934, 248] on div at bounding box center [859, 129] width 202 height 449
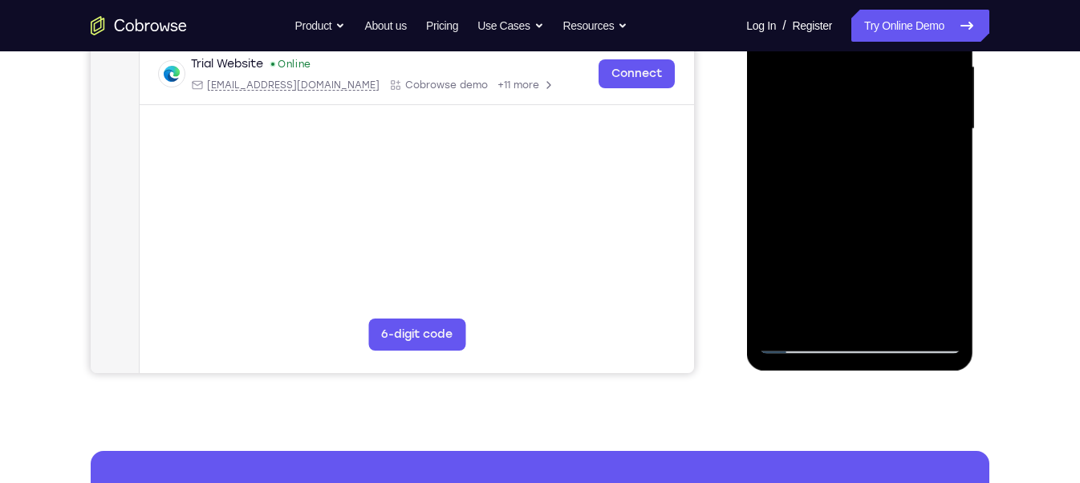
click at [934, 248] on div at bounding box center [859, 129] width 202 height 449
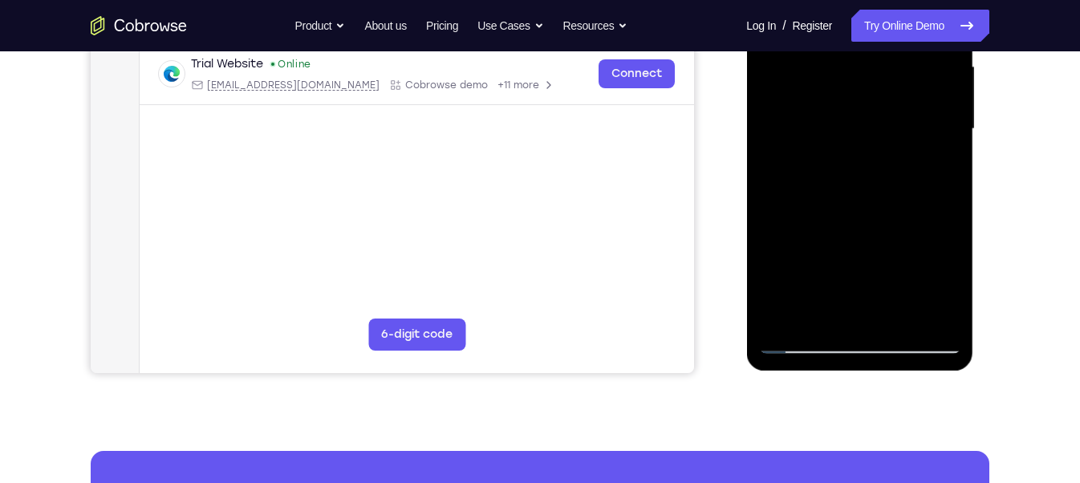
click at [934, 248] on div at bounding box center [859, 129] width 202 height 449
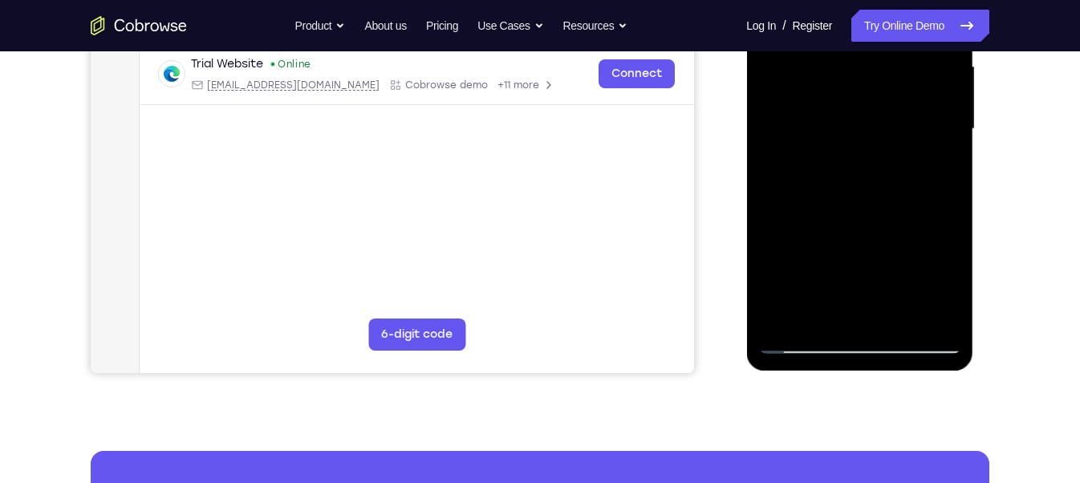
click at [934, 248] on div at bounding box center [859, 129] width 202 height 449
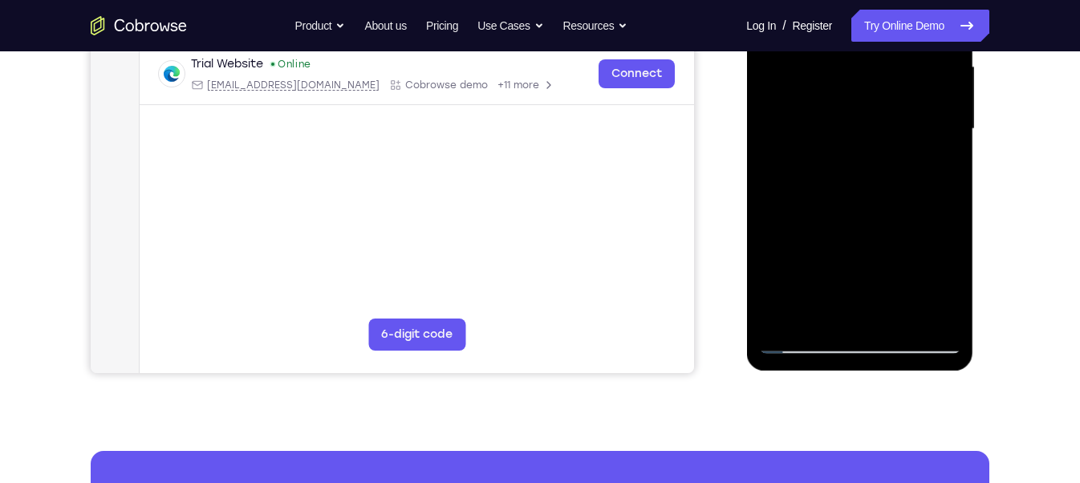
click at [934, 248] on div at bounding box center [859, 129] width 202 height 449
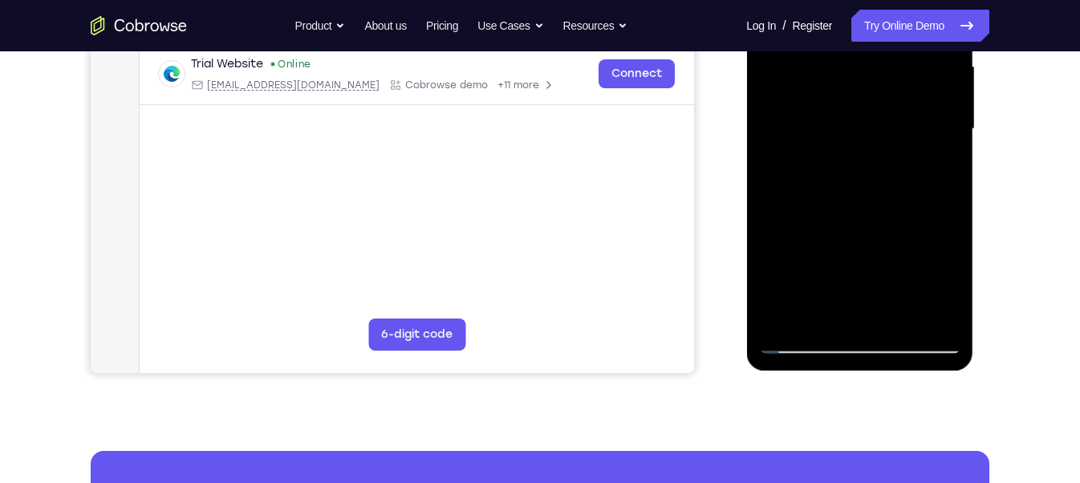
click at [923, 236] on div at bounding box center [859, 129] width 202 height 449
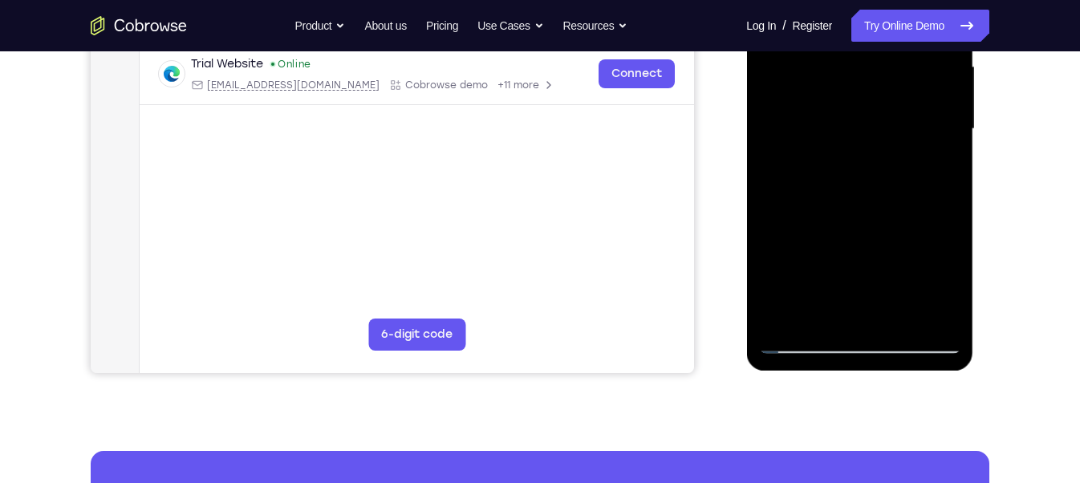
click at [923, 236] on div at bounding box center [859, 129] width 202 height 449
drag, startPoint x: 840, startPoint y: 249, endPoint x: 829, endPoint y: 168, distance: 82.6
click at [829, 168] on div at bounding box center [859, 129] width 202 height 449
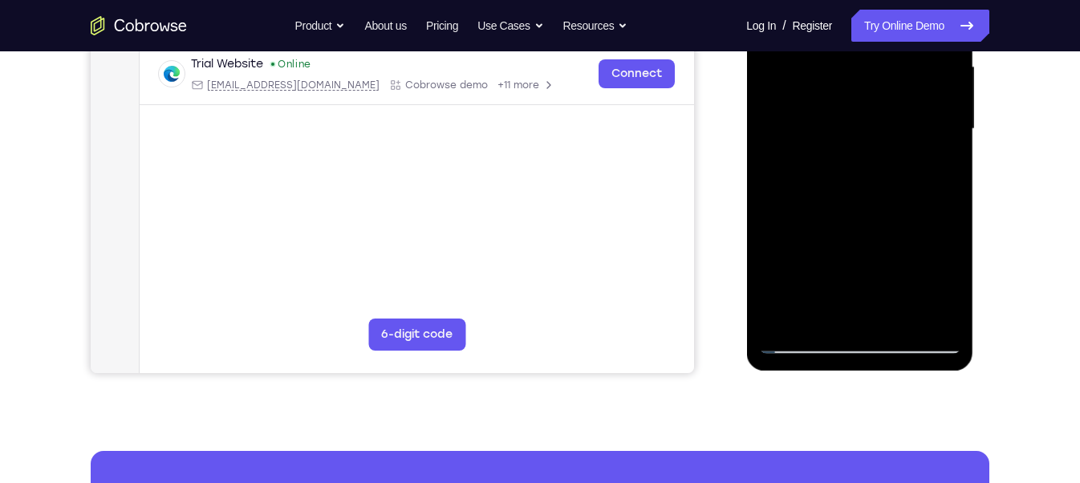
drag, startPoint x: 885, startPoint y: 300, endPoint x: 845, endPoint y: 172, distance: 133.7
click at [845, 172] on div at bounding box center [859, 129] width 202 height 449
drag, startPoint x: 805, startPoint y: 233, endPoint x: 796, endPoint y: 193, distance: 41.1
click at [796, 193] on div at bounding box center [859, 129] width 202 height 449
drag, startPoint x: 877, startPoint y: 299, endPoint x: 817, endPoint y: 148, distance: 162.8
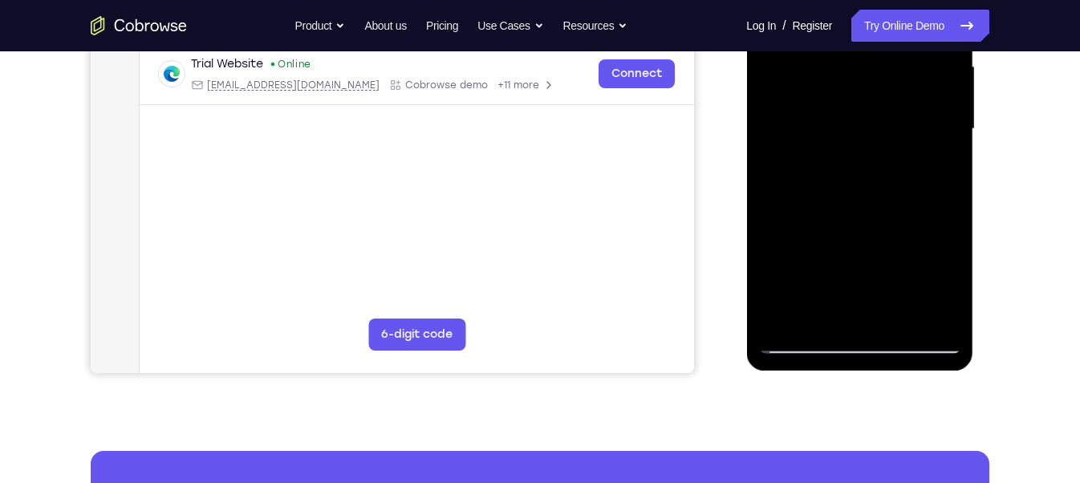
click at [817, 148] on div at bounding box center [859, 129] width 202 height 449
drag, startPoint x: 833, startPoint y: 296, endPoint x: 813, endPoint y: 246, distance: 53.3
click at [813, 246] on div at bounding box center [859, 129] width 202 height 449
drag, startPoint x: 817, startPoint y: 310, endPoint x: 794, endPoint y: 174, distance: 137.4
click at [794, 174] on div at bounding box center [859, 129] width 202 height 449
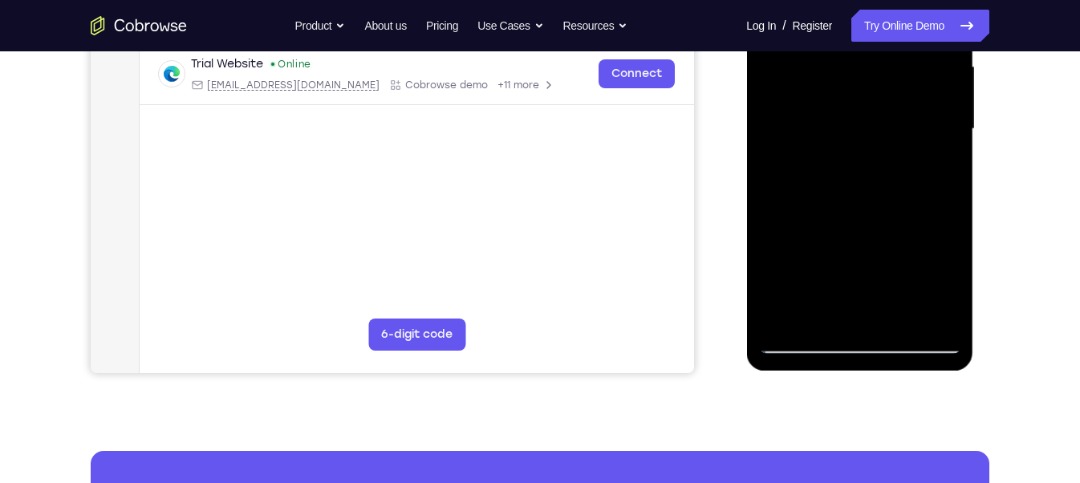
drag, startPoint x: 893, startPoint y: 290, endPoint x: 877, endPoint y: 248, distance: 44.7
click at [877, 248] on div at bounding box center [859, 129] width 202 height 449
drag, startPoint x: 809, startPoint y: 251, endPoint x: 801, endPoint y: 228, distance: 24.9
click at [801, 228] on div at bounding box center [859, 129] width 202 height 449
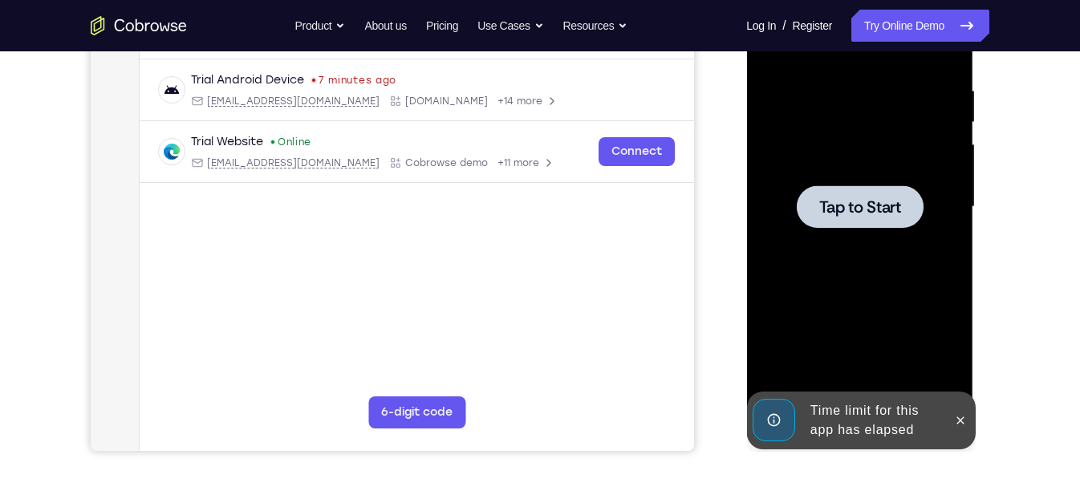
scroll to position [282, 0]
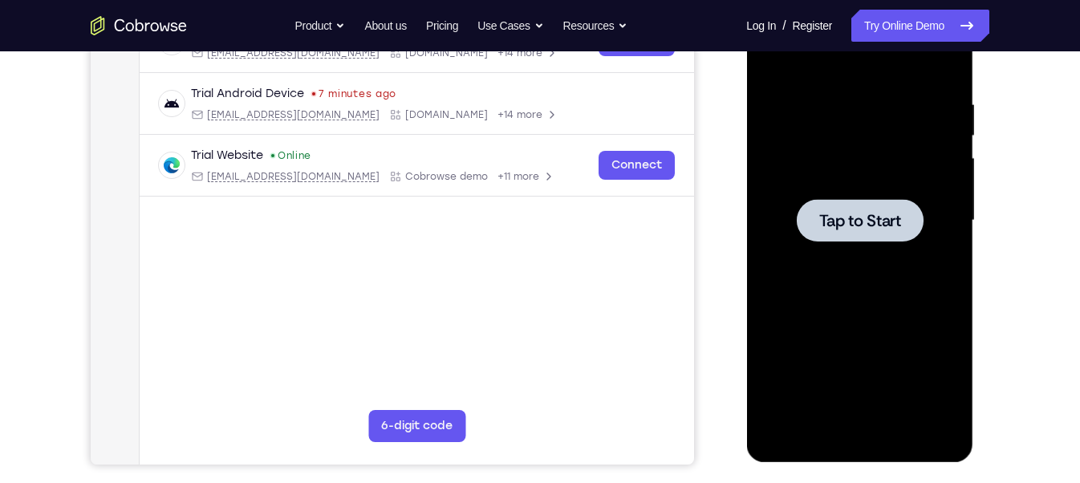
click at [840, 227] on span "Tap to Start" at bounding box center [859, 221] width 82 height 16
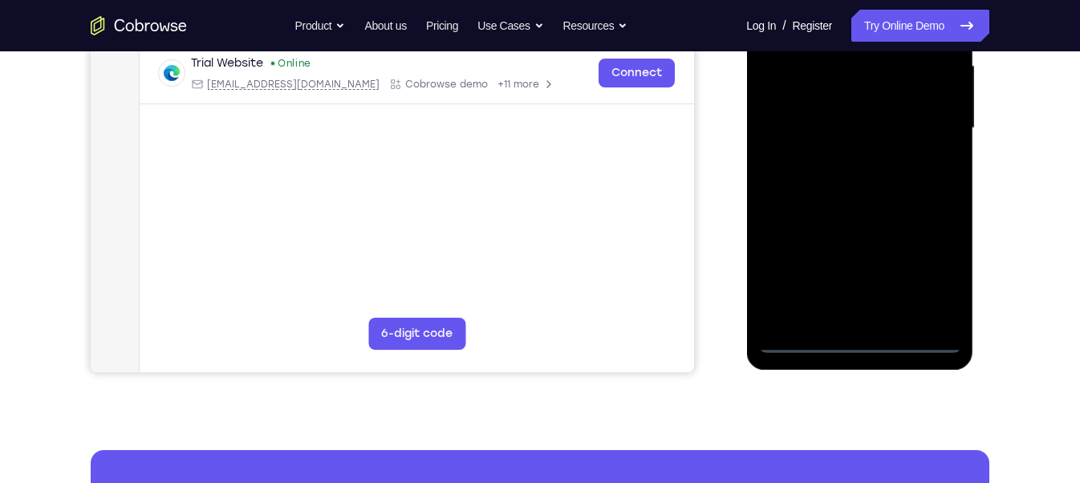
scroll to position [426, 0]
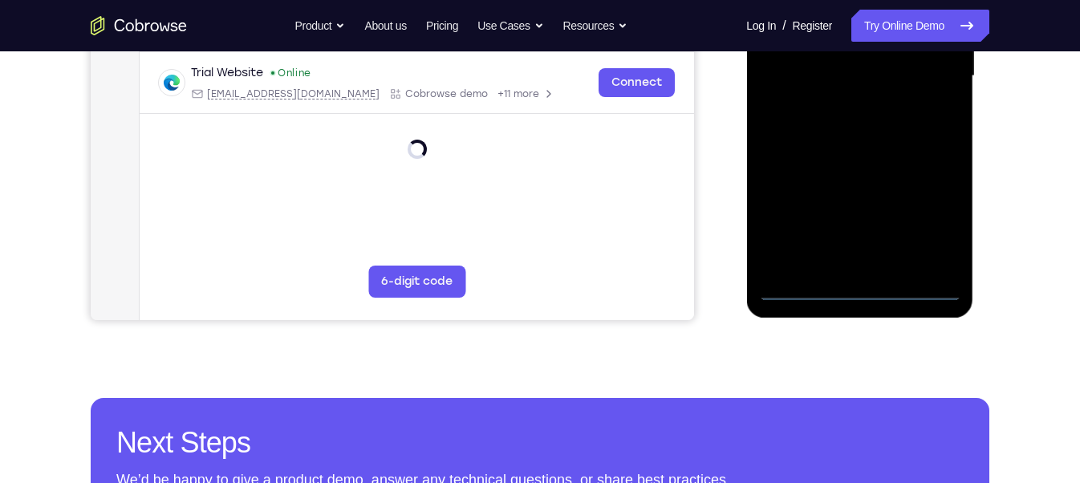
click at [861, 289] on div at bounding box center [859, 76] width 202 height 449
click at [917, 222] on div at bounding box center [859, 76] width 202 height 449
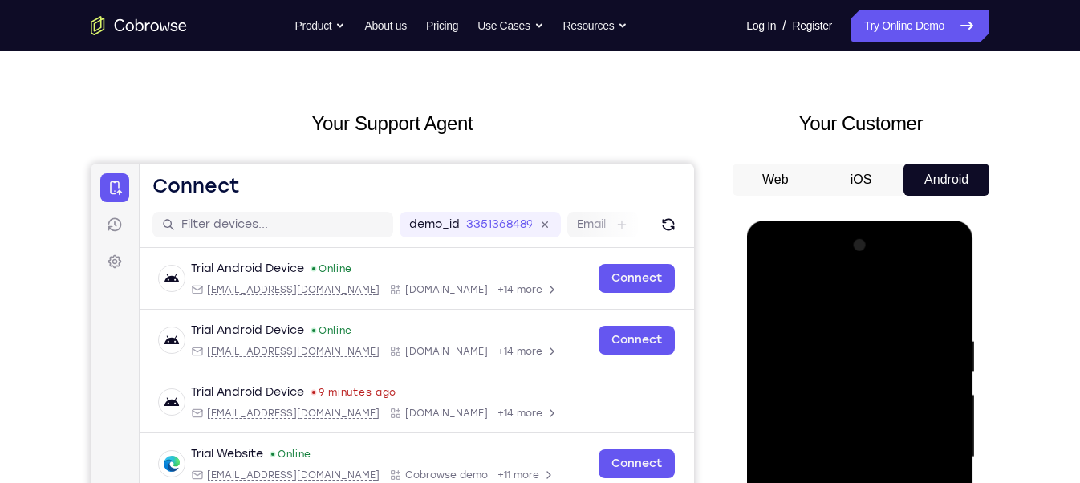
scroll to position [43, 0]
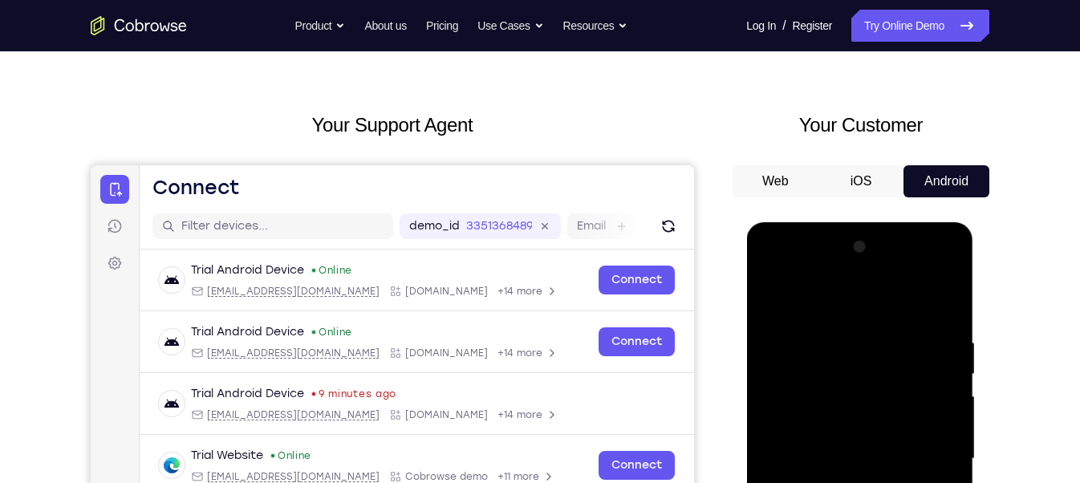
click at [770, 265] on div at bounding box center [859, 458] width 202 height 449
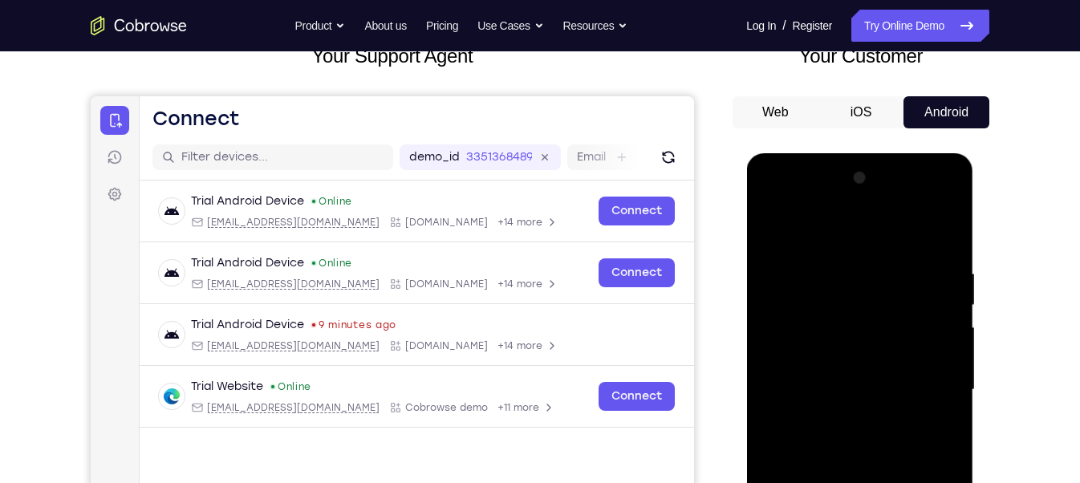
scroll to position [118, 0]
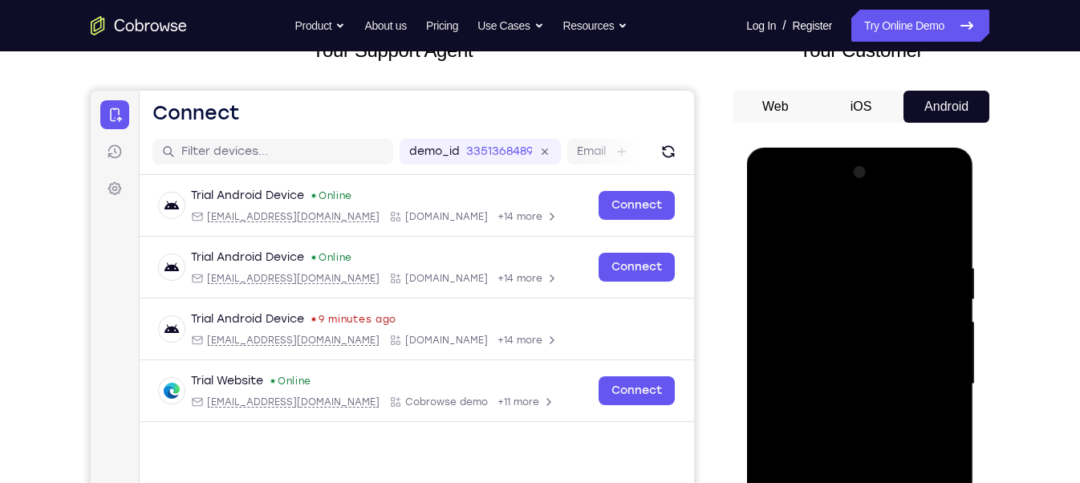
click at [857, 290] on div at bounding box center [859, 384] width 202 height 449
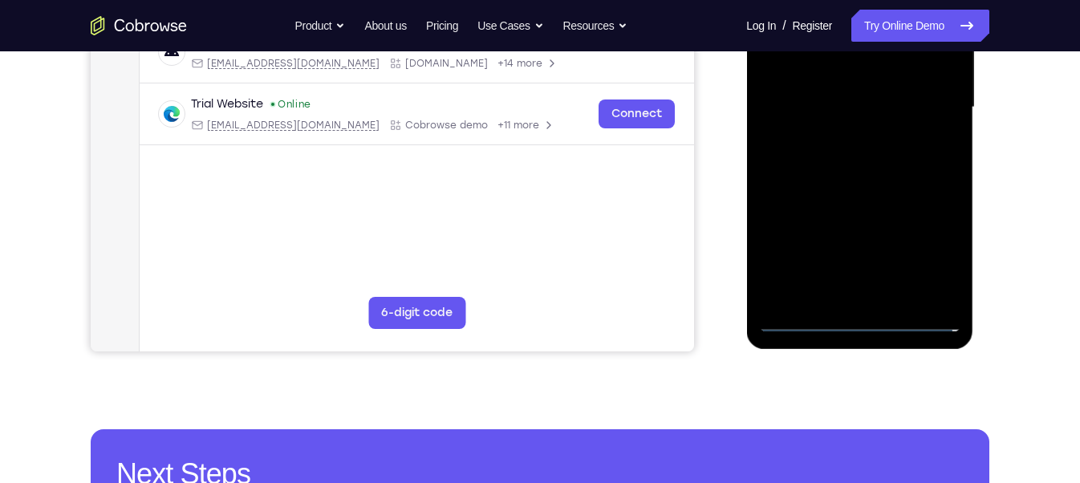
scroll to position [414, 0]
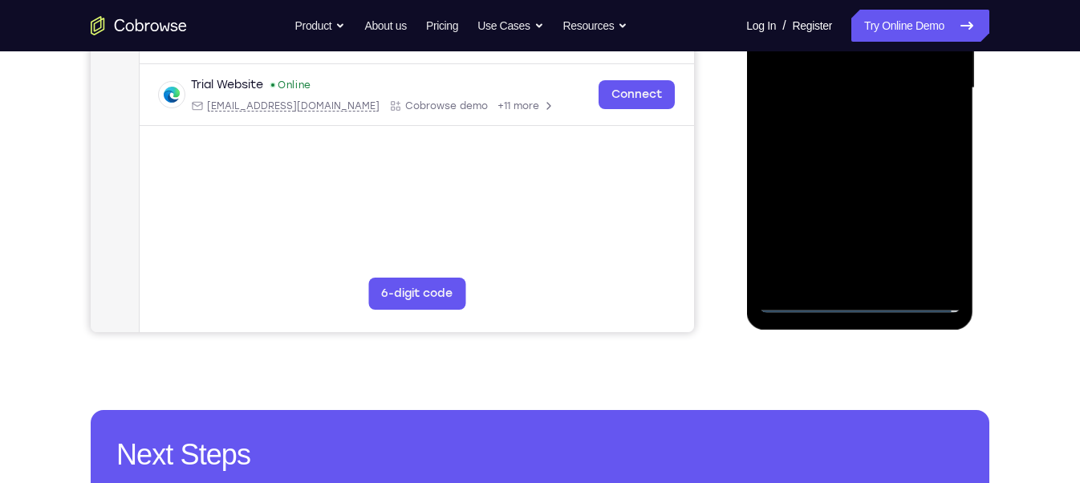
click at [800, 256] on div at bounding box center [859, 88] width 202 height 449
click at [817, 154] on div at bounding box center [859, 88] width 202 height 449
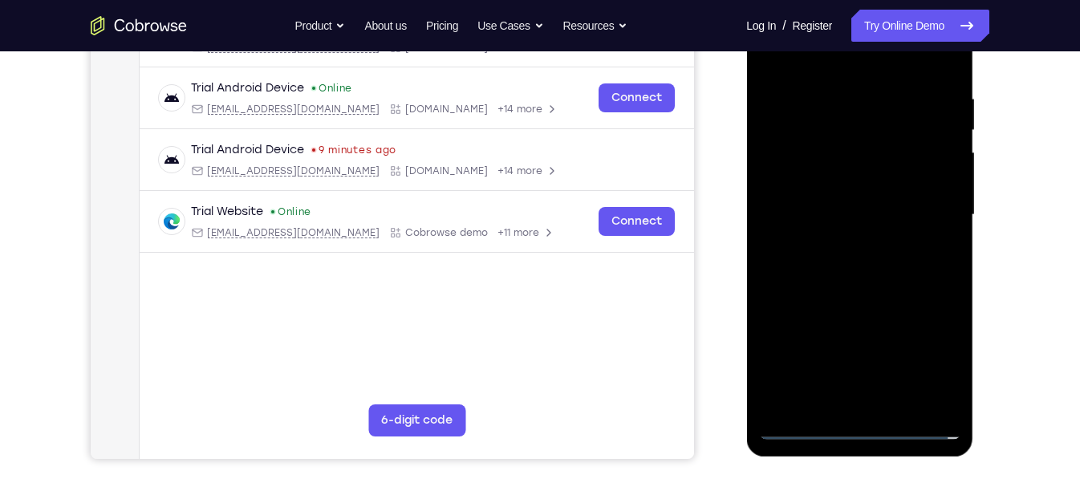
scroll to position [176, 0]
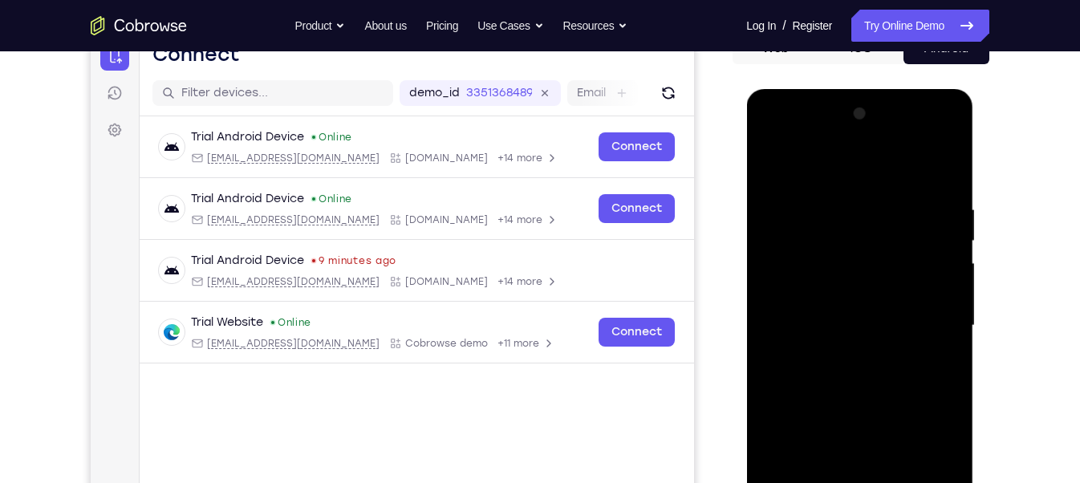
click at [769, 162] on div at bounding box center [859, 325] width 202 height 449
click at [805, 184] on div at bounding box center [859, 325] width 202 height 449
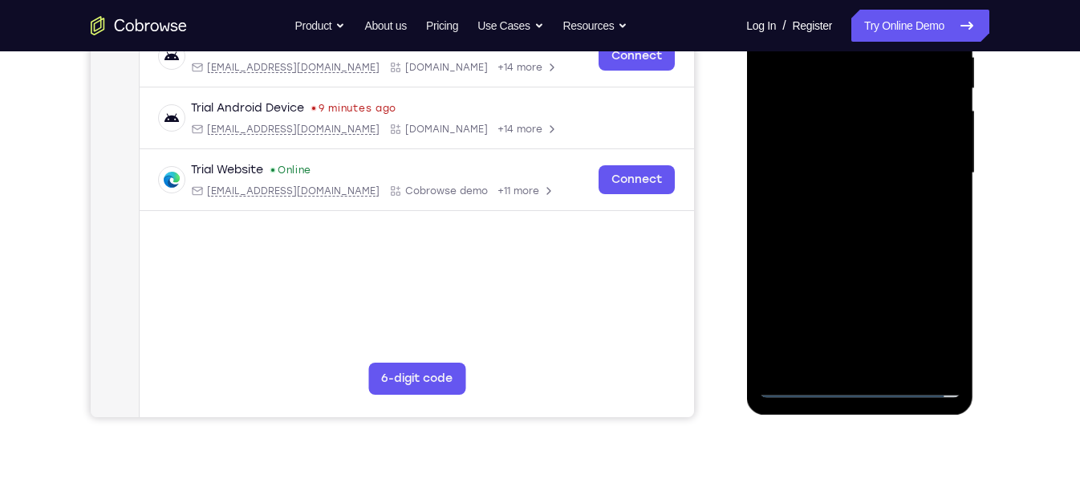
scroll to position [330, 0]
drag, startPoint x: 835, startPoint y: 358, endPoint x: 796, endPoint y: 135, distance: 226.3
click at [796, 135] on div at bounding box center [859, 172] width 202 height 449
drag, startPoint x: 831, startPoint y: 296, endPoint x: 792, endPoint y: 142, distance: 158.7
click at [792, 142] on div at bounding box center [859, 172] width 202 height 449
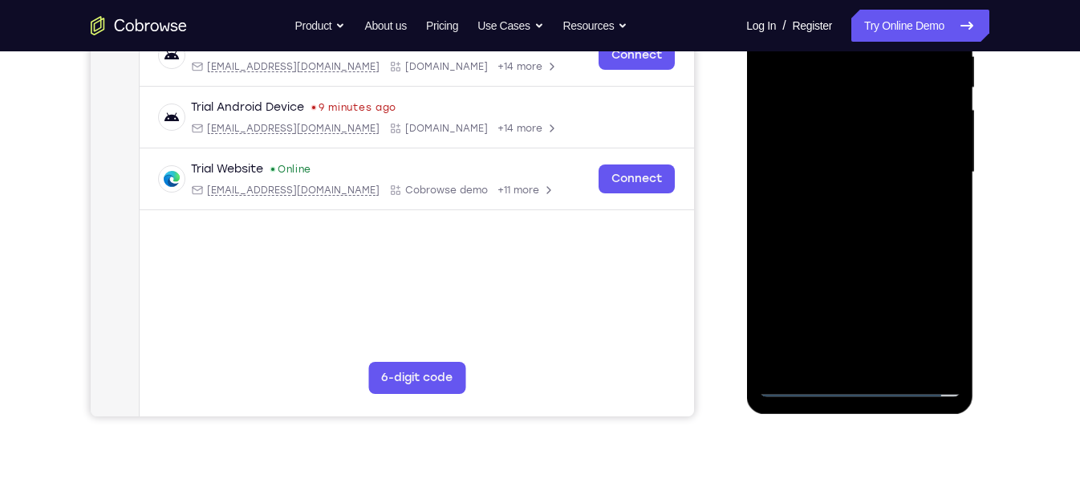
drag, startPoint x: 839, startPoint y: 281, endPoint x: 769, endPoint y: 75, distance: 217.6
click at [769, 75] on div at bounding box center [859, 172] width 202 height 449
drag, startPoint x: 826, startPoint y: 302, endPoint x: 785, endPoint y: 64, distance: 240.9
click at [785, 64] on div at bounding box center [859, 172] width 202 height 449
drag, startPoint x: 828, startPoint y: 311, endPoint x: 817, endPoint y: 71, distance: 240.9
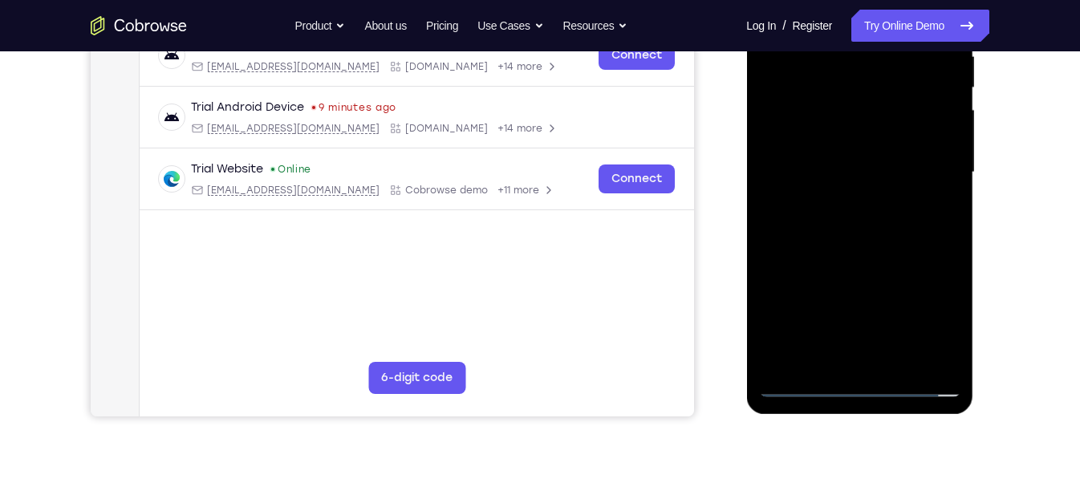
click at [817, 71] on div at bounding box center [859, 172] width 202 height 449
drag, startPoint x: 837, startPoint y: 310, endPoint x: 808, endPoint y: 133, distance: 179.6
click at [808, 133] on div at bounding box center [859, 172] width 202 height 449
drag, startPoint x: 841, startPoint y: 339, endPoint x: 829, endPoint y: 197, distance: 142.4
click at [829, 197] on div at bounding box center [859, 172] width 202 height 449
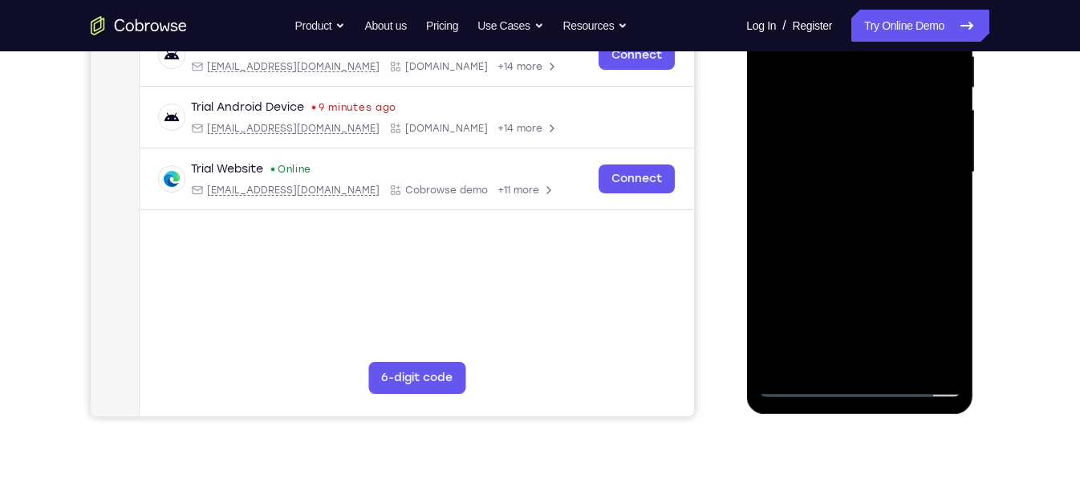
drag, startPoint x: 829, startPoint y: 312, endPoint x: 801, endPoint y: 124, distance: 190.6
click at [801, 124] on div at bounding box center [859, 172] width 202 height 449
drag, startPoint x: 853, startPoint y: 307, endPoint x: 820, endPoint y: 172, distance: 139.7
click at [820, 172] on div at bounding box center [859, 172] width 202 height 449
drag, startPoint x: 841, startPoint y: 301, endPoint x: 785, endPoint y: 50, distance: 257.3
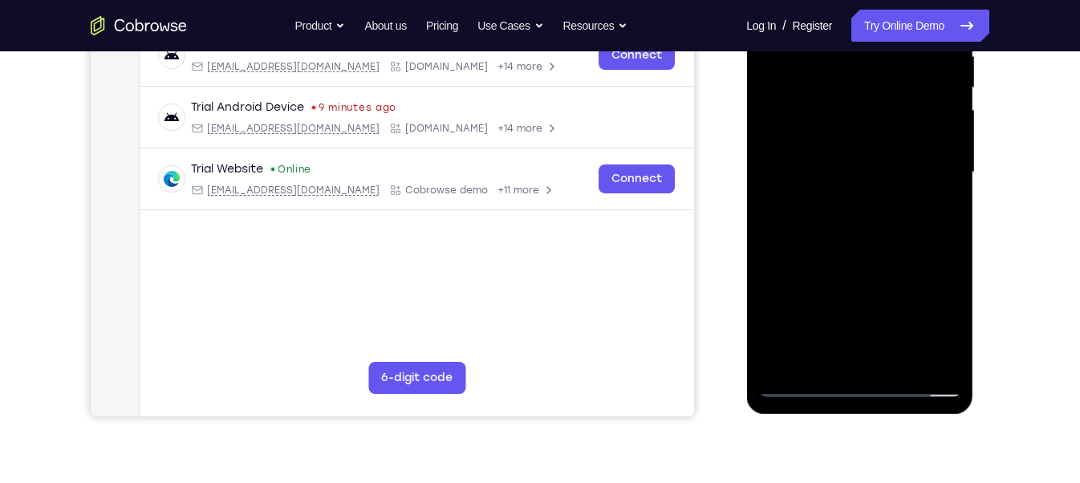
click at [785, 50] on div at bounding box center [859, 172] width 202 height 449
drag, startPoint x: 841, startPoint y: 341, endPoint x: 812, endPoint y: 161, distance: 182.1
click at [812, 161] on div at bounding box center [859, 172] width 202 height 449
drag, startPoint x: 860, startPoint y: 329, endPoint x: 871, endPoint y: 437, distance: 108.9
click at [871, 417] on html "Online web based iOS Simulators and Android Emulators. Run iPhone, iPad, Mobile…" at bounding box center [860, 176] width 229 height 481
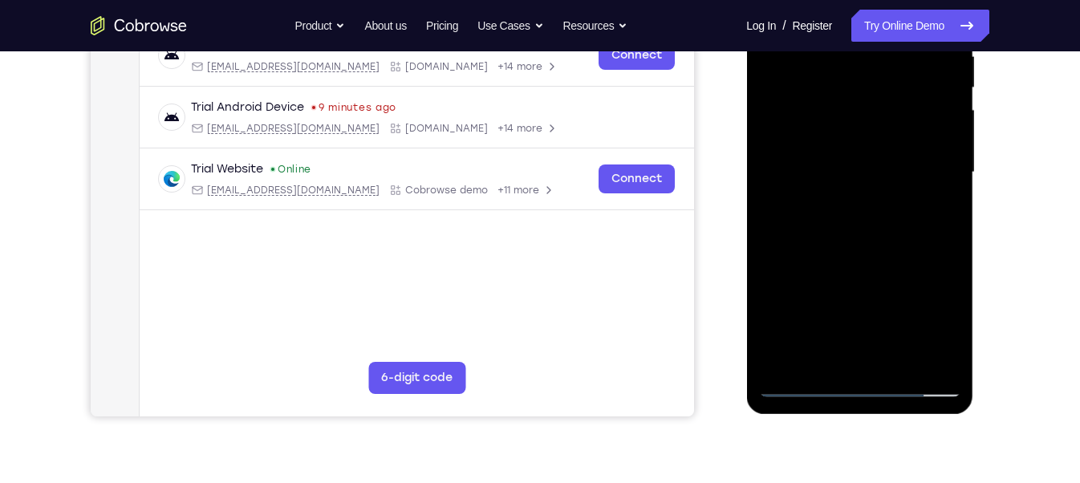
click at [836, 152] on div at bounding box center [859, 172] width 202 height 449
drag, startPoint x: 874, startPoint y: 315, endPoint x: 825, endPoint y: 103, distance: 217.2
click at [825, 103] on div at bounding box center [859, 172] width 202 height 449
drag, startPoint x: 846, startPoint y: 320, endPoint x: 809, endPoint y: 136, distance: 187.4
click at [809, 136] on div at bounding box center [859, 172] width 202 height 449
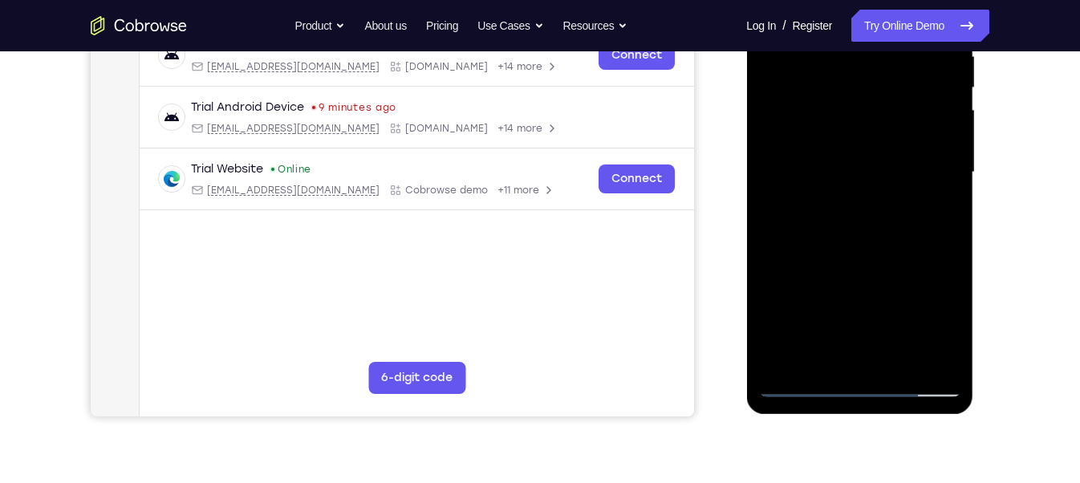
drag, startPoint x: 821, startPoint y: 290, endPoint x: 782, endPoint y: 80, distance: 212.9
click at [782, 80] on div at bounding box center [859, 172] width 202 height 449
drag, startPoint x: 857, startPoint y: 347, endPoint x: 826, endPoint y: 128, distance: 222.0
click at [826, 128] on div at bounding box center [859, 172] width 202 height 449
drag, startPoint x: 850, startPoint y: 325, endPoint x: 809, endPoint y: 67, distance: 261.6
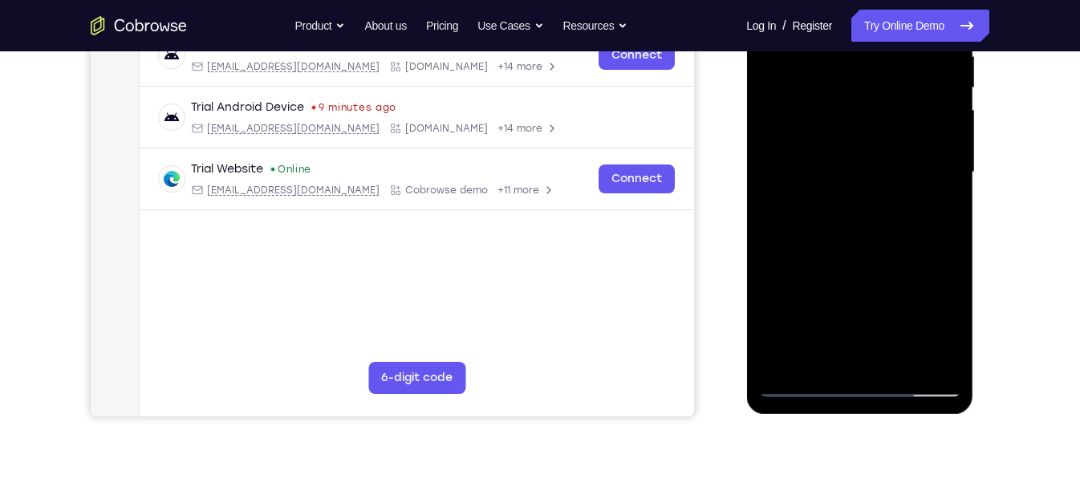
click at [809, 67] on div at bounding box center [859, 172] width 202 height 449
drag, startPoint x: 850, startPoint y: 307, endPoint x: 802, endPoint y: 50, distance: 261.9
click at [802, 50] on div at bounding box center [859, 172] width 202 height 449
drag, startPoint x: 839, startPoint y: 330, endPoint x: 805, endPoint y: 97, distance: 235.2
click at [805, 97] on div at bounding box center [859, 172] width 202 height 449
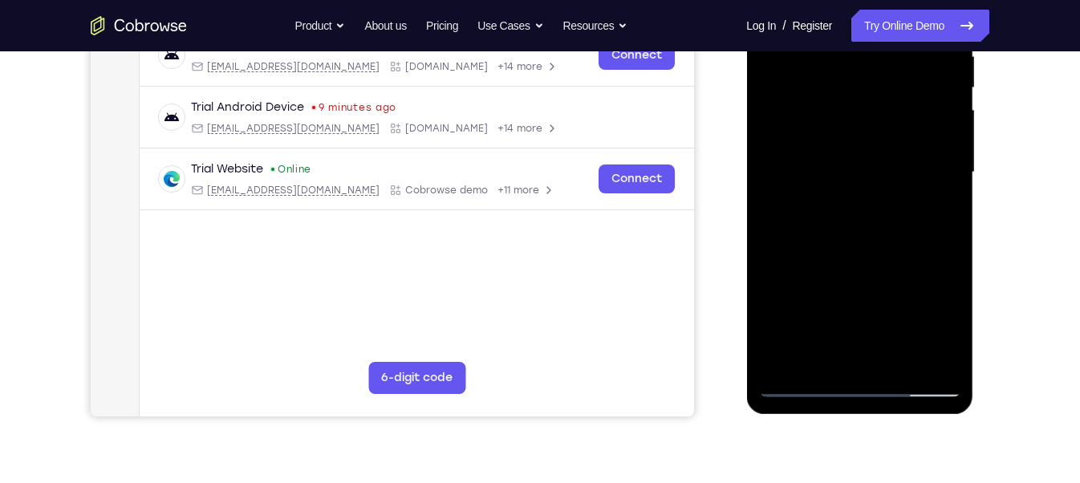
drag, startPoint x: 838, startPoint y: 296, endPoint x: 782, endPoint y: 76, distance: 226.8
click at [782, 76] on div at bounding box center [859, 172] width 202 height 449
drag, startPoint x: 840, startPoint y: 319, endPoint x: 801, endPoint y: 74, distance: 248.4
click at [801, 74] on div at bounding box center [859, 172] width 202 height 449
drag, startPoint x: 807, startPoint y: 318, endPoint x: 780, endPoint y: 89, distance: 230.2
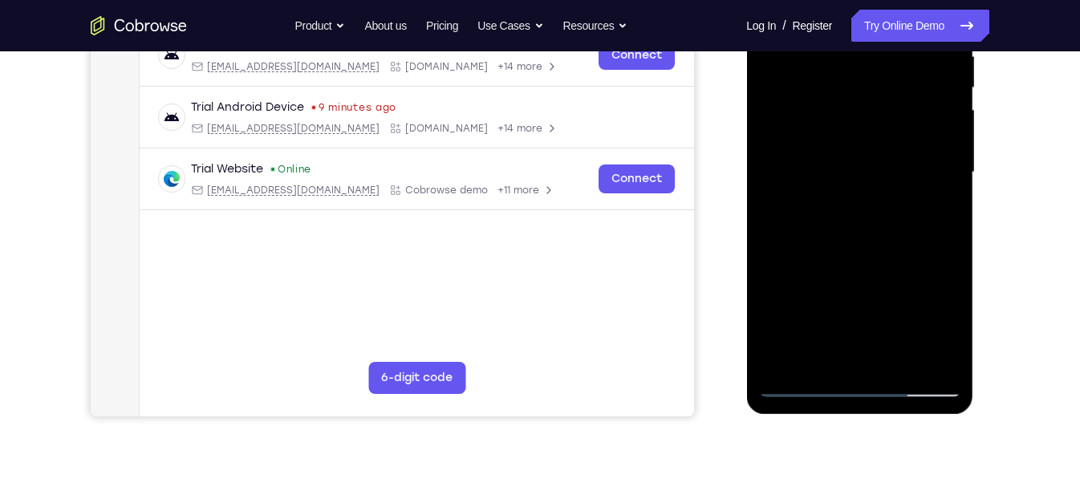
click at [780, 89] on div at bounding box center [859, 172] width 202 height 449
drag, startPoint x: 848, startPoint y: 212, endPoint x: 847, endPoint y: 200, distance: 12.1
click at [847, 200] on div at bounding box center [859, 172] width 202 height 449
drag, startPoint x: 849, startPoint y: 290, endPoint x: 813, endPoint y: 71, distance: 222.7
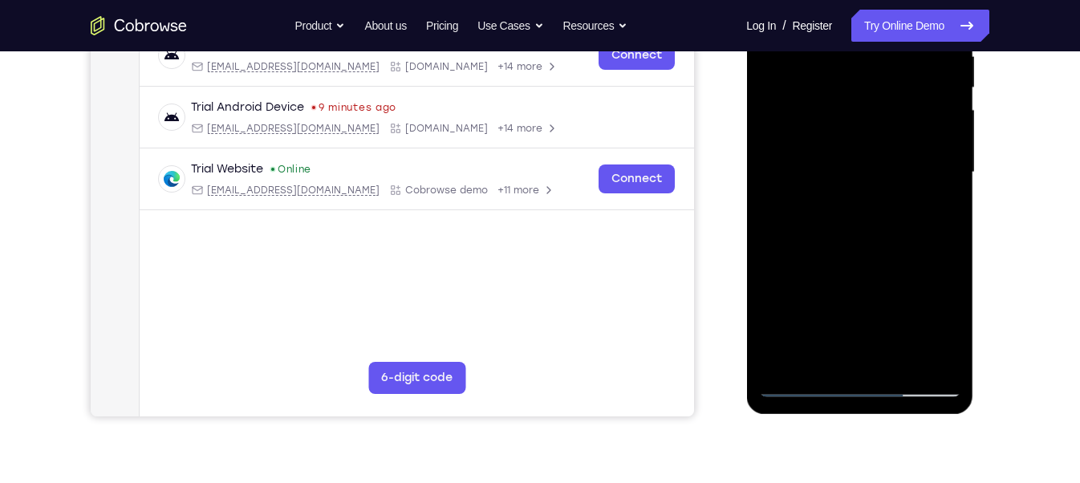
click at [813, 71] on div at bounding box center [859, 172] width 202 height 449
drag, startPoint x: 896, startPoint y: 302, endPoint x: 871, endPoint y: 155, distance: 148.9
click at [871, 155] on div at bounding box center [859, 172] width 202 height 449
drag, startPoint x: 902, startPoint y: 330, endPoint x: 878, endPoint y: 224, distance: 109.4
click at [878, 224] on div at bounding box center [859, 172] width 202 height 449
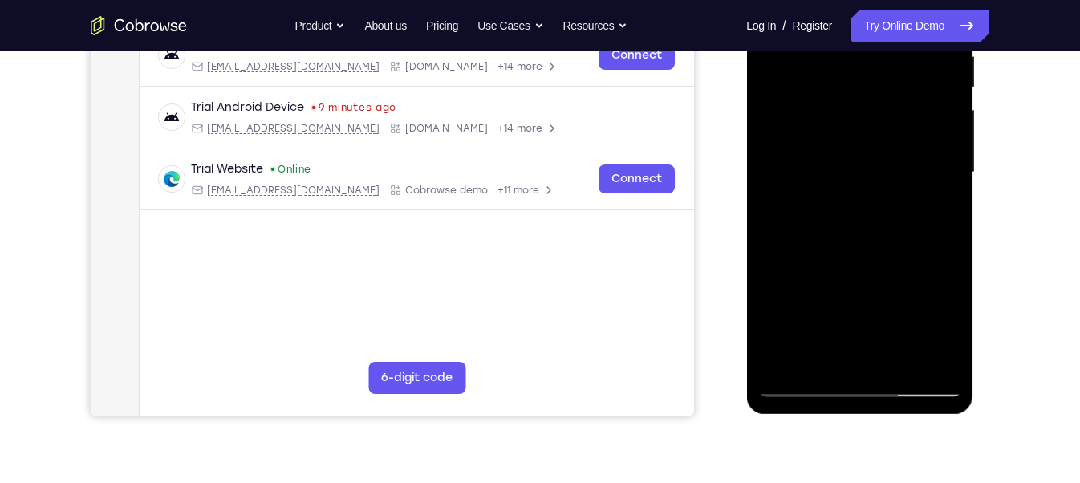
drag, startPoint x: 901, startPoint y: 304, endPoint x: 860, endPoint y: 89, distance: 218.8
click at [860, 89] on div at bounding box center [859, 172] width 202 height 449
click at [876, 324] on div at bounding box center [859, 172] width 202 height 449
drag, startPoint x: 819, startPoint y: 256, endPoint x: 810, endPoint y: 226, distance: 31.0
click at [810, 226] on div at bounding box center [859, 172] width 202 height 449
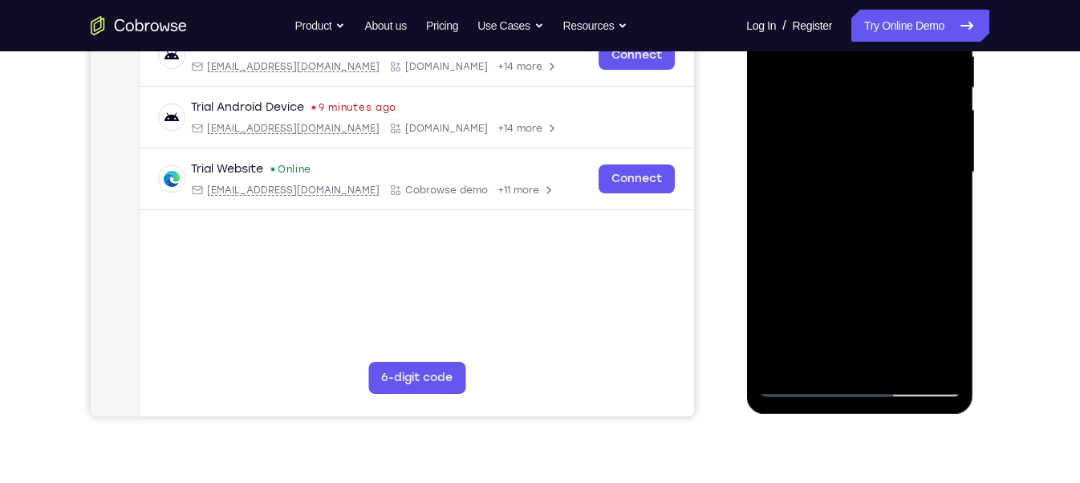
drag, startPoint x: 896, startPoint y: 324, endPoint x: 834, endPoint y: 97, distance: 235.3
click at [834, 97] on div at bounding box center [859, 172] width 202 height 449
drag, startPoint x: 902, startPoint y: 192, endPoint x: 898, endPoint y: 176, distance: 16.4
click at [898, 176] on div at bounding box center [859, 172] width 202 height 449
drag, startPoint x: 805, startPoint y: 339, endPoint x: 792, endPoint y: 228, distance: 112.3
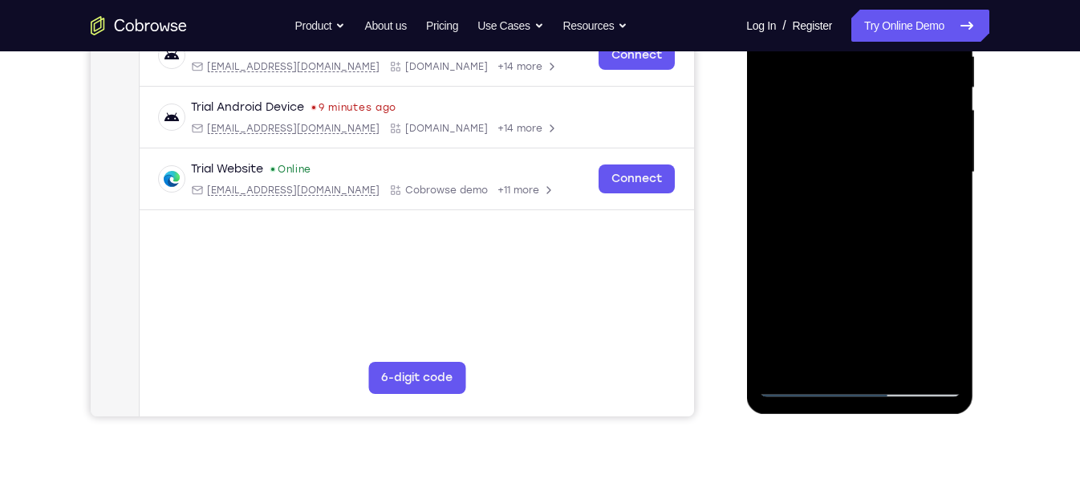
click at [792, 228] on div at bounding box center [859, 172] width 202 height 449
drag, startPoint x: 800, startPoint y: 334, endPoint x: 790, endPoint y: 250, distance: 84.0
click at [790, 250] on div at bounding box center [859, 172] width 202 height 449
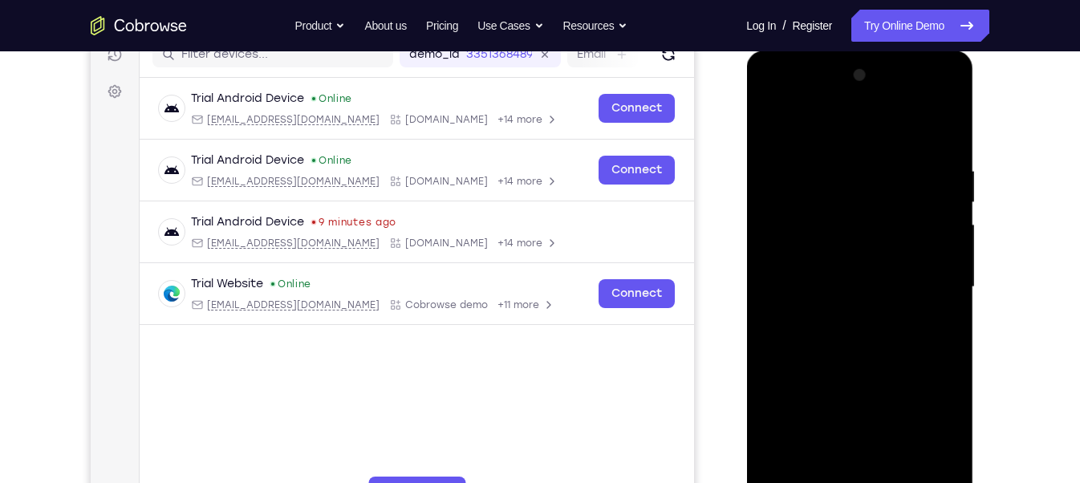
scroll to position [213, 0]
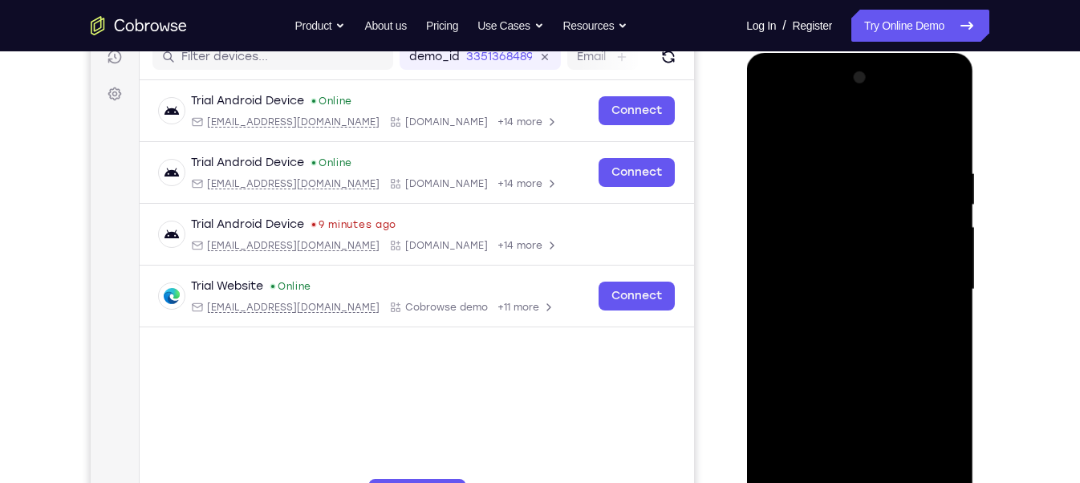
click at [925, 122] on div at bounding box center [859, 289] width 202 height 449
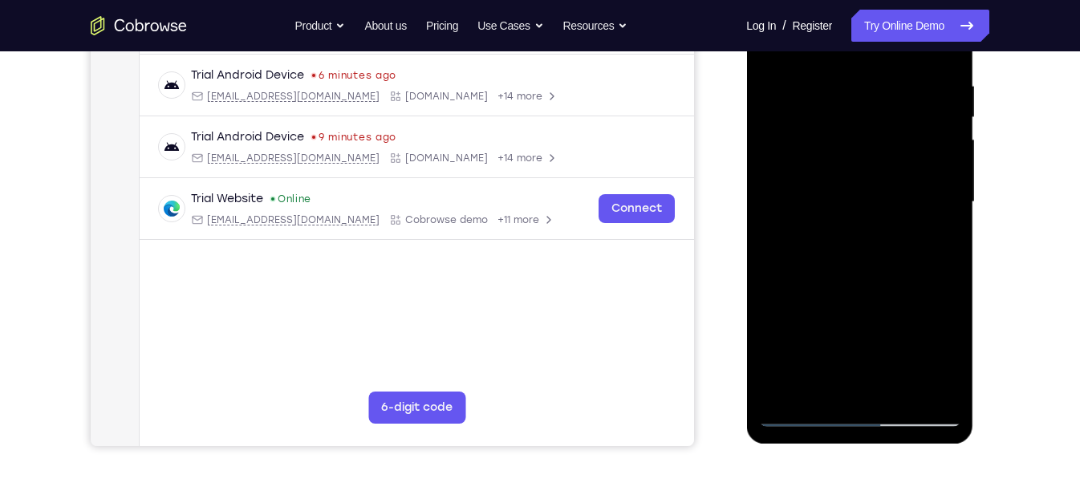
scroll to position [322, 0]
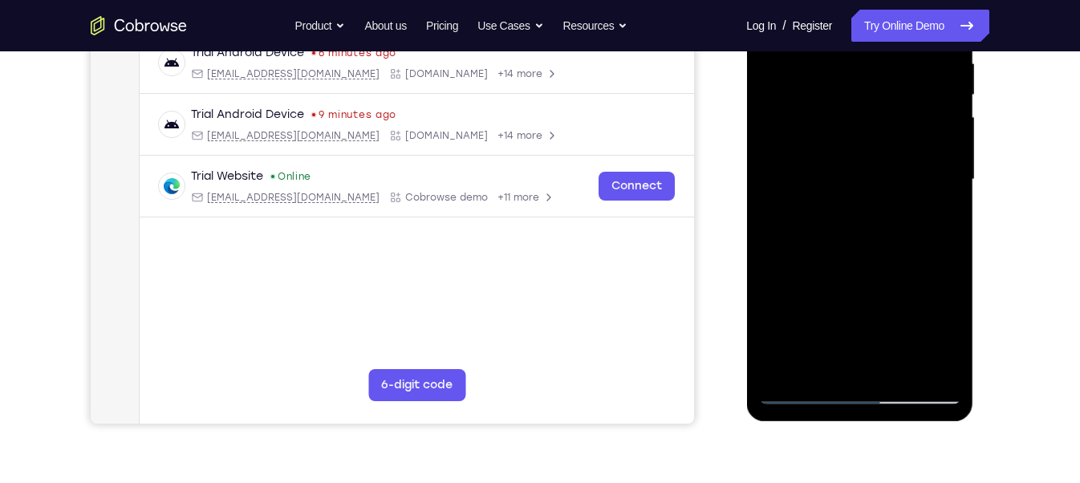
click at [861, 289] on div at bounding box center [859, 179] width 202 height 449
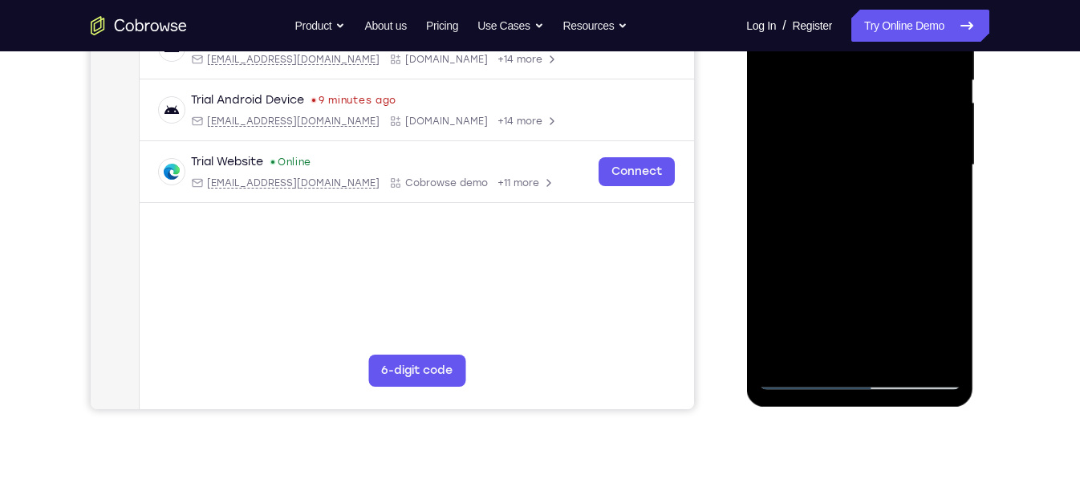
scroll to position [346, 0]
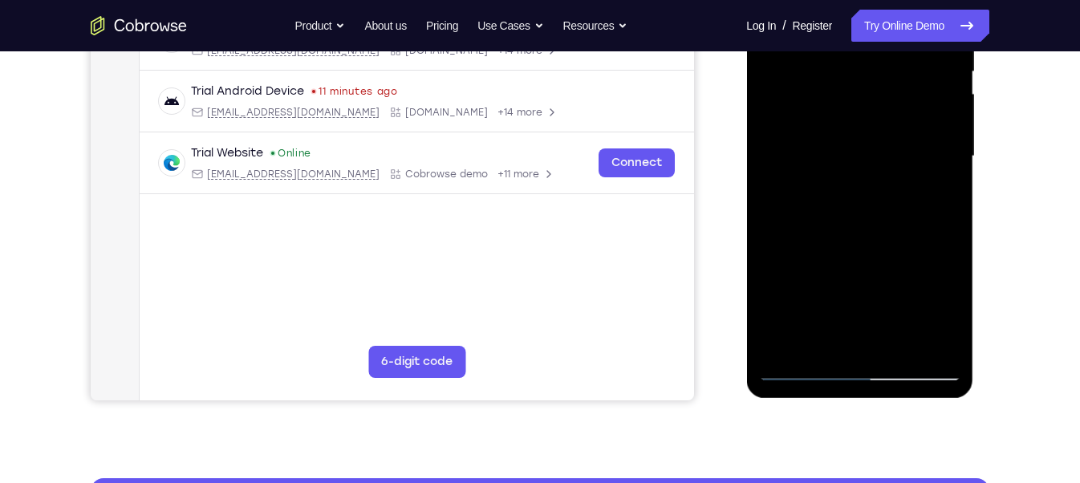
click at [934, 321] on div at bounding box center [859, 156] width 202 height 449
click at [947, 264] on div at bounding box center [859, 156] width 202 height 449
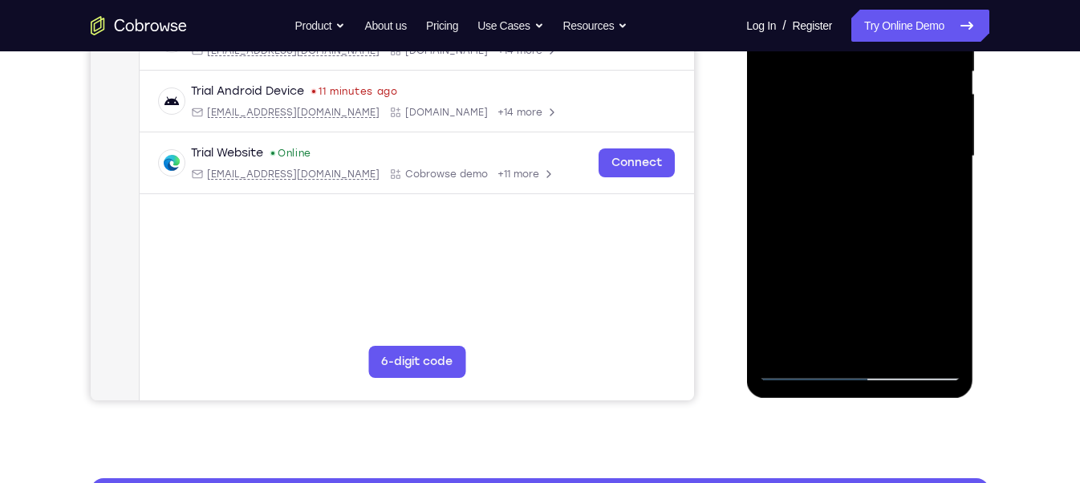
click at [947, 264] on div at bounding box center [859, 156] width 202 height 449
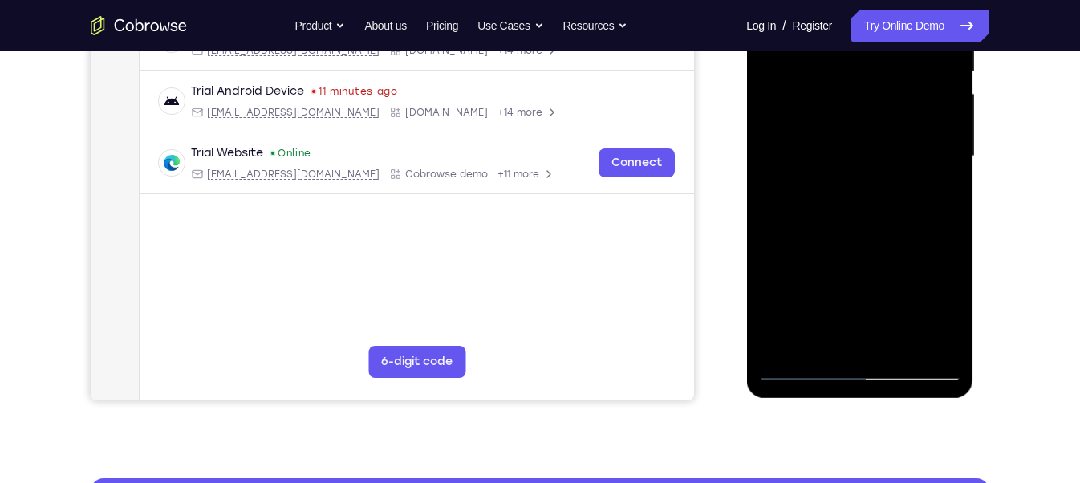
click at [947, 264] on div at bounding box center [859, 156] width 202 height 449
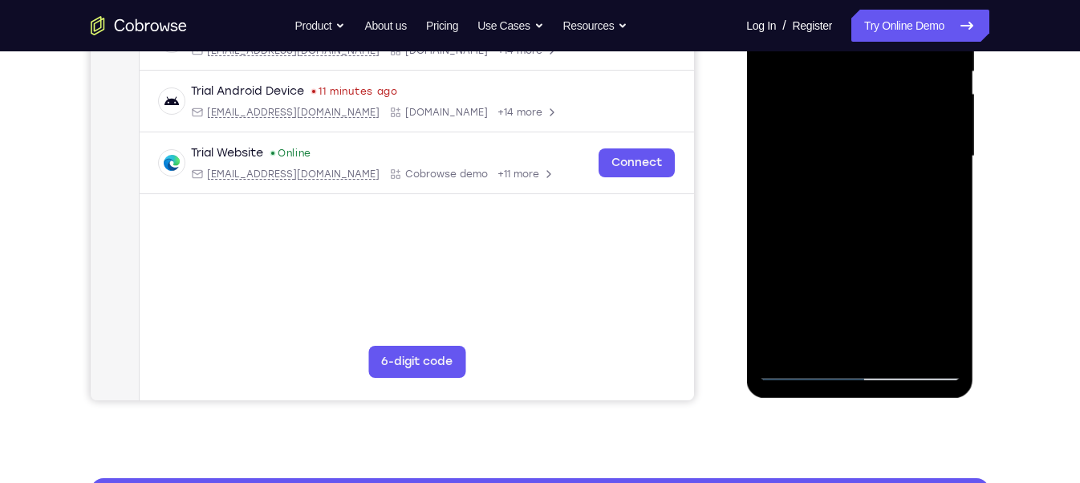
click at [947, 264] on div at bounding box center [859, 156] width 202 height 449
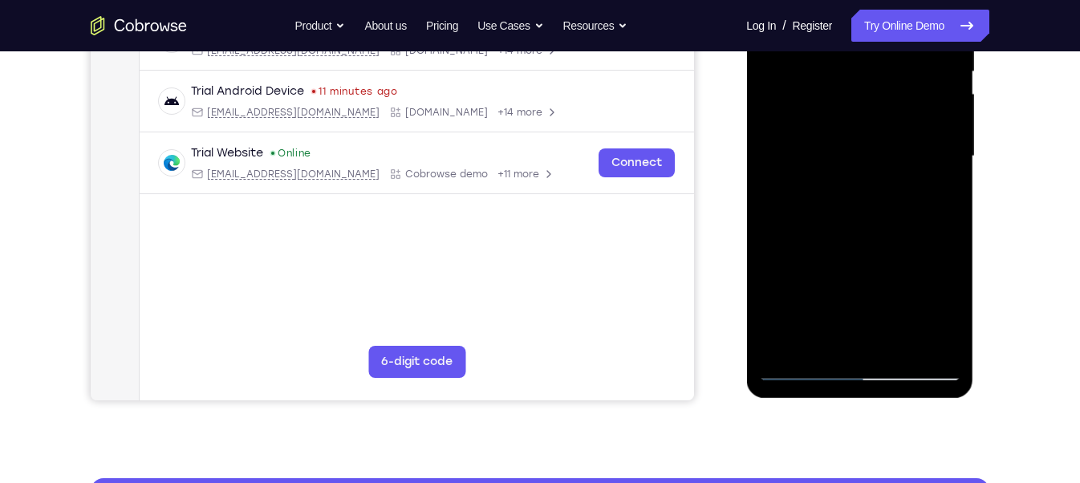
click at [947, 264] on div at bounding box center [859, 156] width 202 height 449
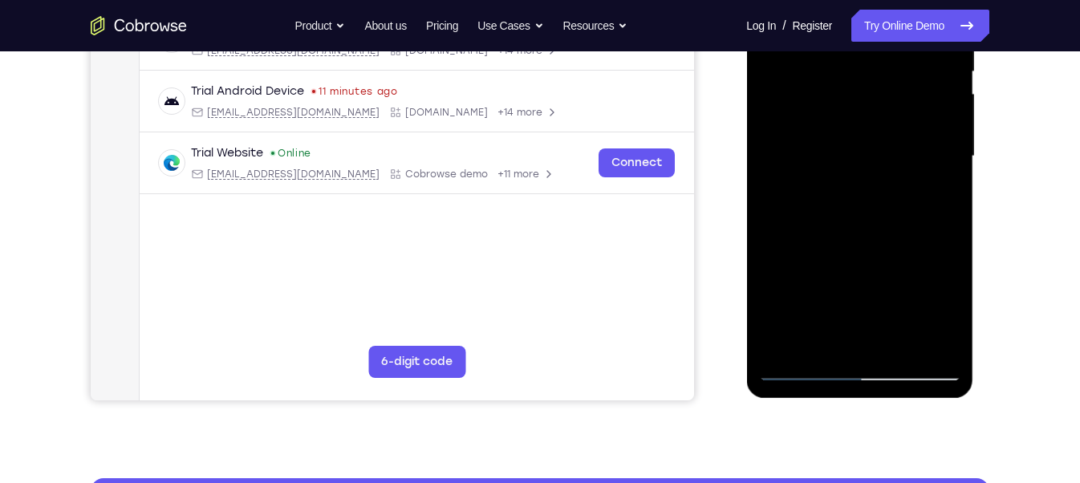
click at [947, 264] on div at bounding box center [859, 156] width 202 height 449
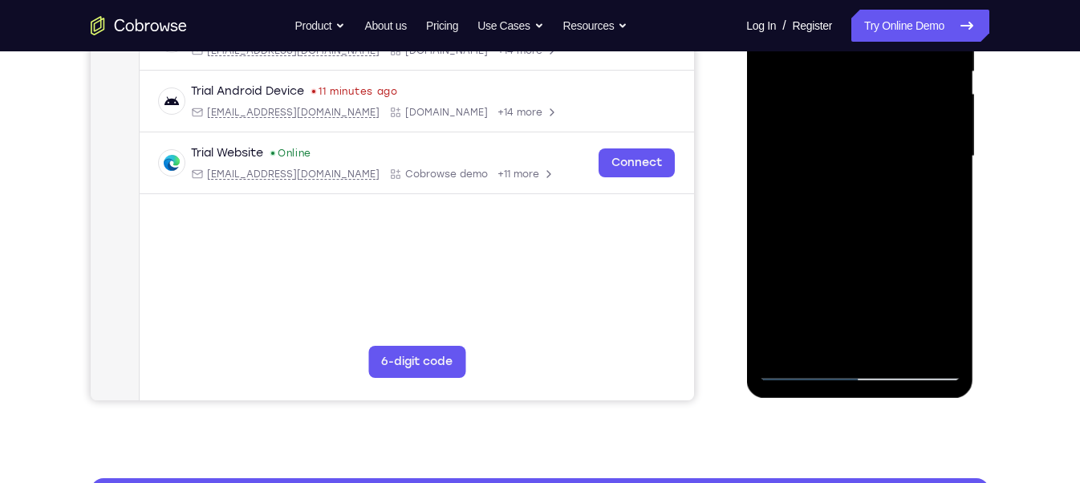
click at [947, 264] on div at bounding box center [859, 156] width 202 height 449
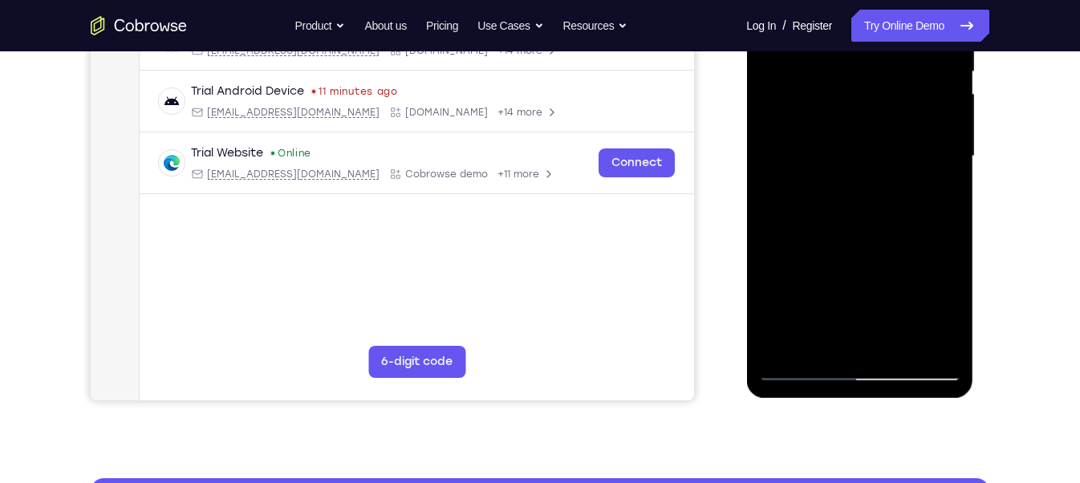
click at [947, 264] on div at bounding box center [859, 156] width 202 height 449
click at [789, 254] on div at bounding box center [859, 156] width 202 height 449
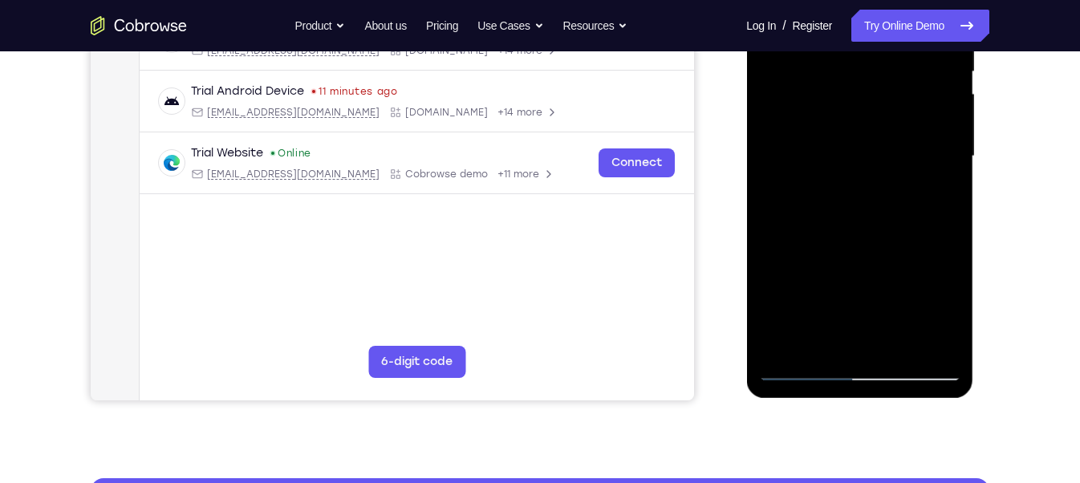
click at [789, 254] on div at bounding box center [859, 156] width 202 height 449
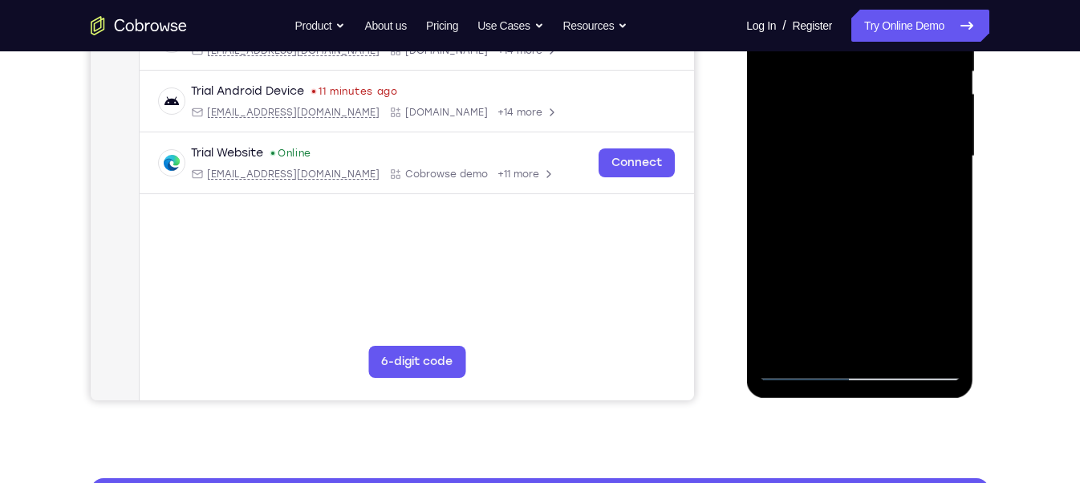
click at [789, 254] on div at bounding box center [859, 156] width 202 height 449
click at [914, 279] on div at bounding box center [859, 156] width 202 height 449
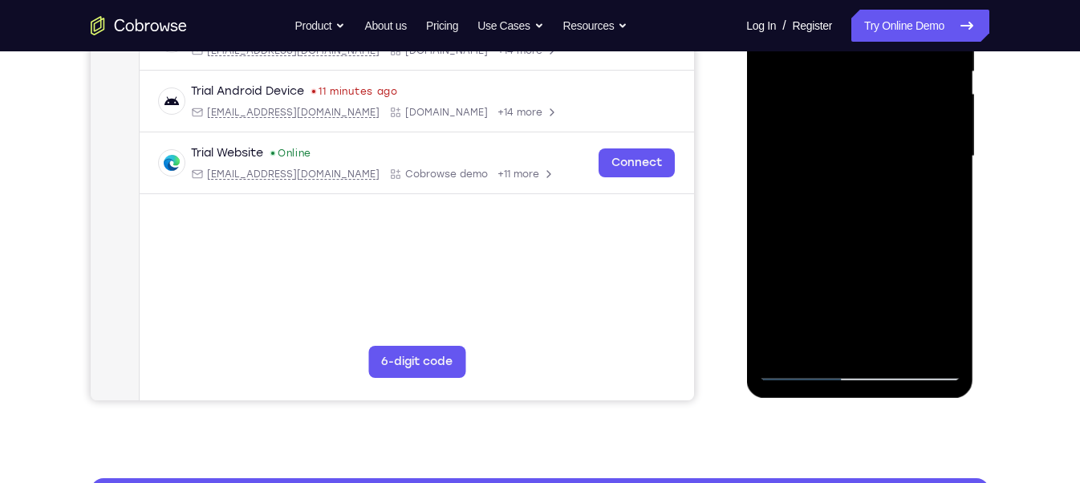
click at [914, 279] on div at bounding box center [859, 156] width 202 height 449
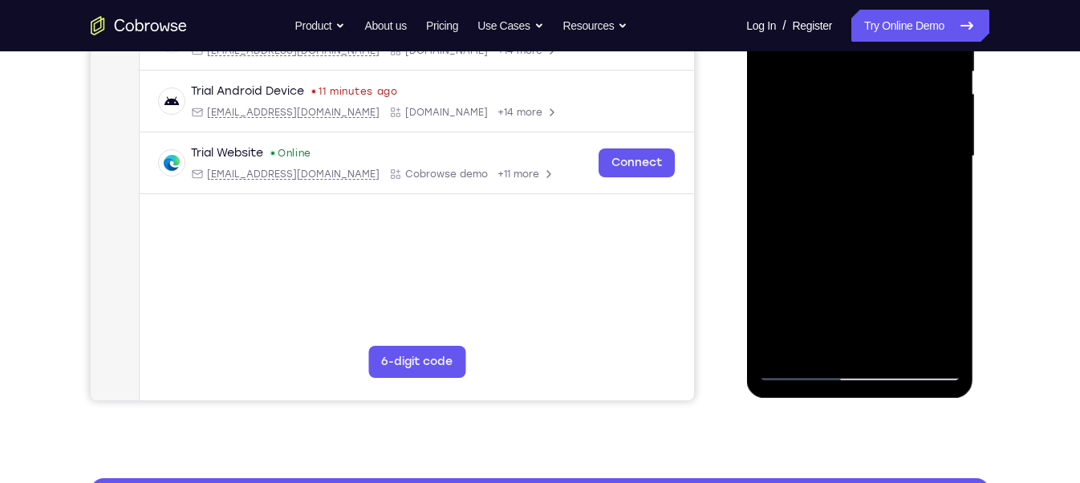
click at [914, 279] on div at bounding box center [859, 156] width 202 height 449
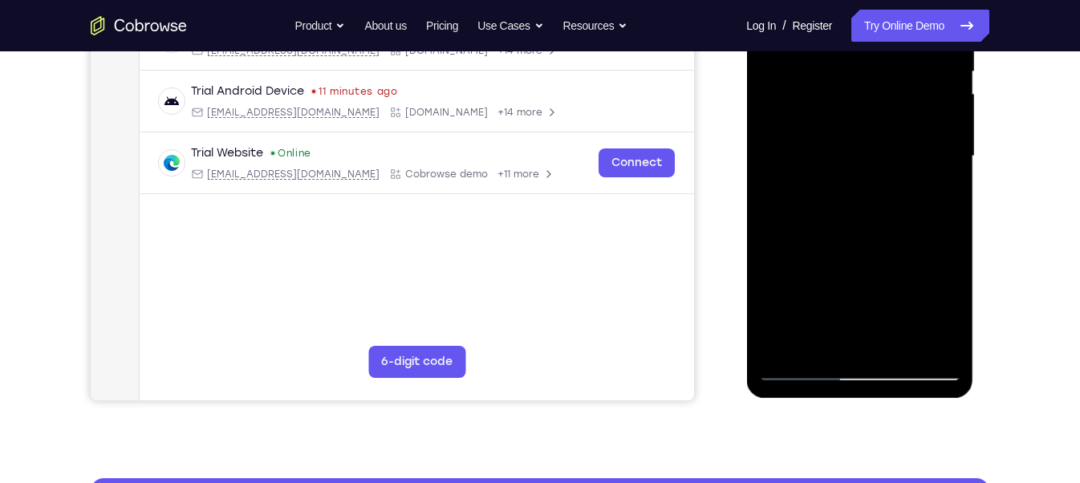
click at [914, 279] on div at bounding box center [859, 156] width 202 height 449
drag, startPoint x: 878, startPoint y: 275, endPoint x: 846, endPoint y: 180, distance: 99.9
click at [846, 180] on div at bounding box center [859, 156] width 202 height 449
drag, startPoint x: 875, startPoint y: 306, endPoint x: 858, endPoint y: 180, distance: 127.1
click at [858, 180] on div at bounding box center [859, 156] width 202 height 449
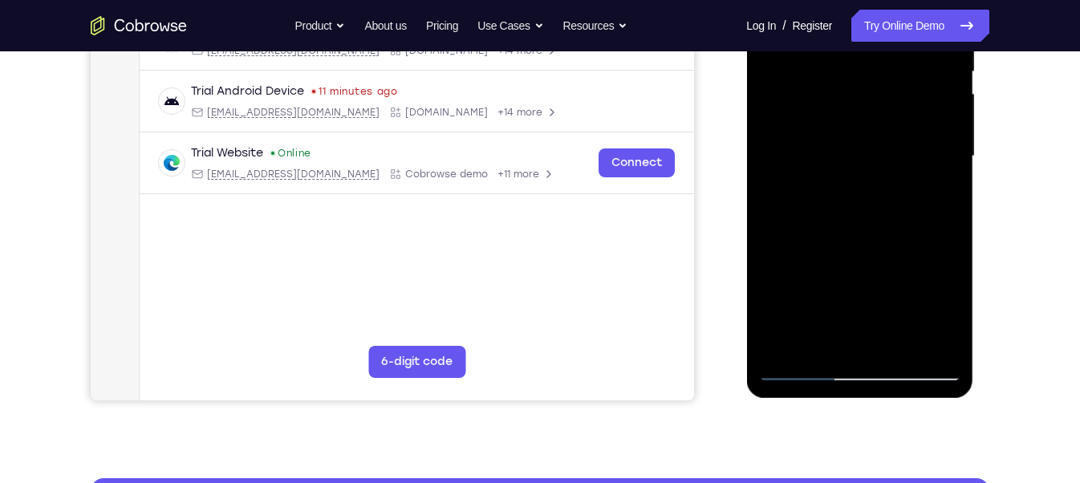
drag, startPoint x: 883, startPoint y: 307, endPoint x: 887, endPoint y: 270, distance: 37.1
click at [887, 270] on div at bounding box center [859, 156] width 202 height 449
drag, startPoint x: 891, startPoint y: 332, endPoint x: 868, endPoint y: 201, distance: 133.6
click at [868, 201] on div at bounding box center [859, 156] width 202 height 449
drag, startPoint x: 890, startPoint y: 308, endPoint x: 887, endPoint y: 265, distance: 42.6
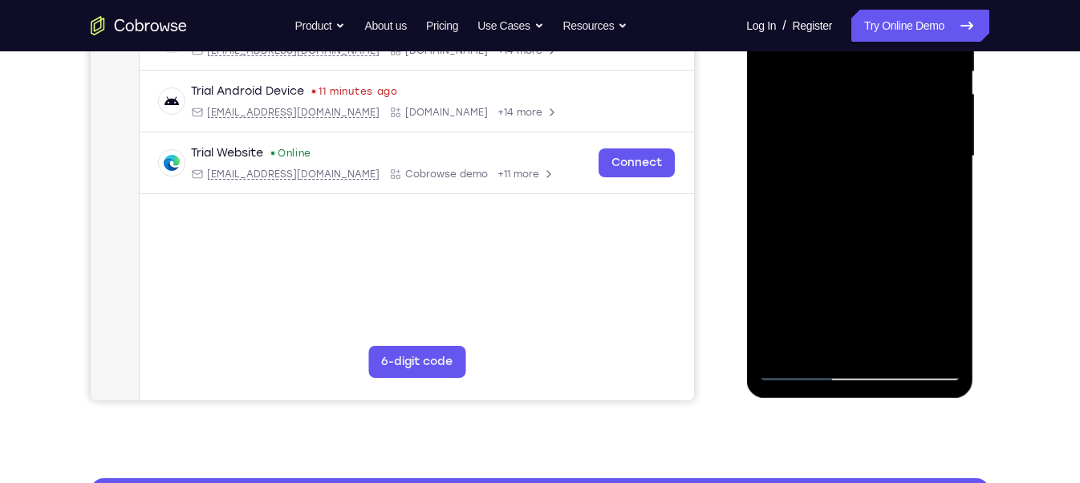
click at [887, 265] on div at bounding box center [859, 156] width 202 height 449
click at [859, 243] on div at bounding box center [859, 156] width 202 height 449
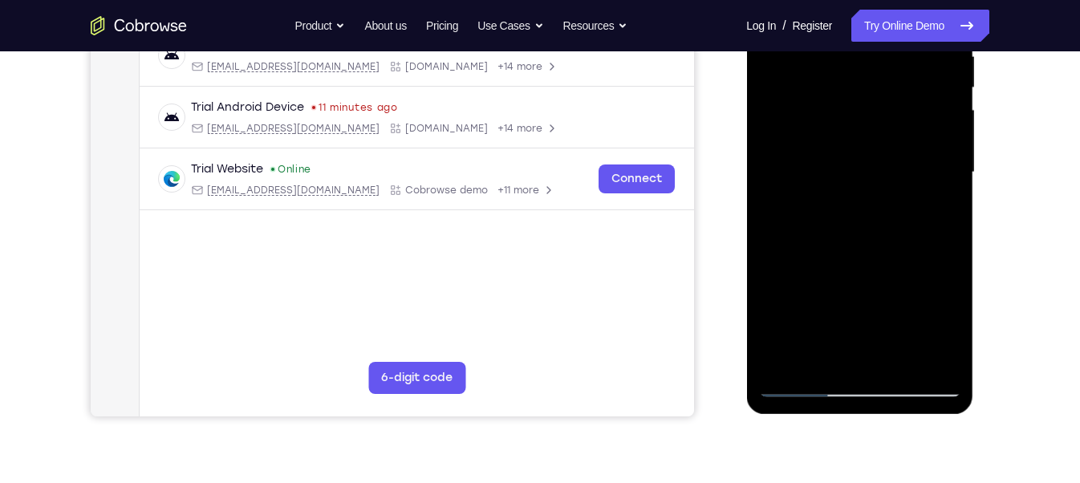
scroll to position [330, 0]
click at [924, 259] on div at bounding box center [859, 172] width 202 height 449
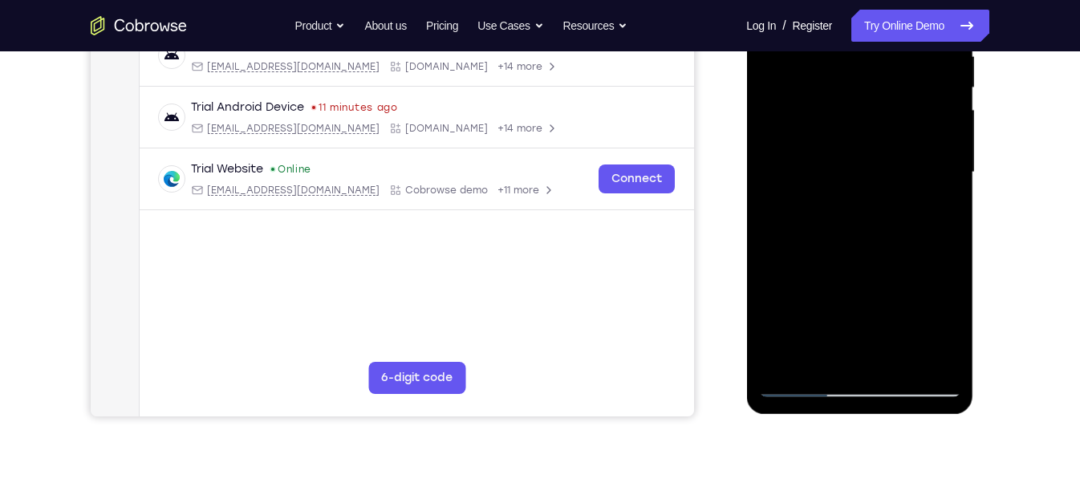
click at [924, 259] on div at bounding box center [859, 172] width 202 height 449
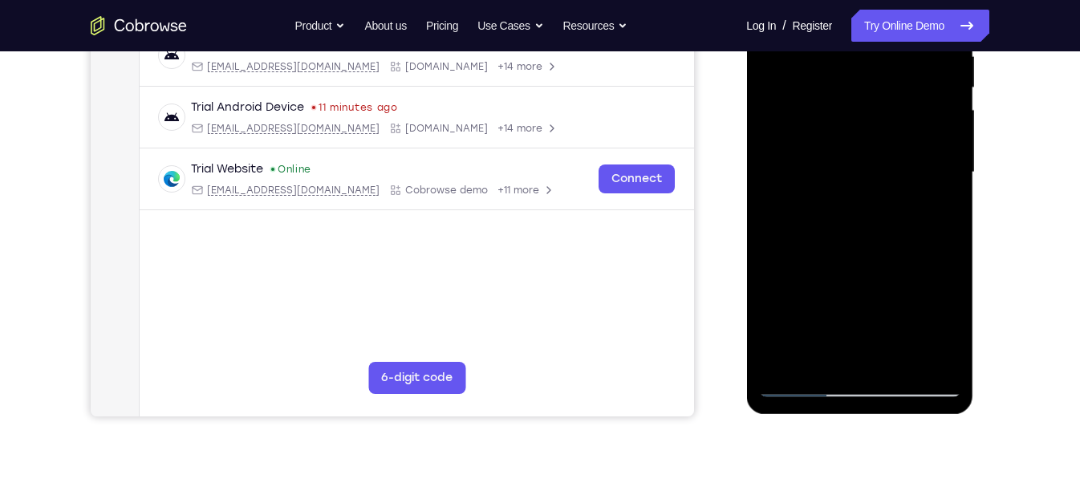
click at [924, 259] on div at bounding box center [859, 172] width 202 height 449
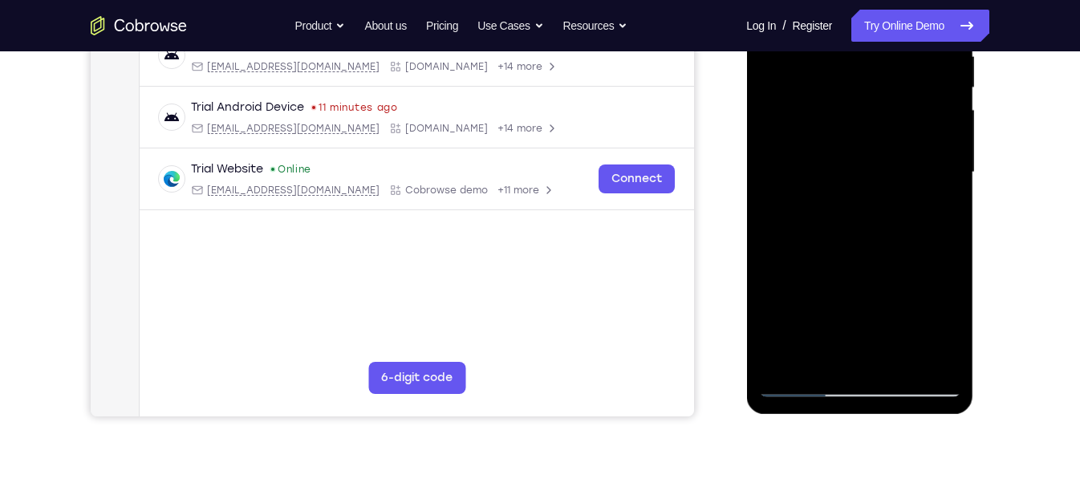
click at [797, 262] on div at bounding box center [859, 172] width 202 height 449
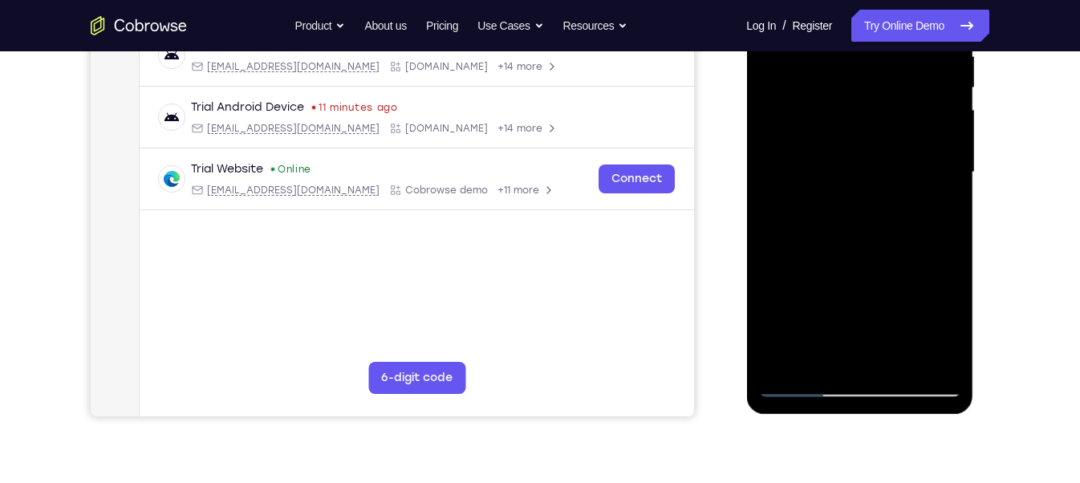
click at [797, 262] on div at bounding box center [859, 172] width 202 height 449
click at [935, 266] on div at bounding box center [859, 172] width 202 height 449
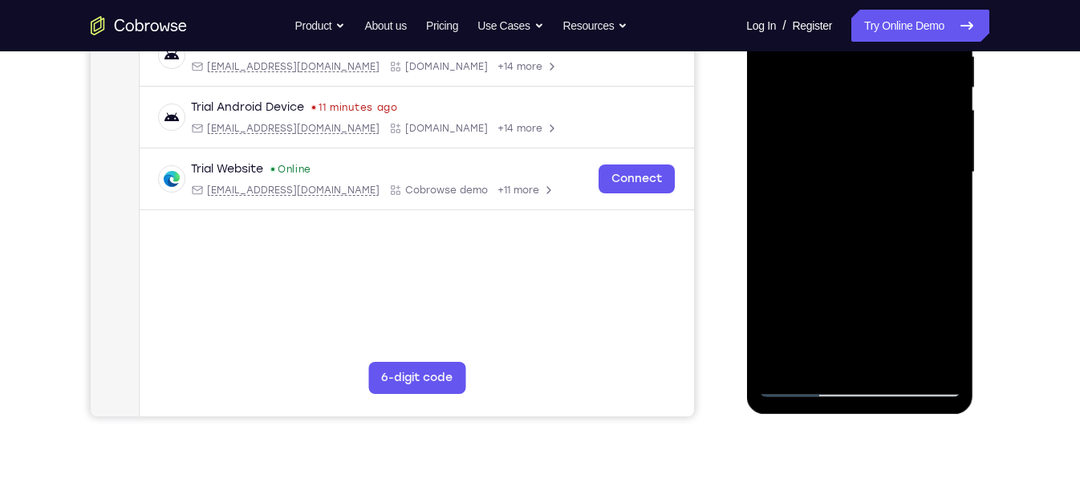
click at [935, 266] on div at bounding box center [859, 172] width 202 height 449
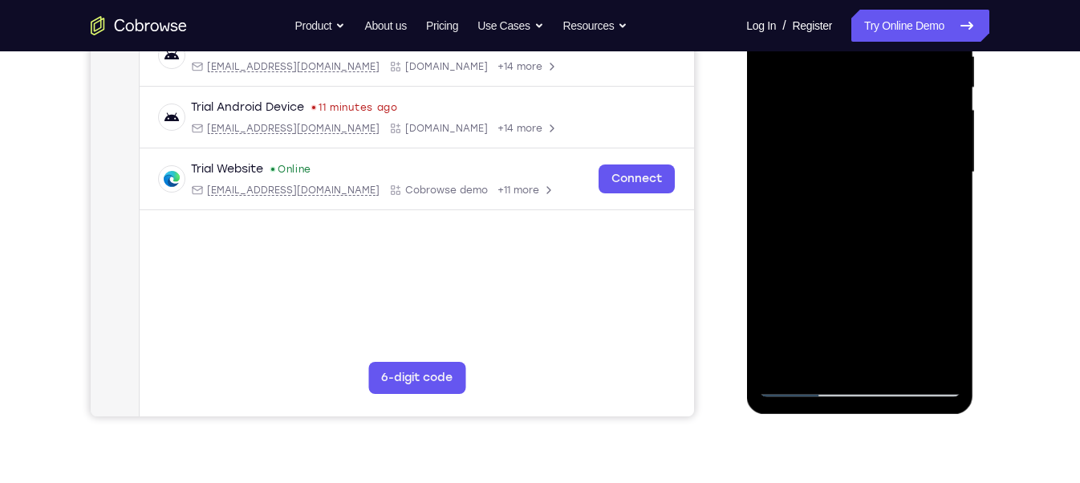
click at [935, 266] on div at bounding box center [859, 172] width 202 height 449
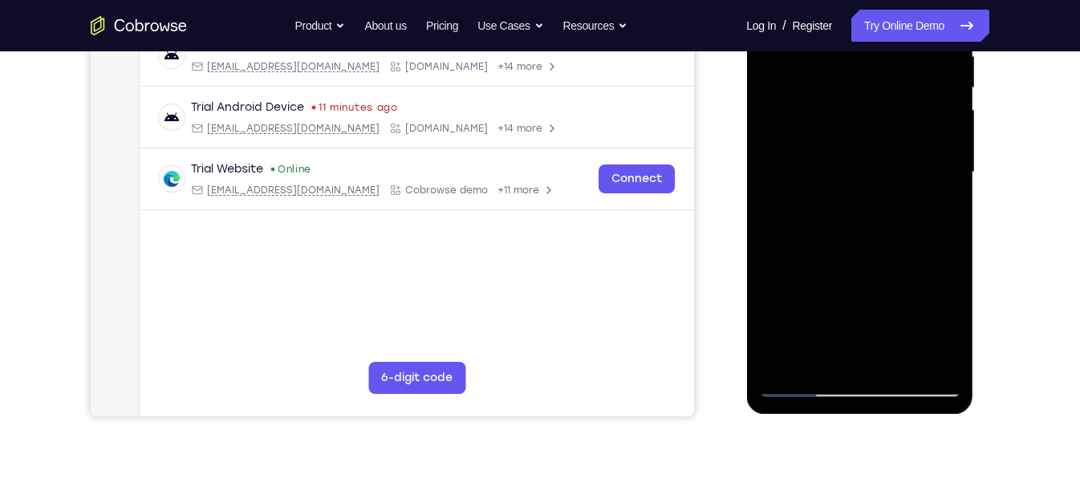
click at [935, 266] on div at bounding box center [859, 172] width 202 height 449
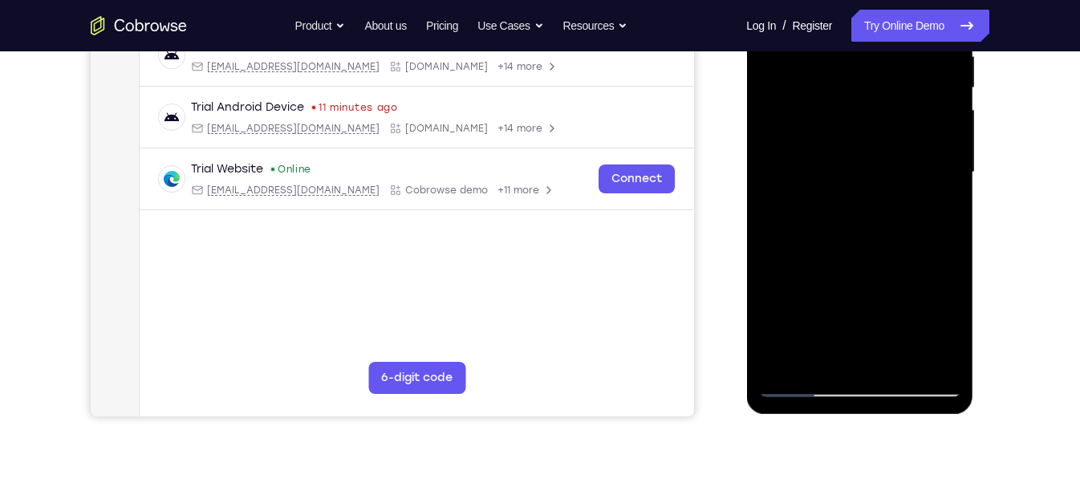
click at [935, 266] on div at bounding box center [859, 172] width 202 height 449
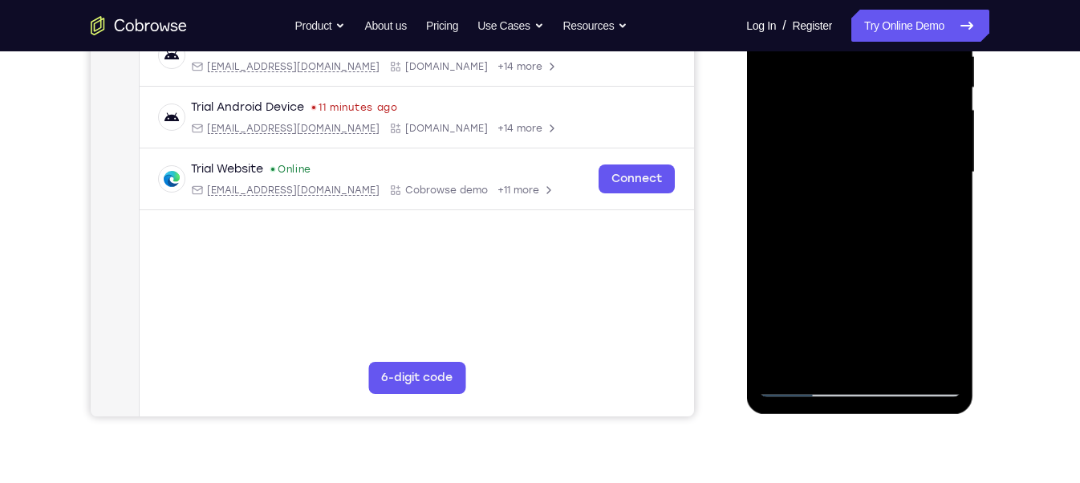
click at [935, 266] on div at bounding box center [859, 172] width 202 height 449
click at [926, 253] on div at bounding box center [859, 172] width 202 height 449
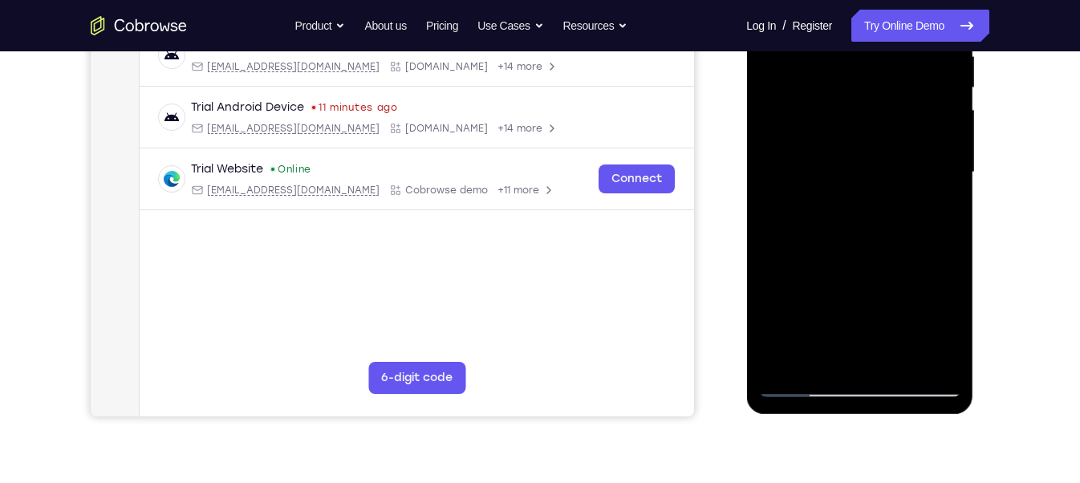
click at [926, 253] on div at bounding box center [859, 172] width 202 height 449
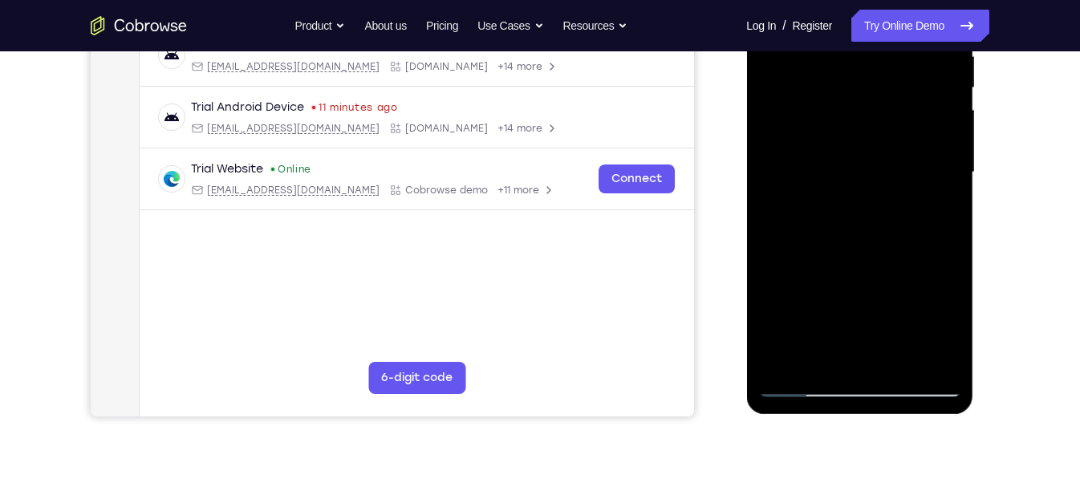
click at [926, 253] on div at bounding box center [859, 172] width 202 height 449
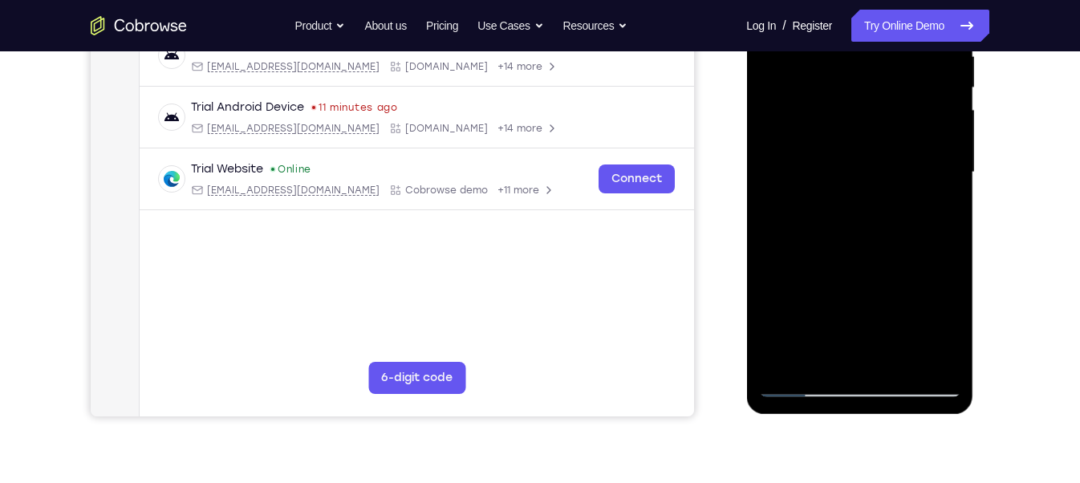
click at [926, 253] on div at bounding box center [859, 172] width 202 height 449
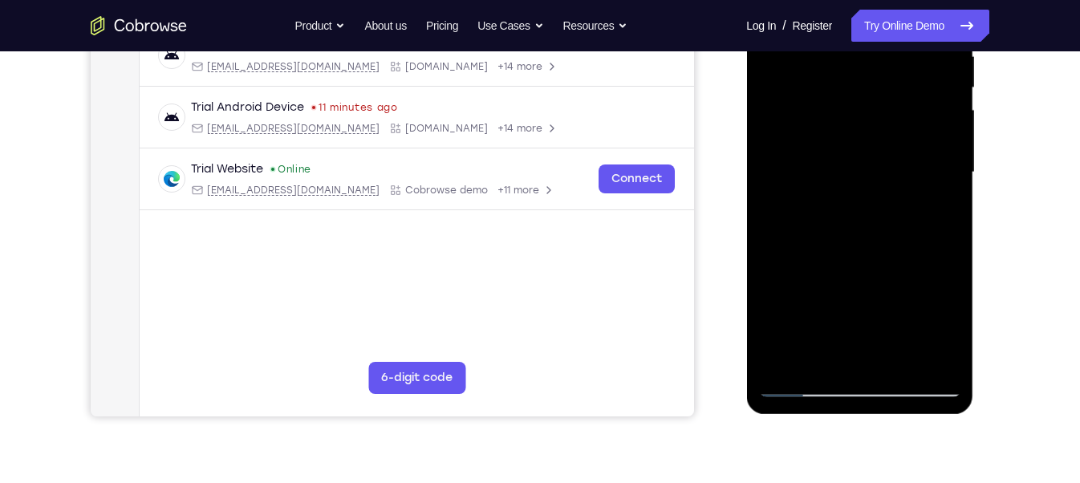
click at [926, 253] on div at bounding box center [859, 172] width 202 height 449
drag, startPoint x: 882, startPoint y: 279, endPoint x: 864, endPoint y: 205, distance: 76.8
click at [864, 205] on div at bounding box center [859, 172] width 202 height 449
drag, startPoint x: 902, startPoint y: 327, endPoint x: 890, endPoint y: 267, distance: 61.3
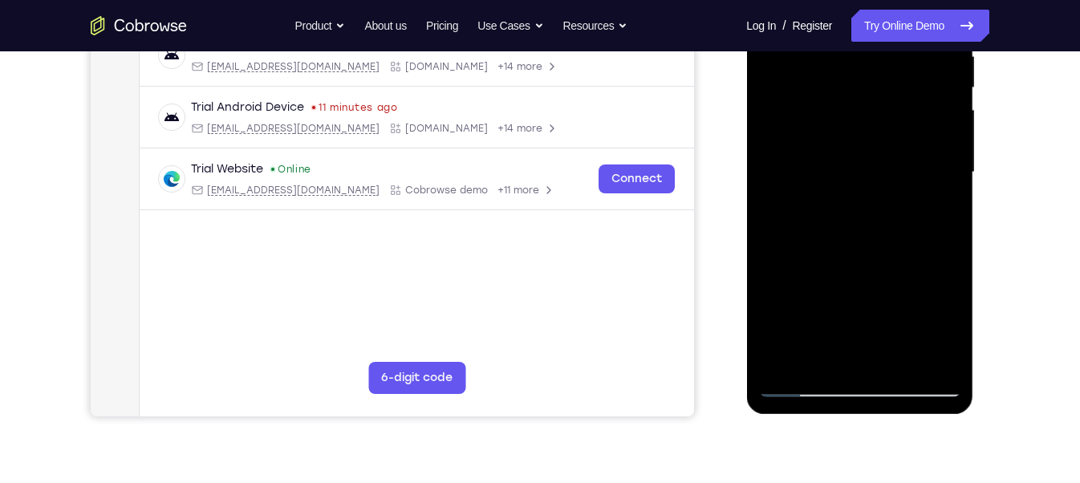
click at [890, 267] on div at bounding box center [859, 172] width 202 height 449
click at [853, 266] on div at bounding box center [859, 172] width 202 height 449
click at [934, 264] on div at bounding box center [859, 172] width 202 height 449
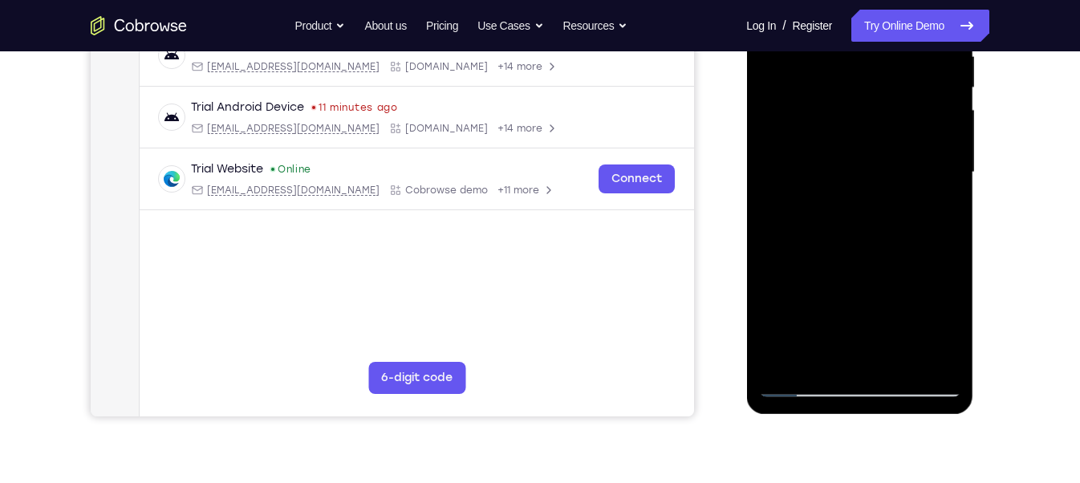
click at [934, 264] on div at bounding box center [859, 172] width 202 height 449
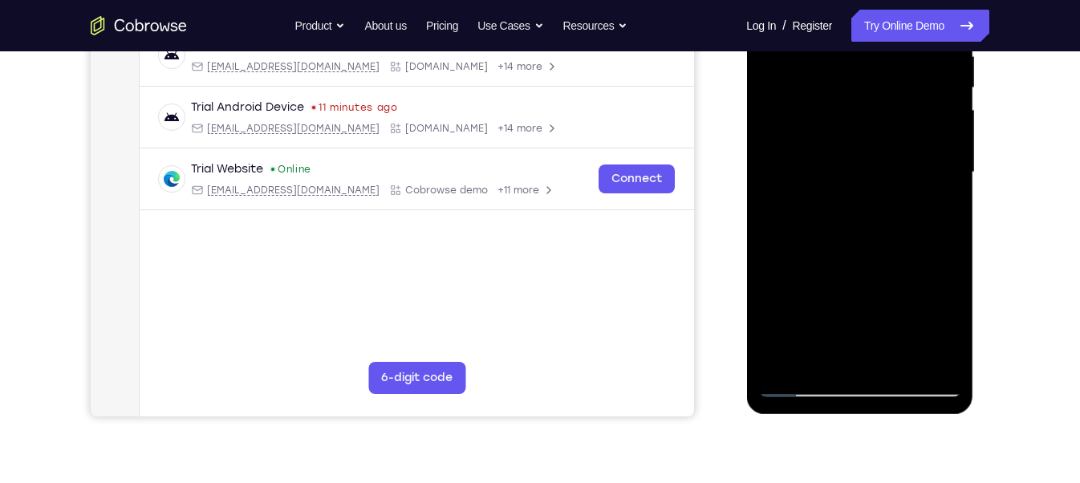
click at [934, 264] on div at bounding box center [859, 172] width 202 height 449
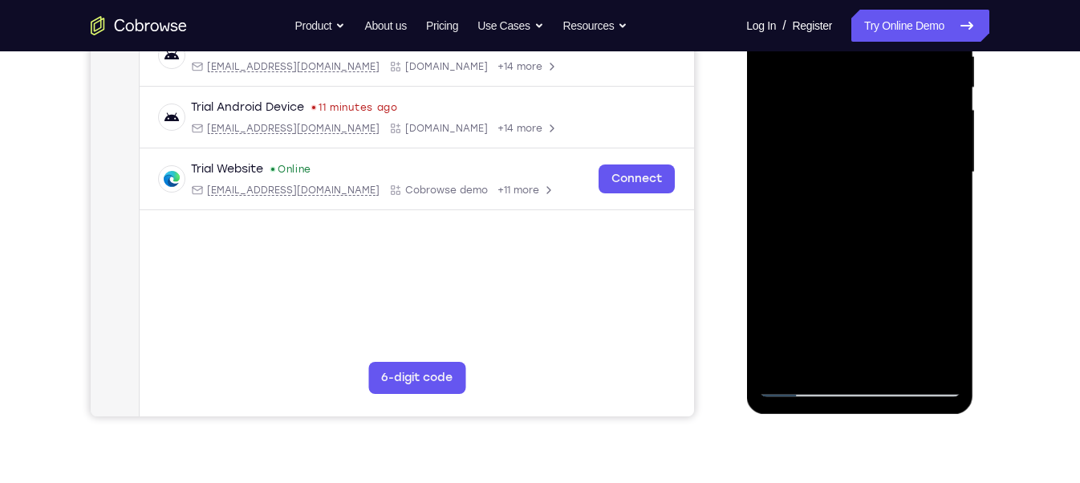
click at [934, 264] on div at bounding box center [859, 172] width 202 height 449
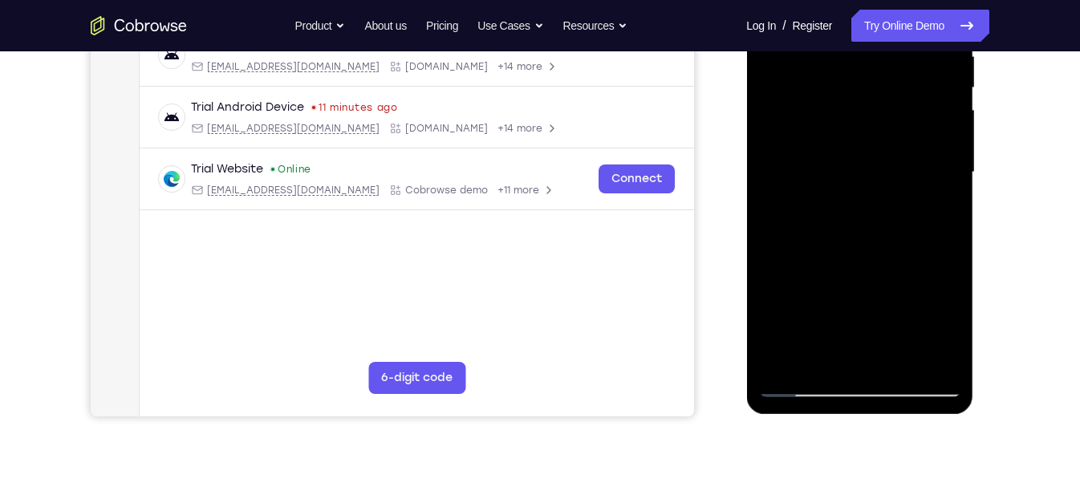
click at [934, 264] on div at bounding box center [859, 172] width 202 height 449
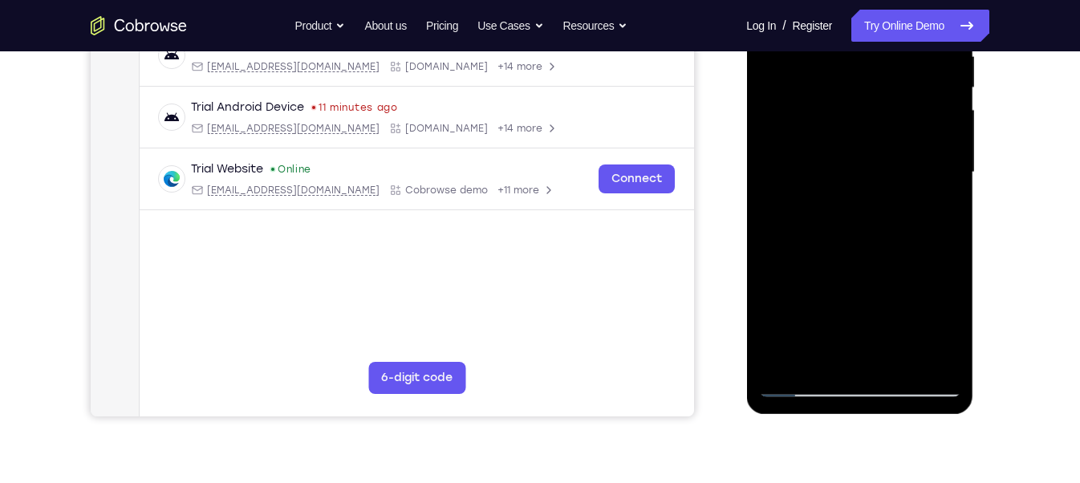
click at [934, 264] on div at bounding box center [859, 172] width 202 height 449
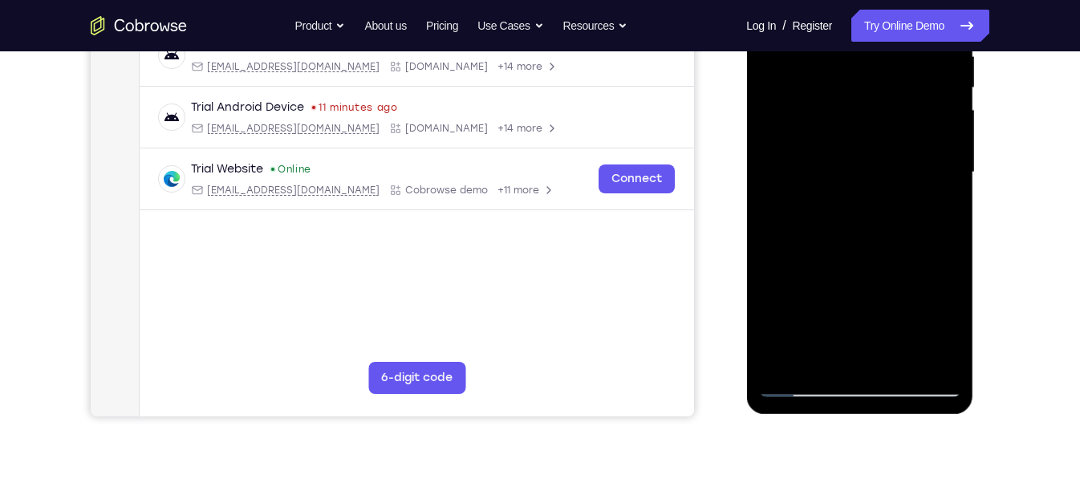
click at [934, 264] on div at bounding box center [859, 172] width 202 height 449
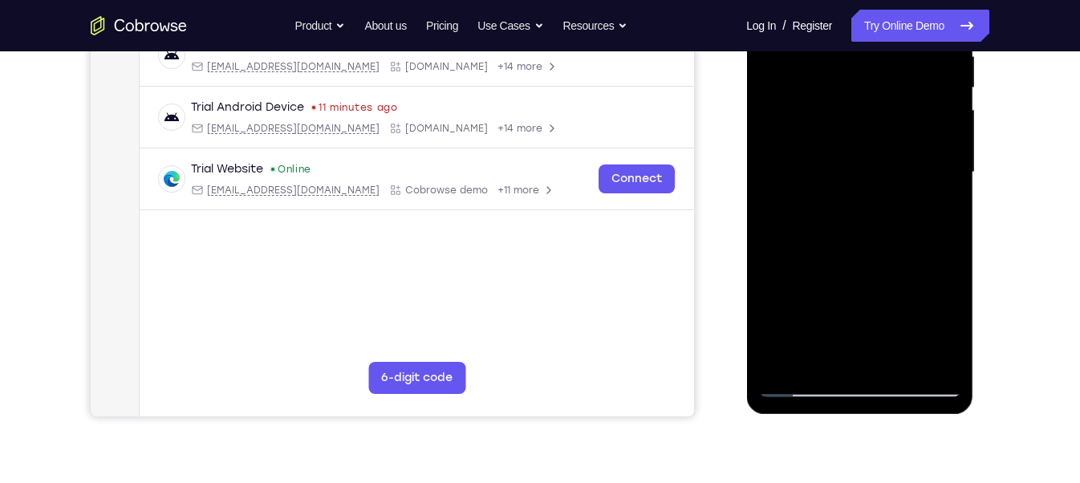
click at [934, 264] on div at bounding box center [859, 172] width 202 height 449
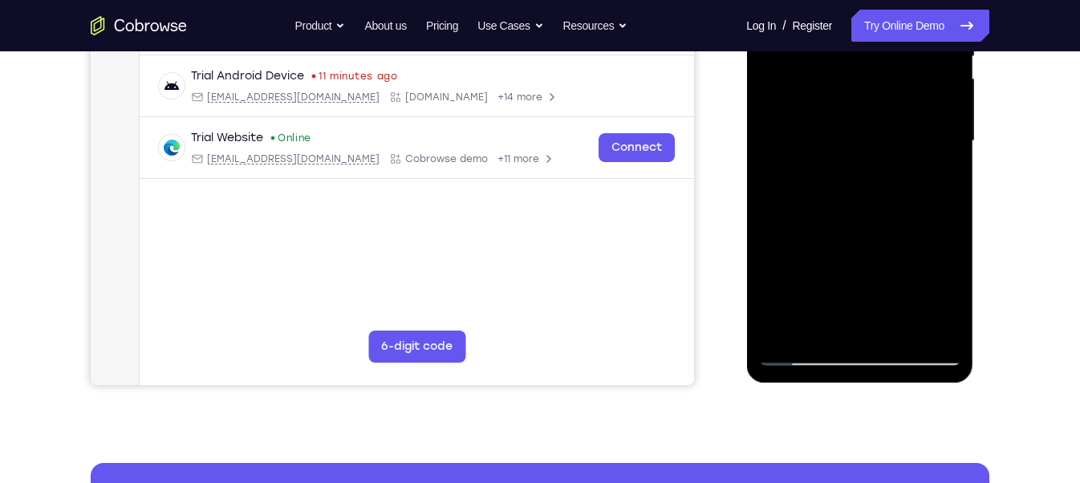
scroll to position [362, 0]
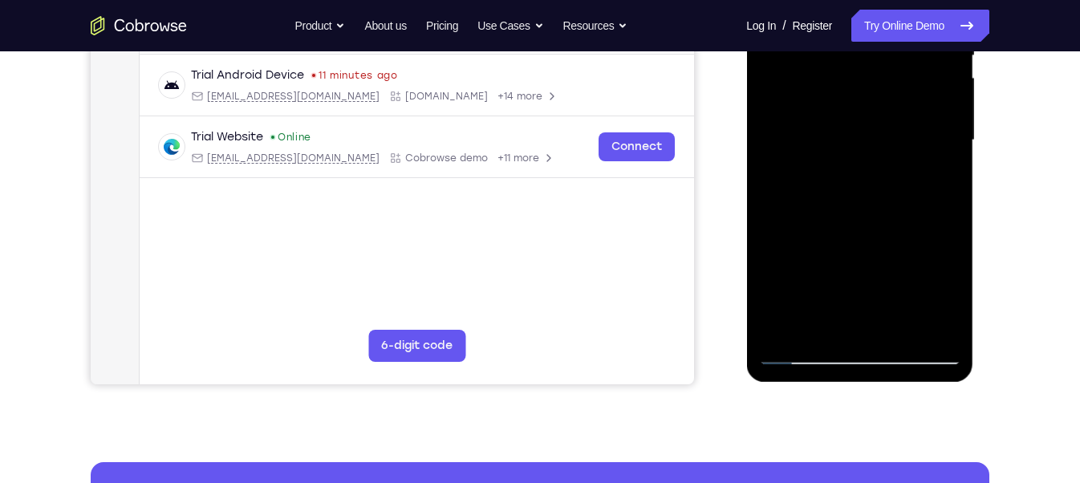
drag, startPoint x: 881, startPoint y: 253, endPoint x: 850, endPoint y: 180, distance: 79.1
click at [850, 180] on div at bounding box center [859, 140] width 202 height 449
drag, startPoint x: 894, startPoint y: 302, endPoint x: 890, endPoint y: 258, distance: 44.2
click at [890, 258] on div at bounding box center [859, 140] width 202 height 449
click at [906, 259] on div at bounding box center [859, 140] width 202 height 449
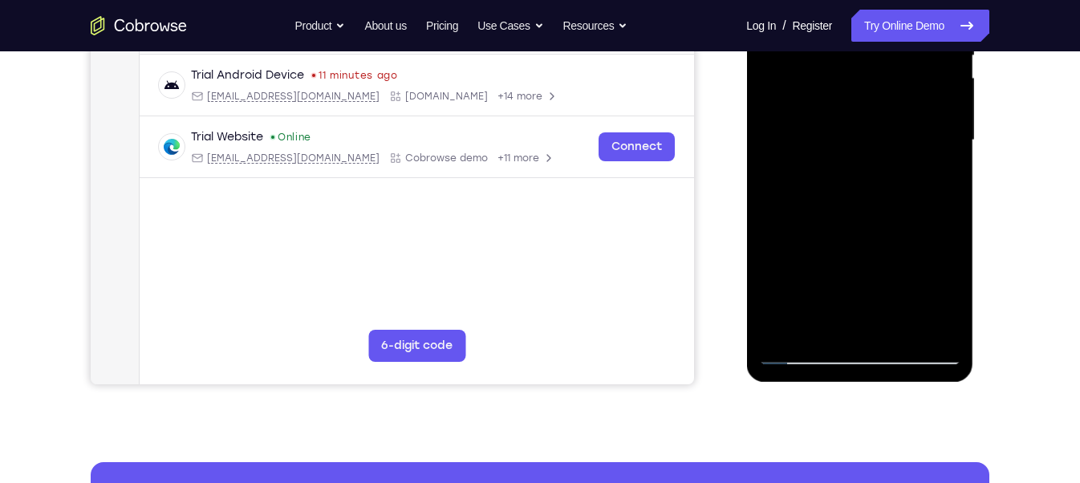
click at [861, 245] on div at bounding box center [859, 140] width 202 height 449
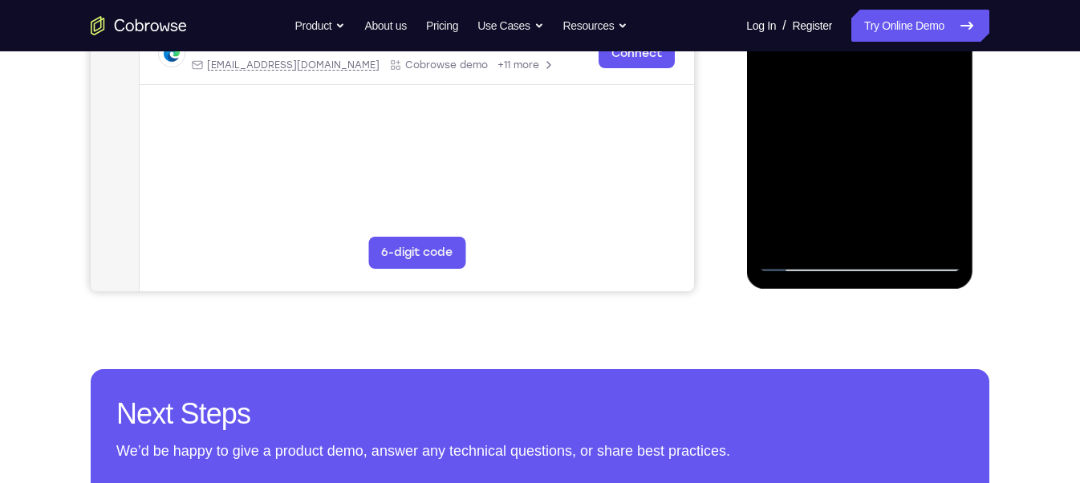
scroll to position [357, 0]
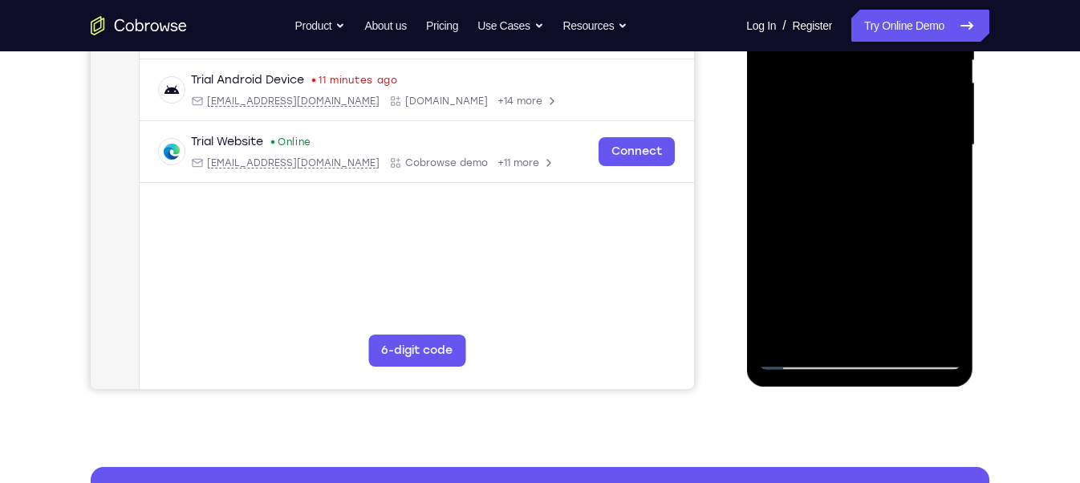
click at [931, 305] on div at bounding box center [859, 145] width 202 height 449
click at [914, 258] on div at bounding box center [859, 145] width 202 height 449
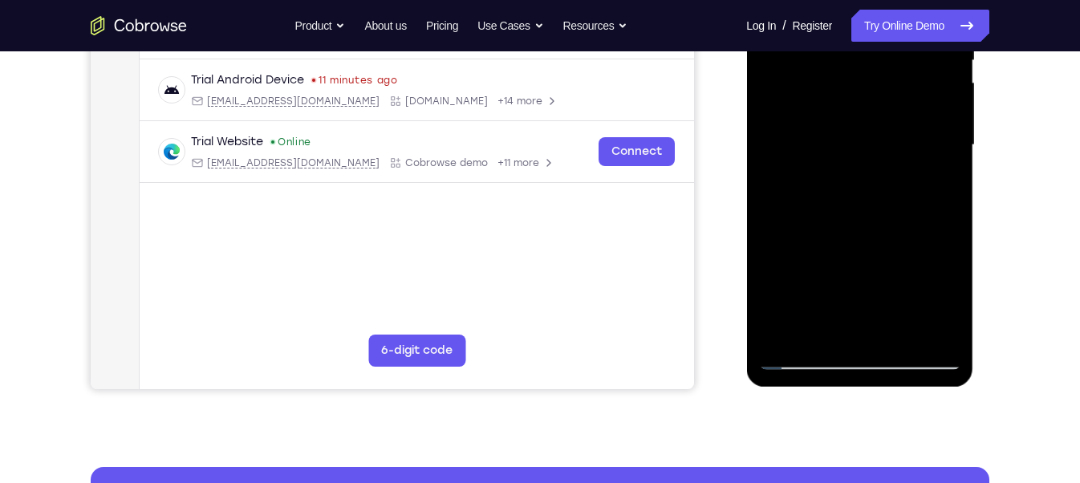
click at [914, 258] on div at bounding box center [859, 145] width 202 height 449
click at [829, 303] on div at bounding box center [859, 145] width 202 height 449
click at [833, 304] on div at bounding box center [859, 145] width 202 height 449
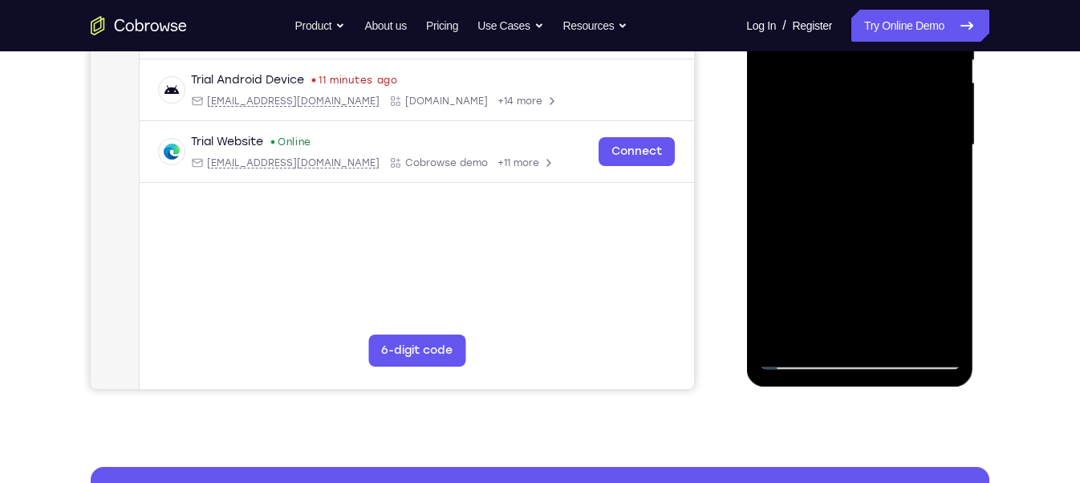
click at [913, 248] on div at bounding box center [859, 145] width 202 height 449
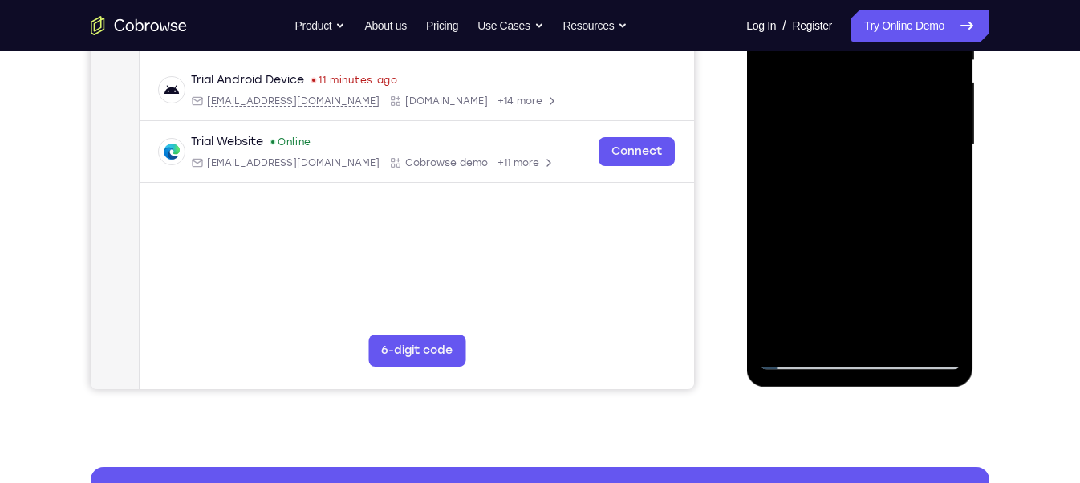
click at [913, 248] on div at bounding box center [859, 145] width 202 height 449
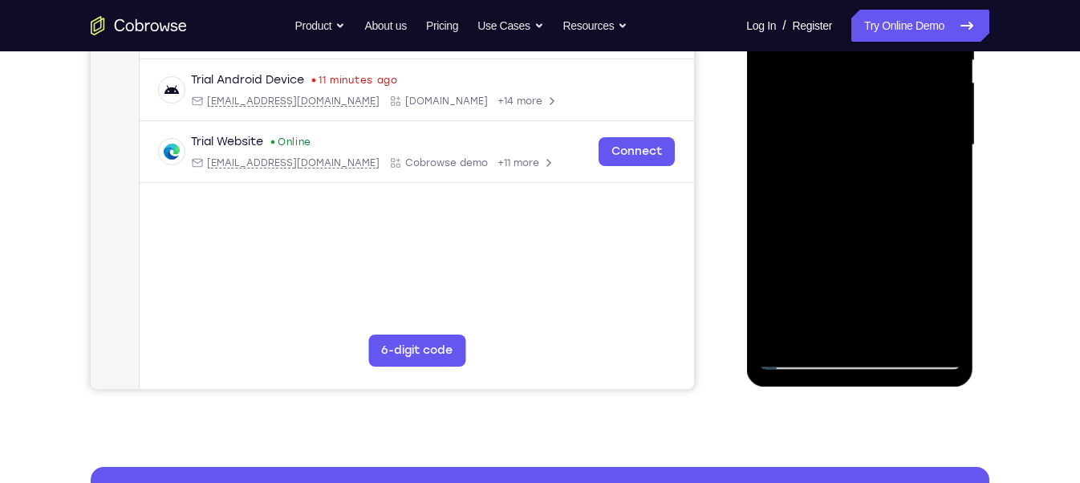
click at [913, 248] on div at bounding box center [859, 145] width 202 height 449
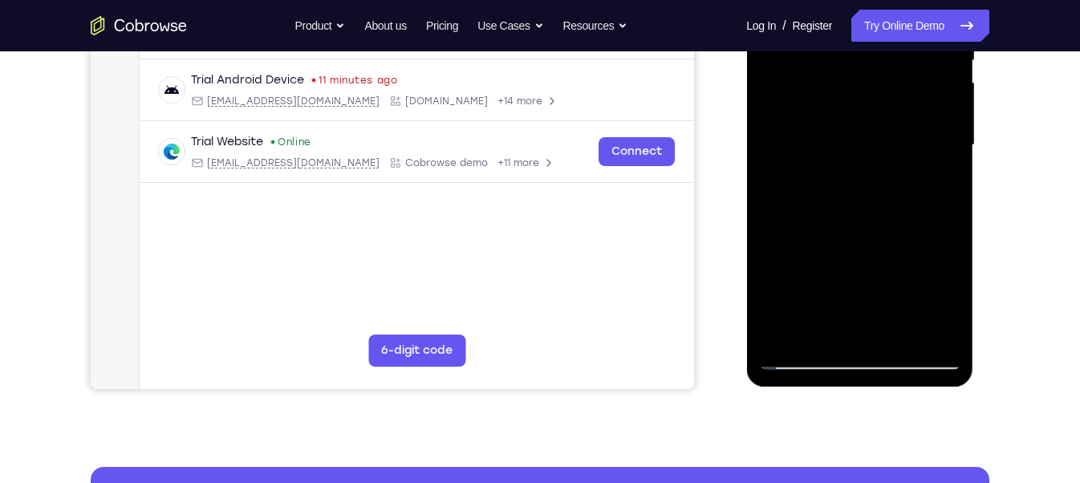
click at [913, 248] on div at bounding box center [859, 145] width 202 height 449
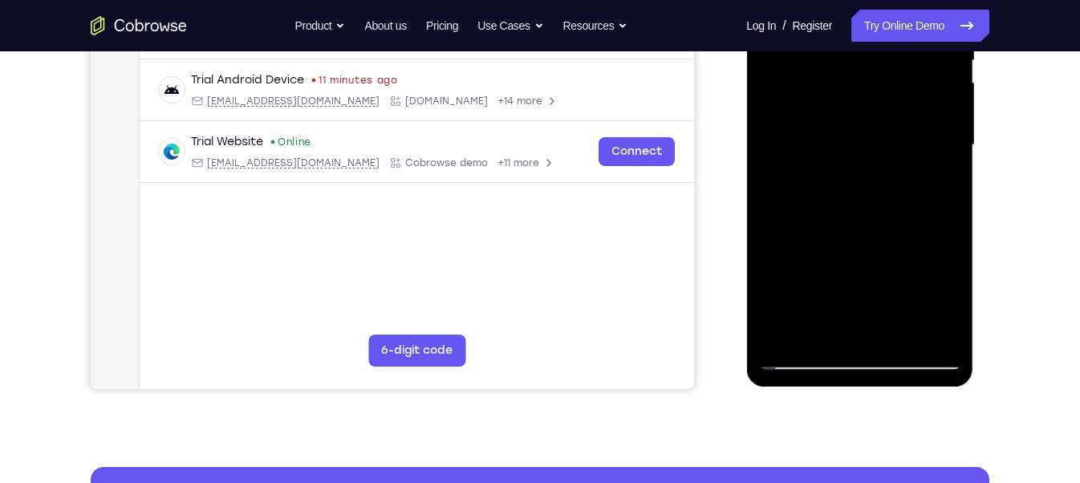
click at [913, 248] on div at bounding box center [859, 145] width 202 height 449
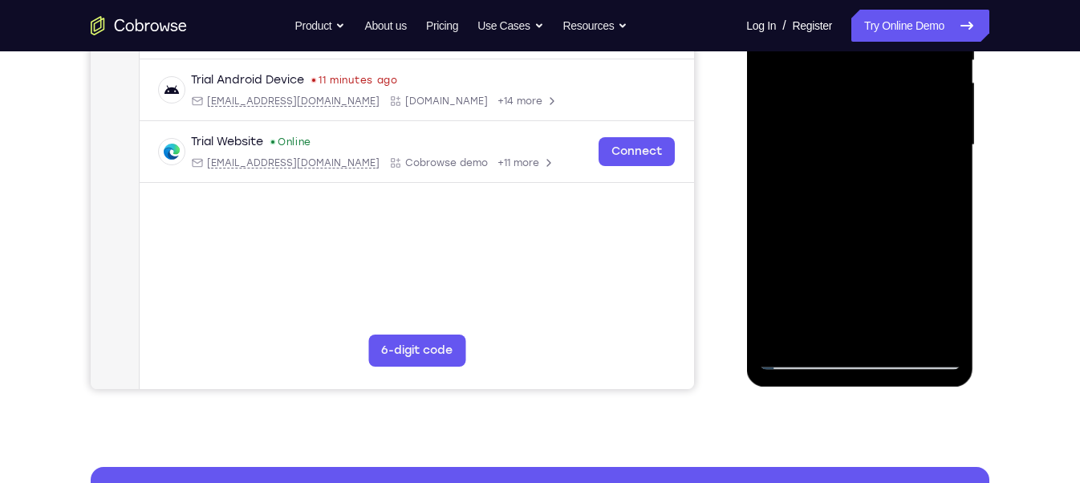
click at [787, 245] on div at bounding box center [859, 145] width 202 height 449
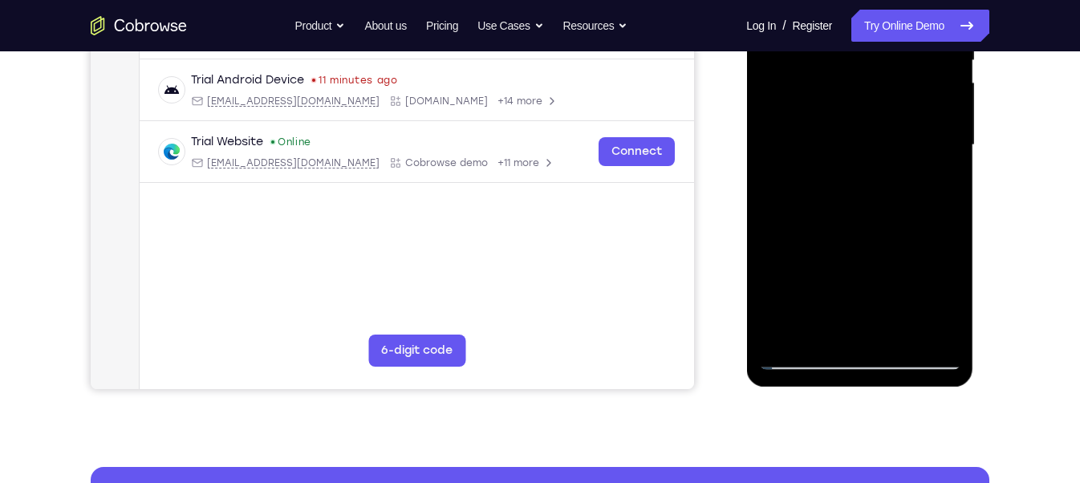
click at [787, 245] on div at bounding box center [859, 145] width 202 height 449
